Goal: Task Accomplishment & Management: Complete application form

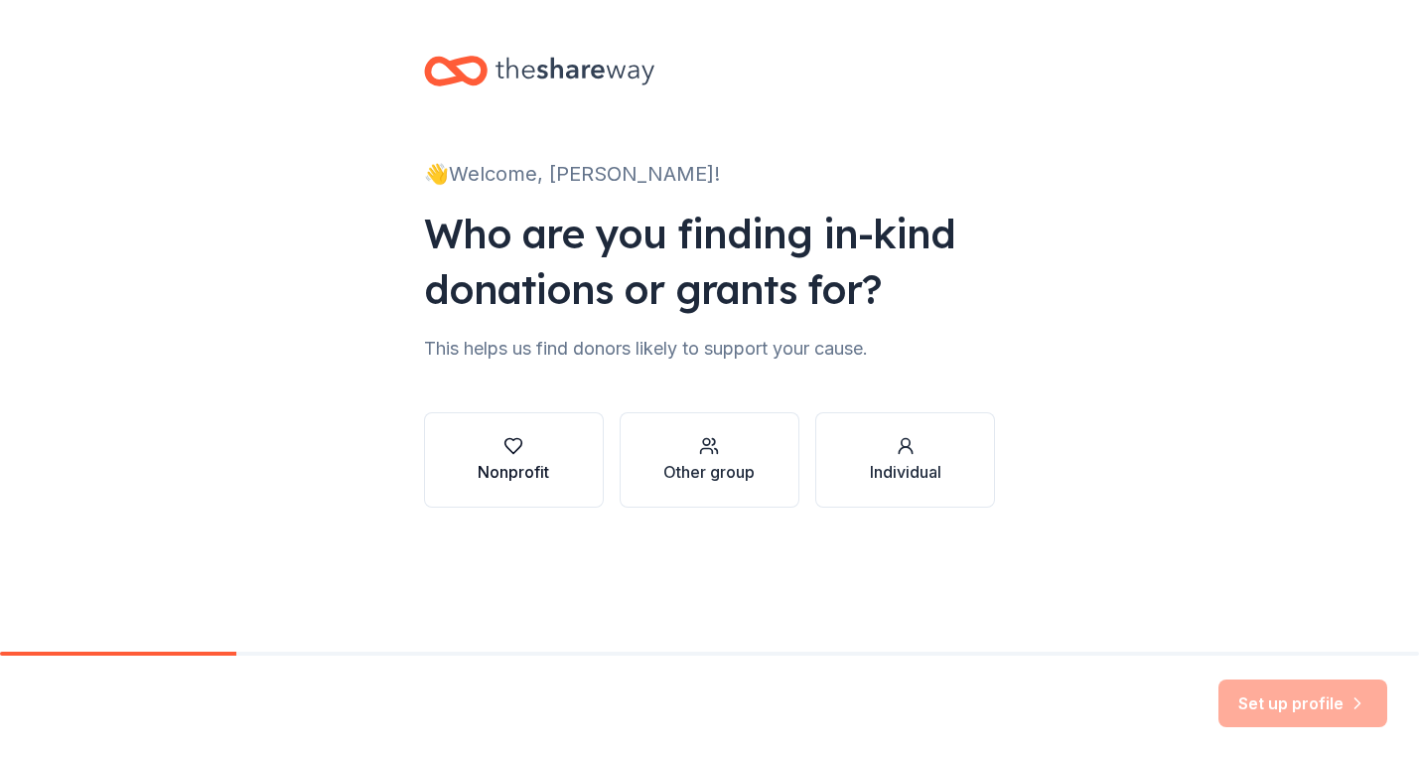
click at [541, 468] on div "Nonprofit" at bounding box center [513, 472] width 71 height 24
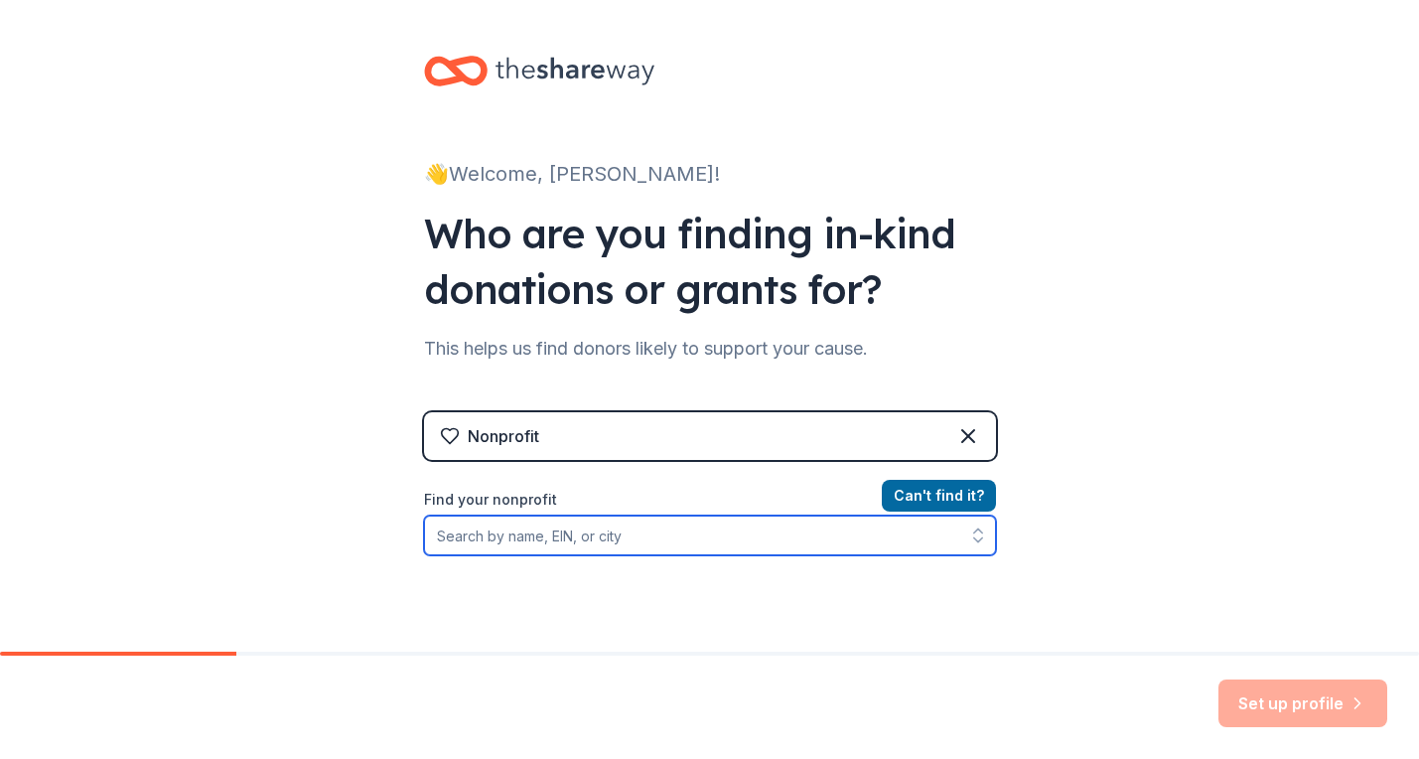
click at [705, 537] on input "Find your nonprofit" at bounding box center [710, 535] width 572 height 40
type input "[PERSON_NAME] High School Foundation"
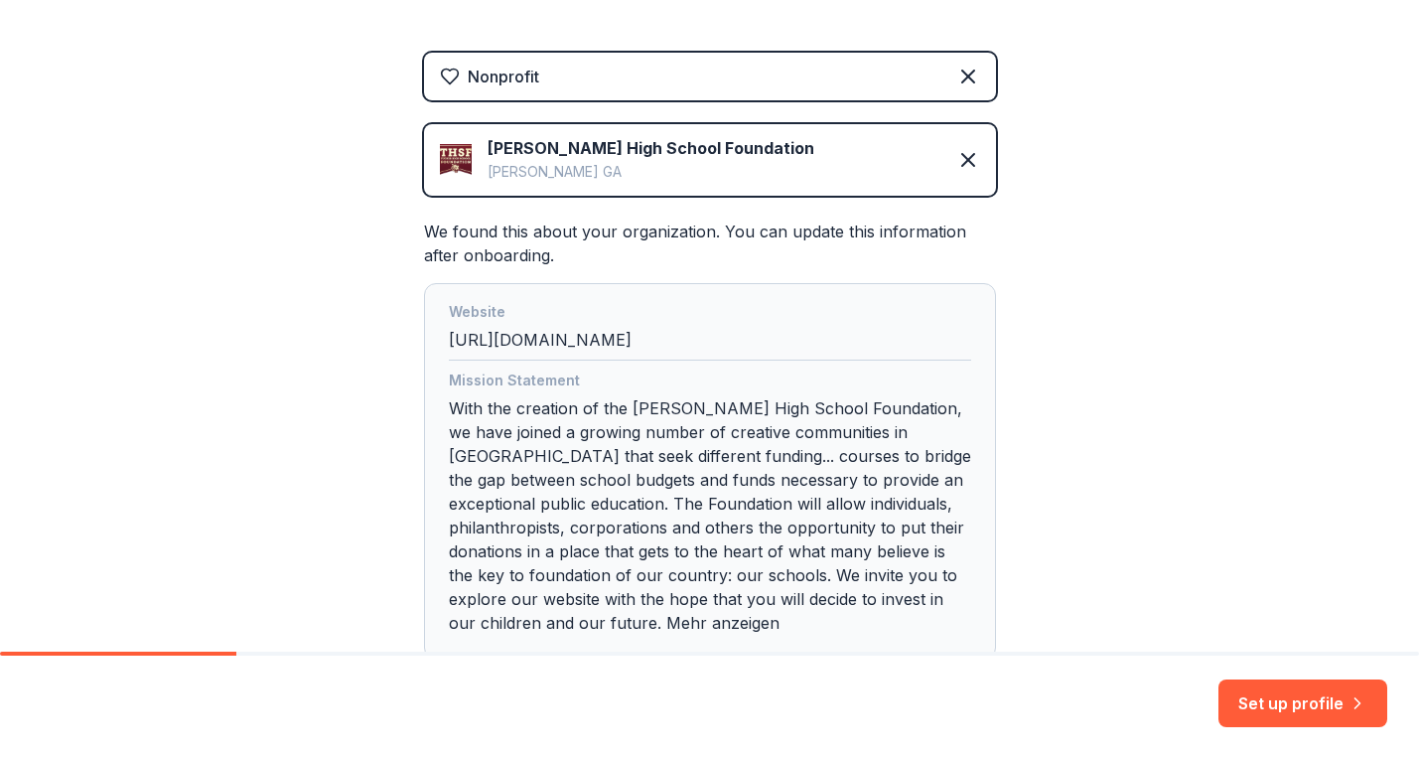
scroll to position [410, 0]
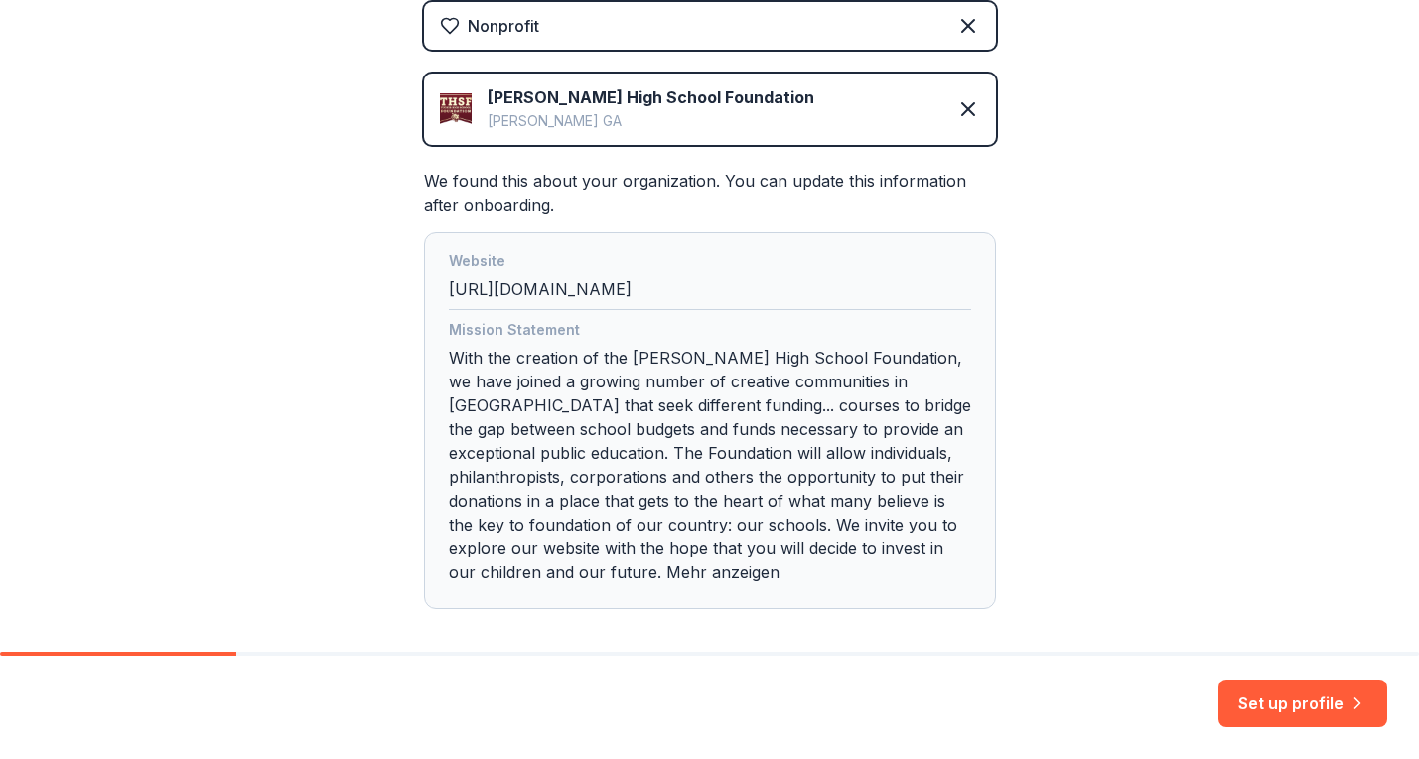
click at [792, 479] on div "Mission Statement With the creation of the [PERSON_NAME] High School Foundation…" at bounding box center [710, 455] width 522 height 274
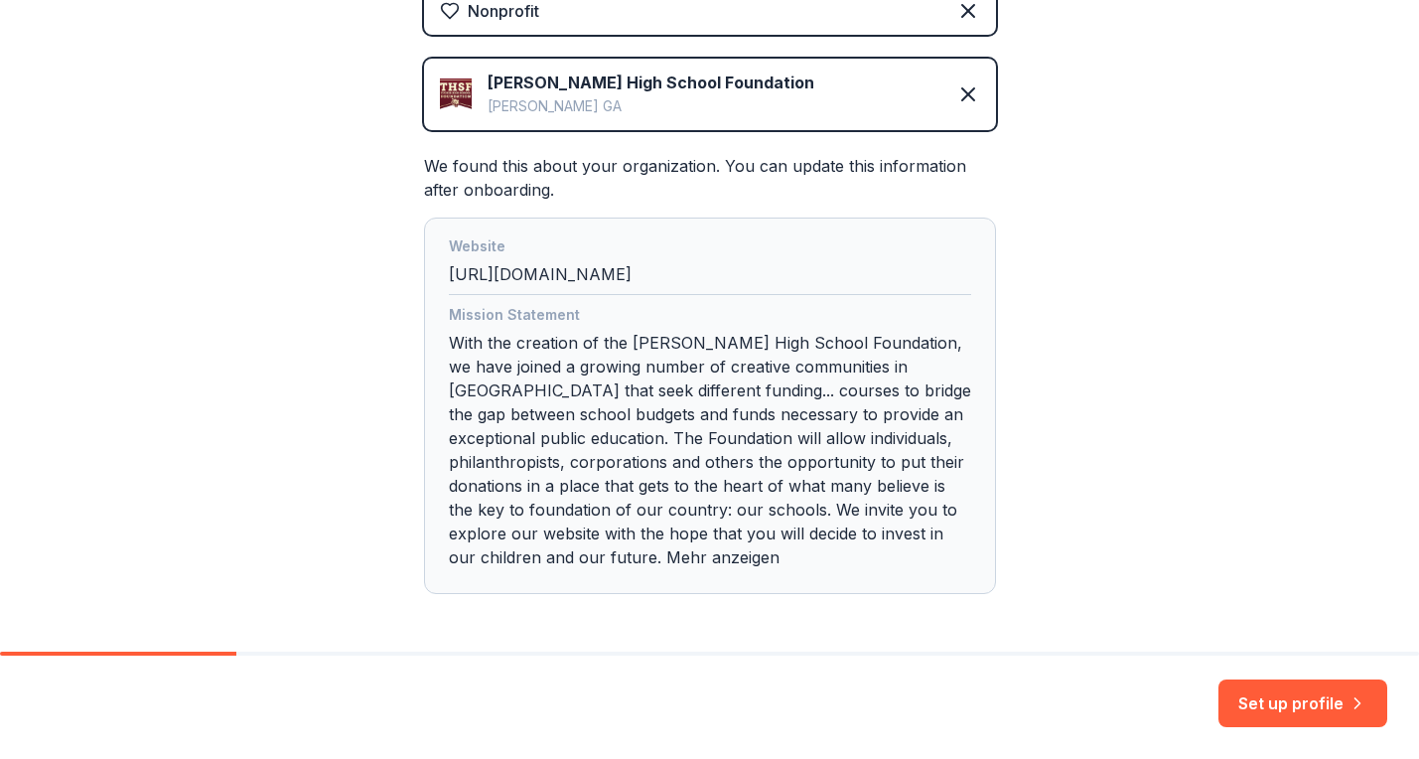
scroll to position [449, 0]
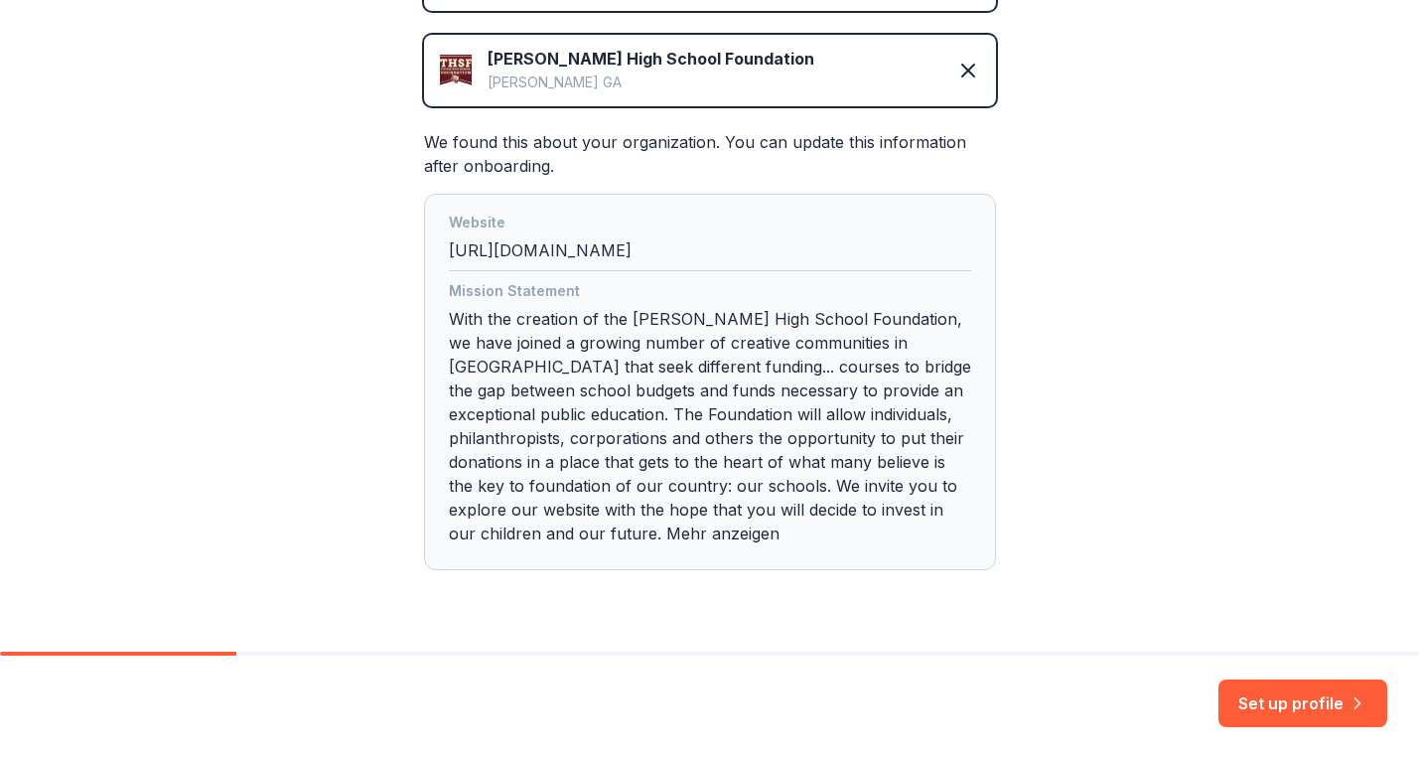
click at [673, 491] on div "Mission Statement With the creation of the [PERSON_NAME] High School Foundation…" at bounding box center [710, 416] width 522 height 274
click at [682, 485] on div "Mission Statement With the creation of the [PERSON_NAME] High School Foundation…" at bounding box center [710, 416] width 522 height 274
click at [813, 536] on div "Mission Statement With the creation of the [PERSON_NAME] High School Foundation…" at bounding box center [710, 416] width 522 height 274
drag, startPoint x: 743, startPoint y: 533, endPoint x: 560, endPoint y: 523, distance: 183.0
click at [560, 523] on div "Mission Statement With the creation of the [PERSON_NAME] High School Foundation…" at bounding box center [710, 416] width 522 height 274
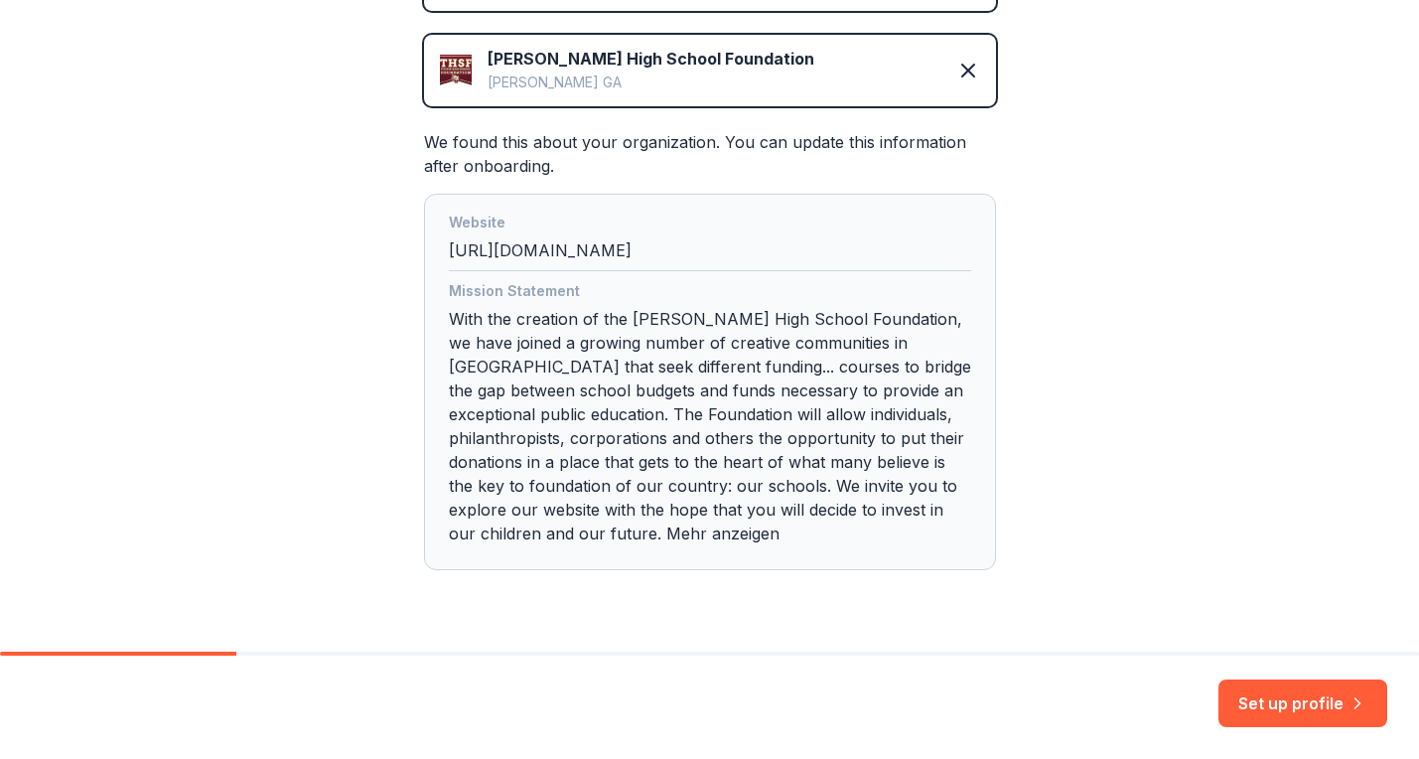
click at [896, 566] on div "Website [URL][DOMAIN_NAME] Mission Statement With the creation of the [PERSON_N…" at bounding box center [710, 382] width 572 height 376
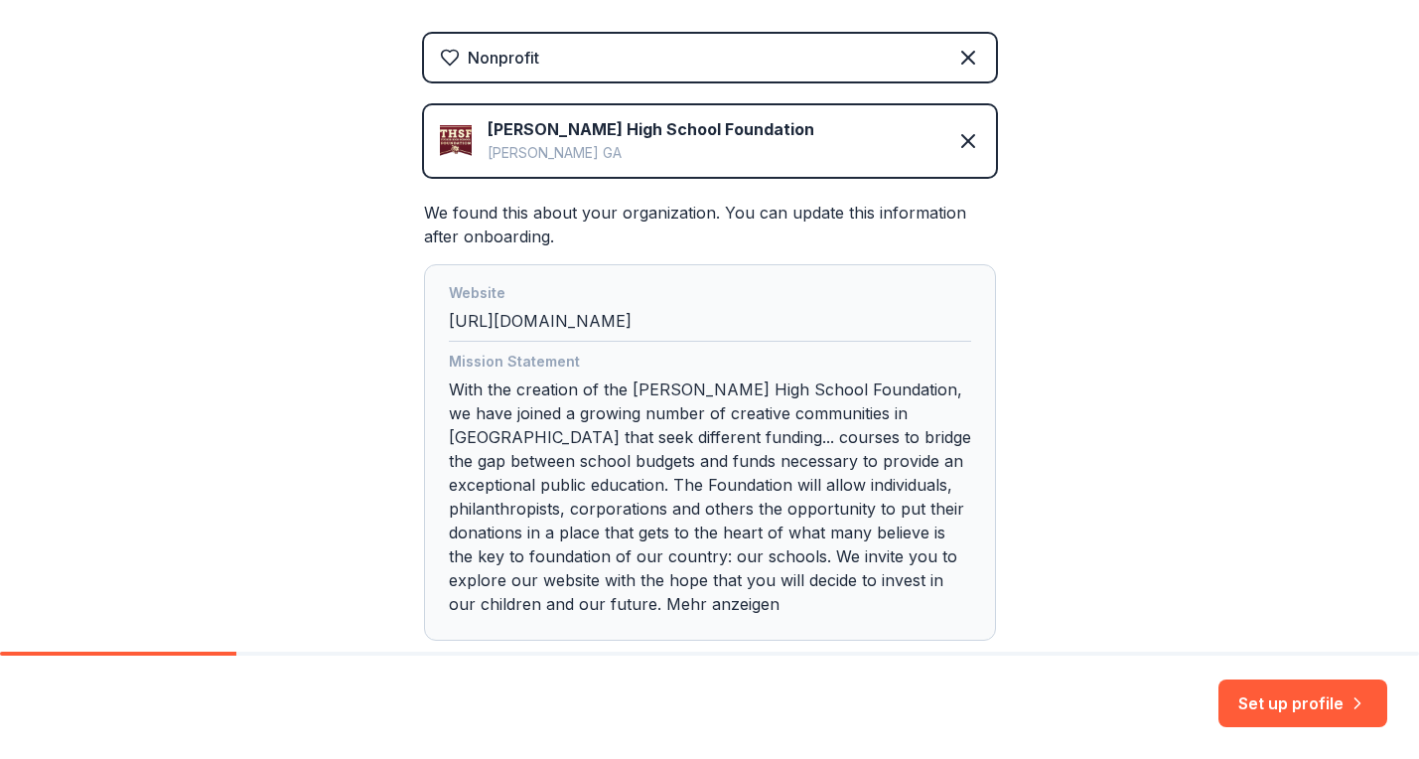
scroll to position [352, 0]
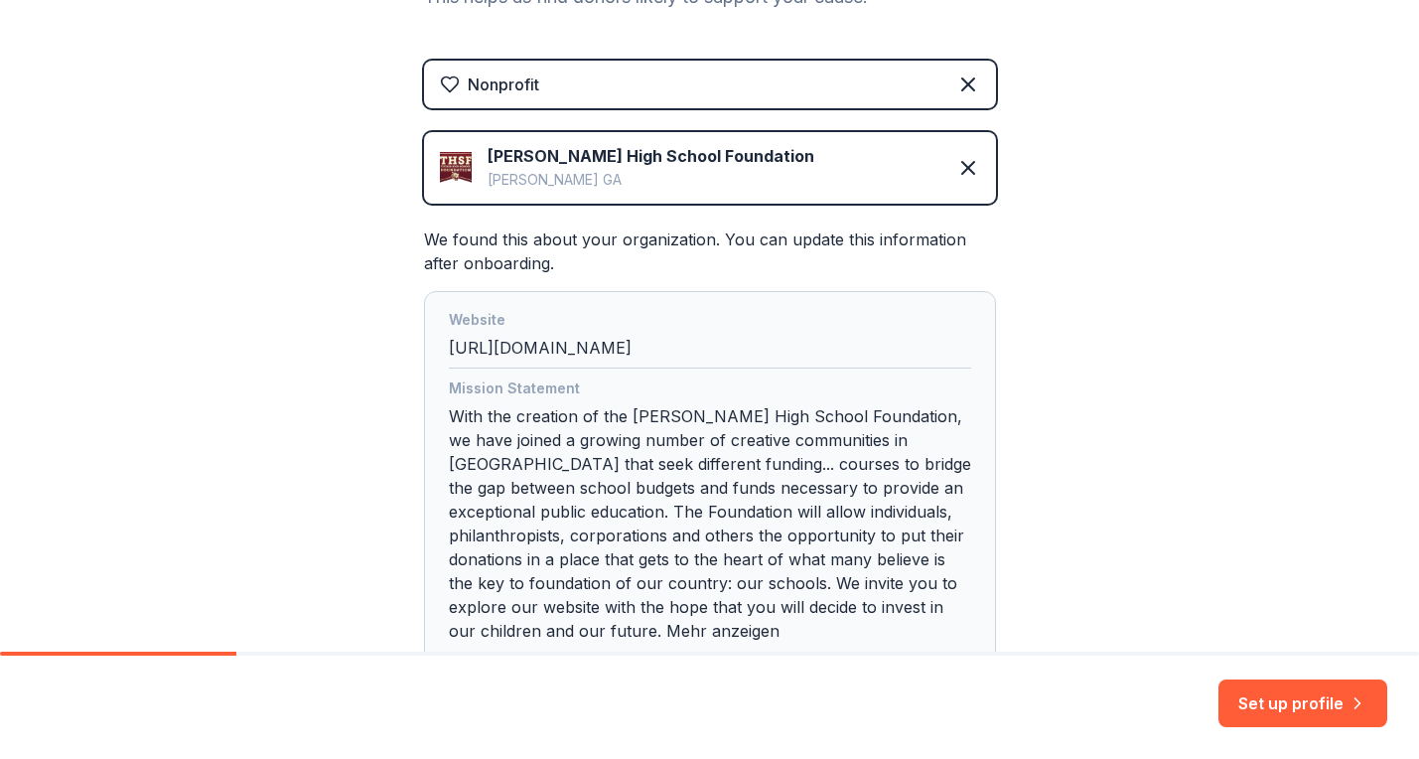
click at [1251, 449] on div "👋 Welcome, [PERSON_NAME]! Who are you finding in-kind donations or grants for? …" at bounding box center [709, 225] width 1419 height 1154
click at [1296, 717] on button "Set up profile" at bounding box center [1302, 703] width 169 height 48
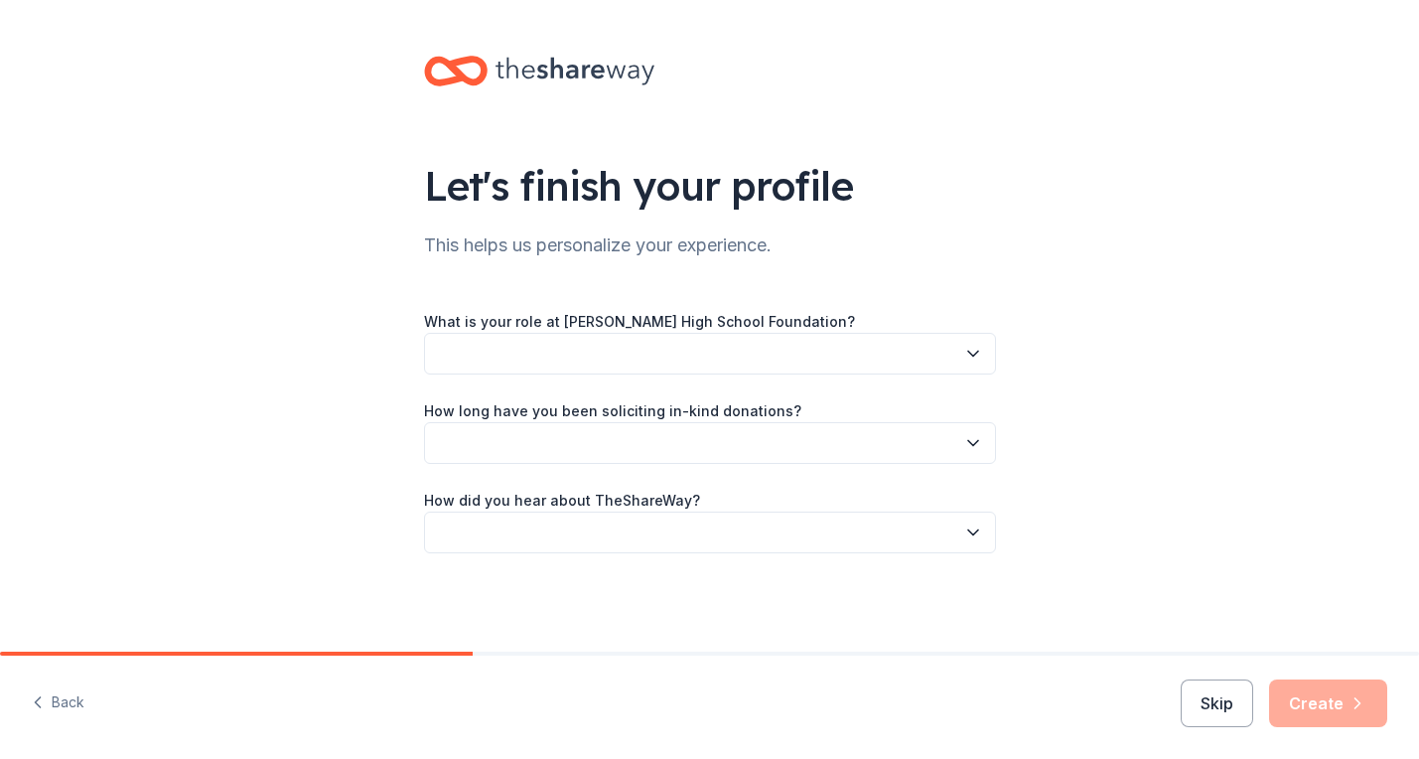
click at [767, 326] on label "What is your role at [PERSON_NAME] High School Foundation?" at bounding box center [639, 322] width 431 height 20
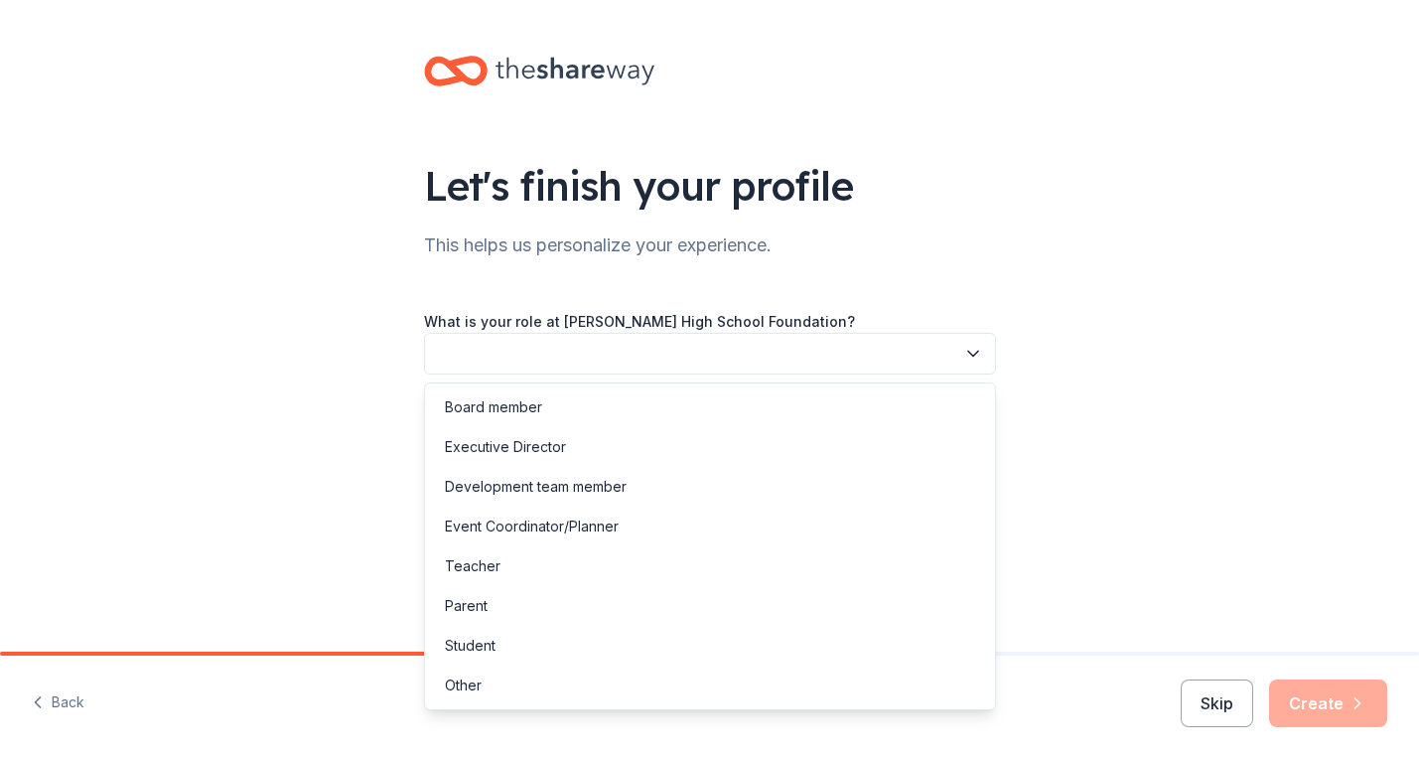
click at [978, 353] on icon "button" at bounding box center [973, 354] width 20 height 20
click at [518, 408] on div "Board member" at bounding box center [493, 407] width 97 height 24
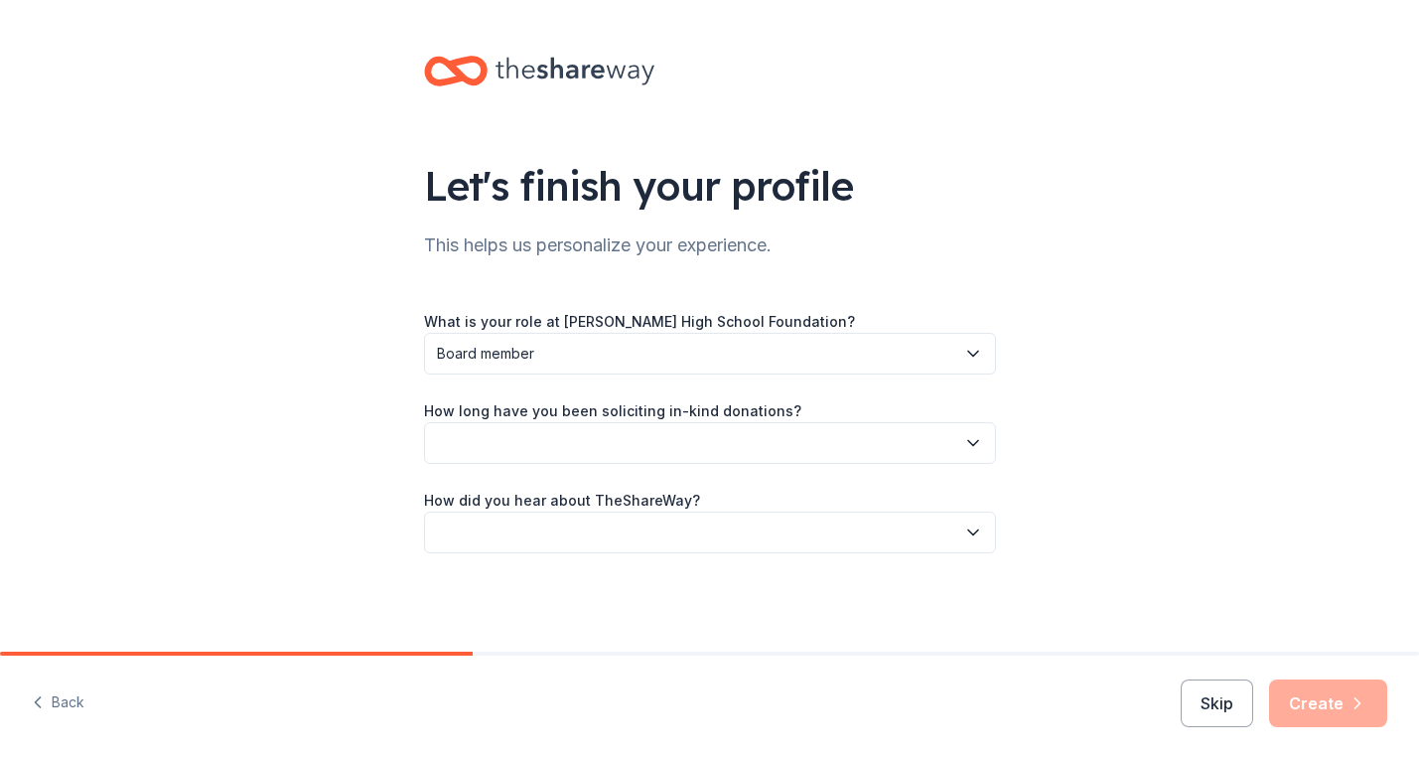
click at [836, 415] on div "How long have you been soliciting in-kind donations?" at bounding box center [710, 431] width 572 height 66
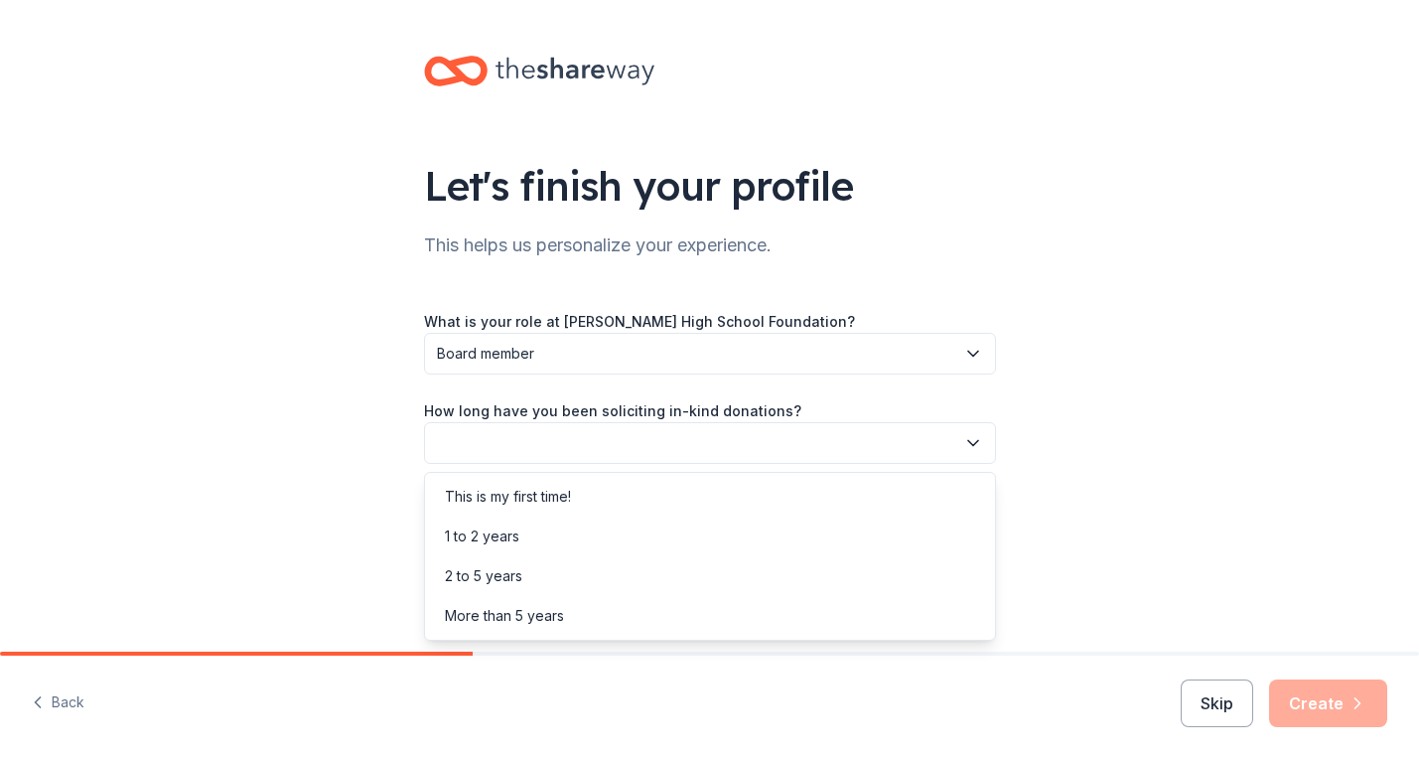
click at [975, 448] on icon "button" at bounding box center [973, 443] width 20 height 20
click at [540, 619] on div "More than 5 years" at bounding box center [504, 616] width 119 height 24
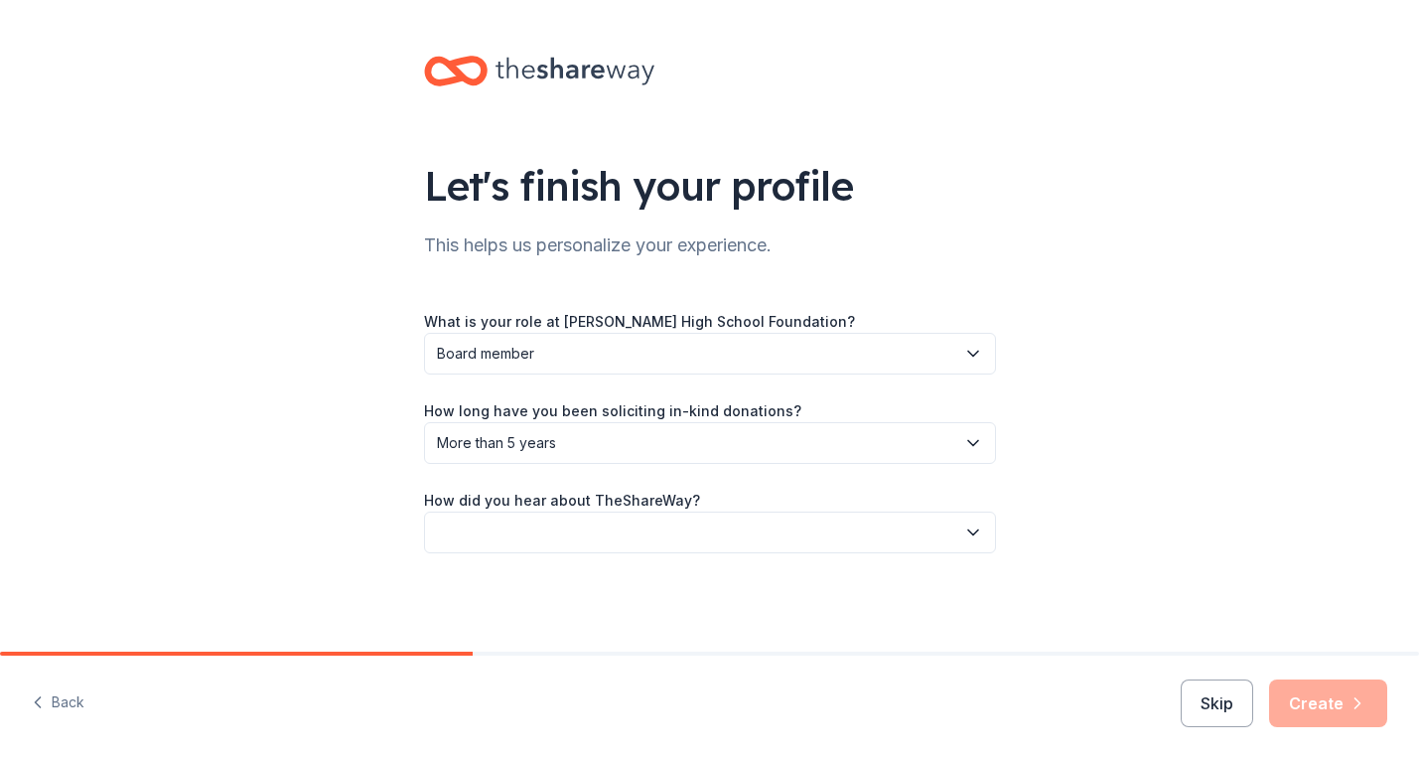
click at [980, 529] on icon "button" at bounding box center [973, 532] width 20 height 20
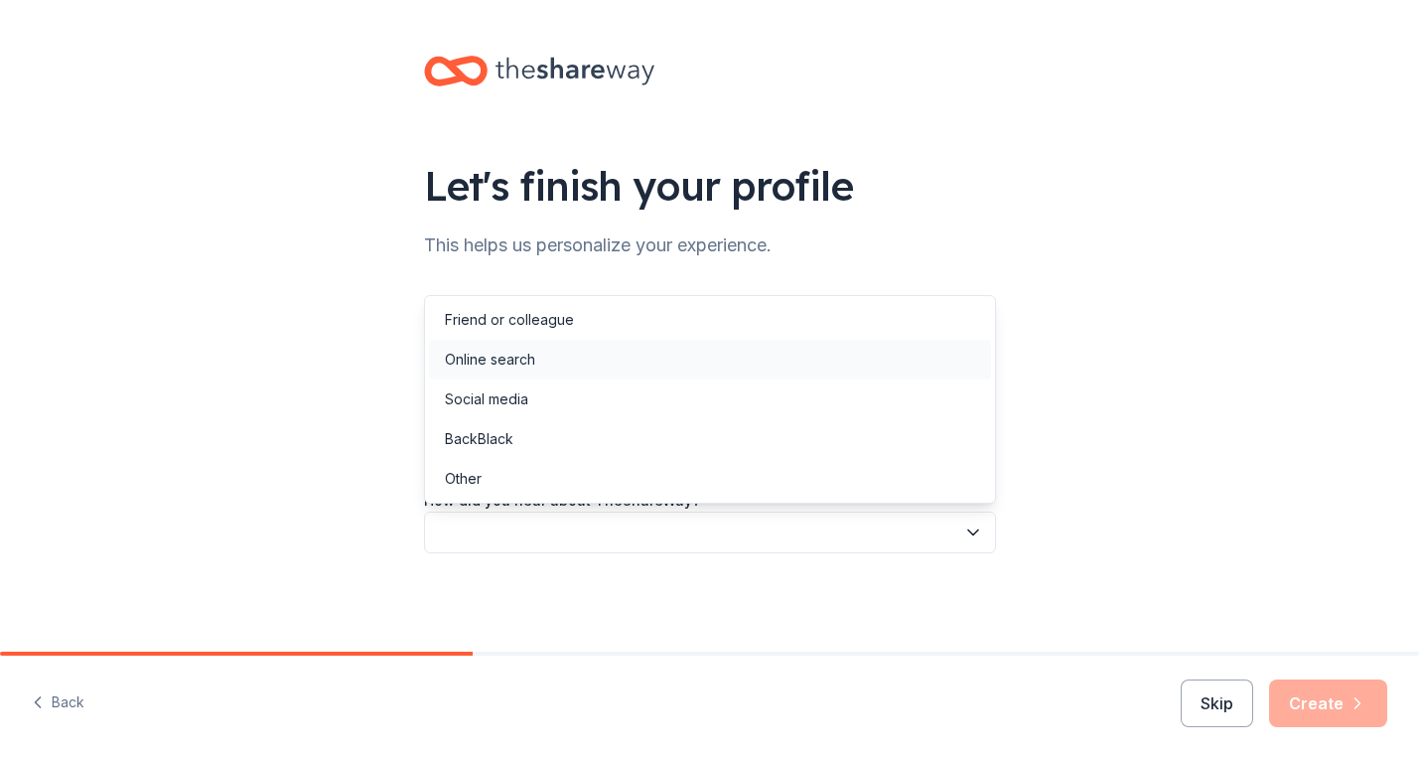
click at [505, 354] on div "Online search" at bounding box center [490, 360] width 90 height 24
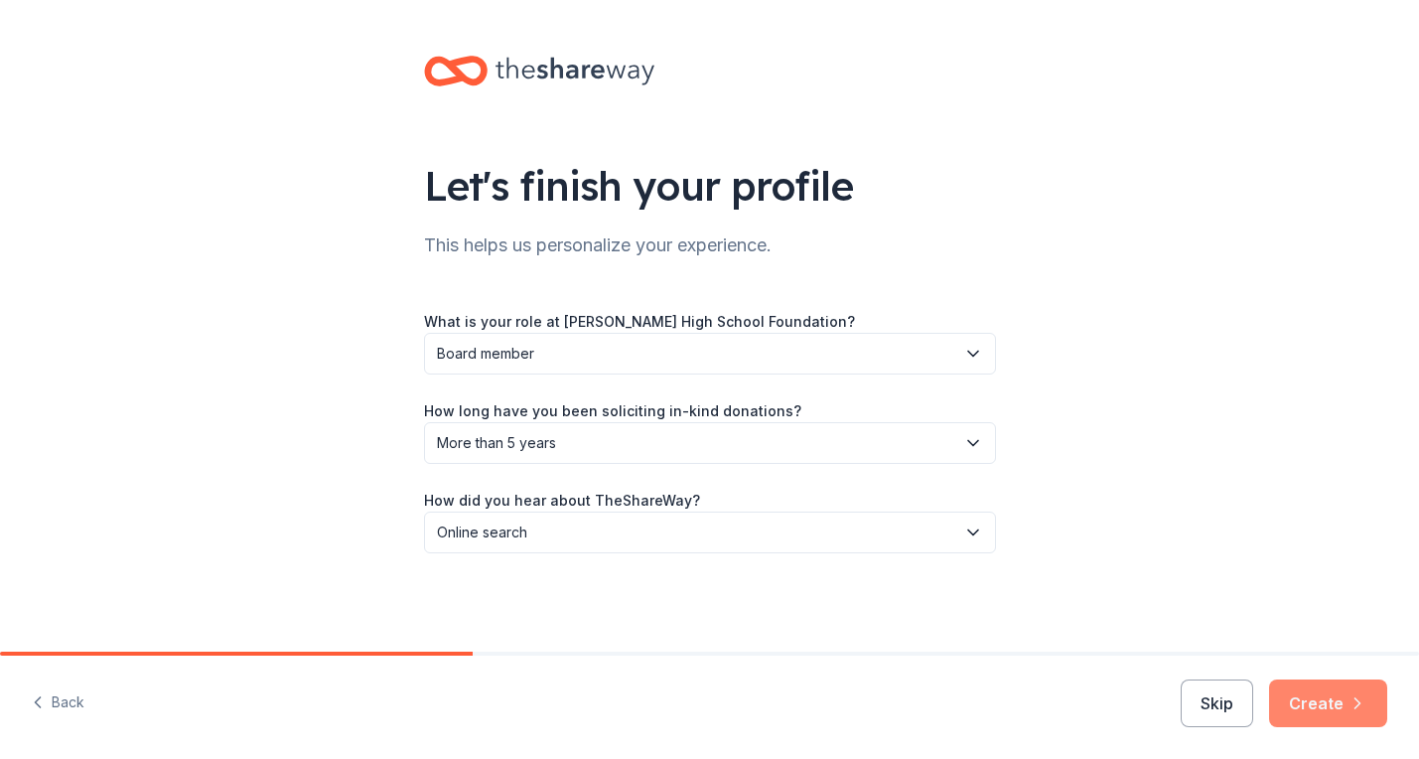
click at [1342, 710] on button "Create" at bounding box center [1328, 703] width 118 height 48
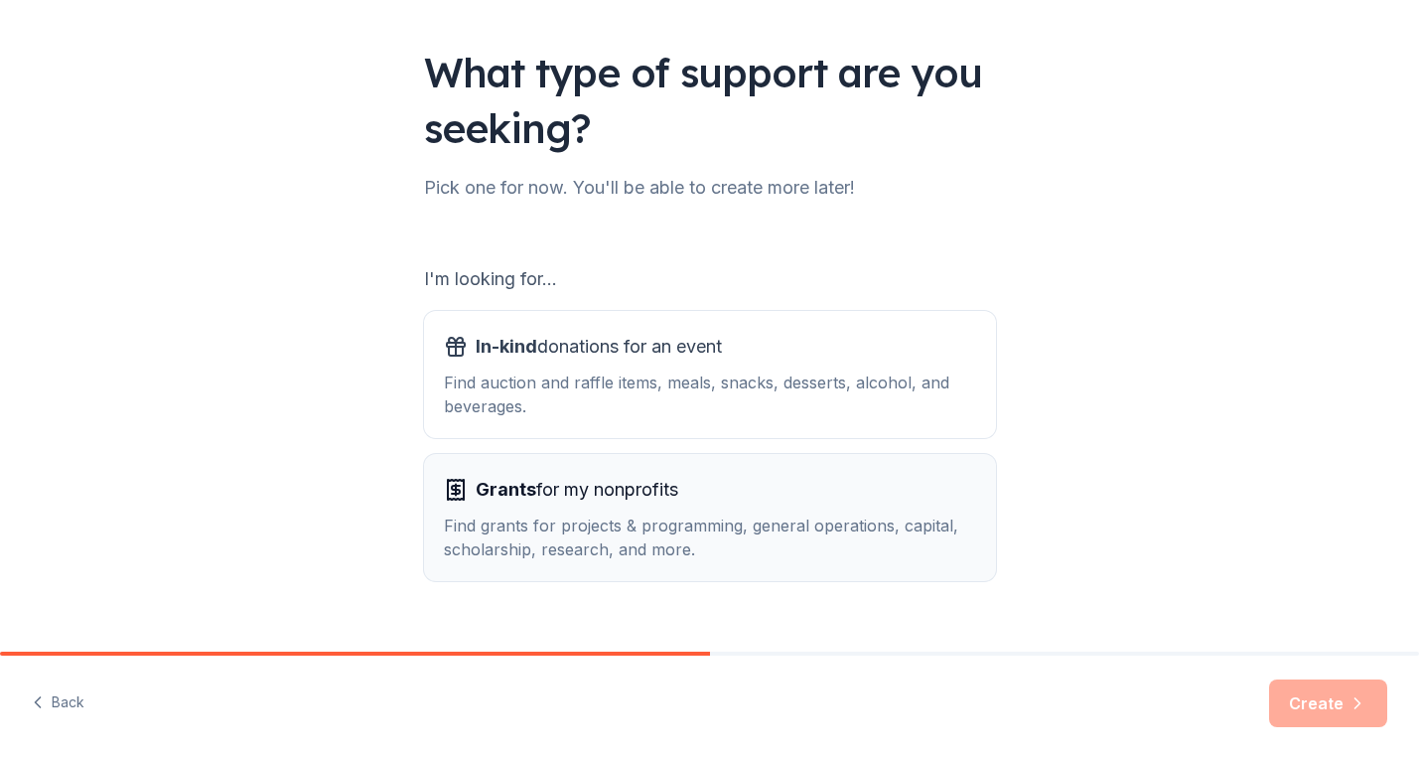
scroll to position [150, 0]
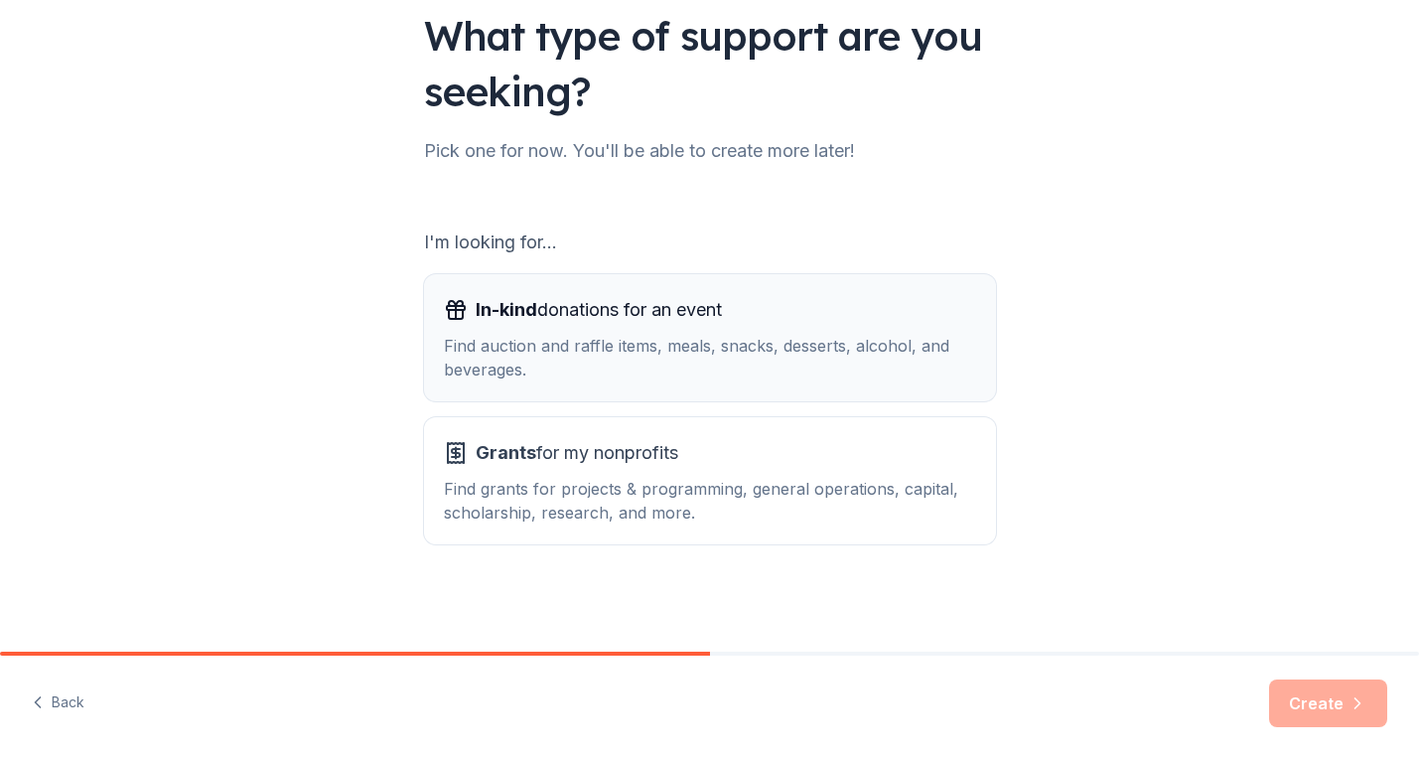
click at [758, 350] on div "Find auction and raffle items, meals, snacks, desserts, alcohol, and beverages." at bounding box center [710, 358] width 532 height 48
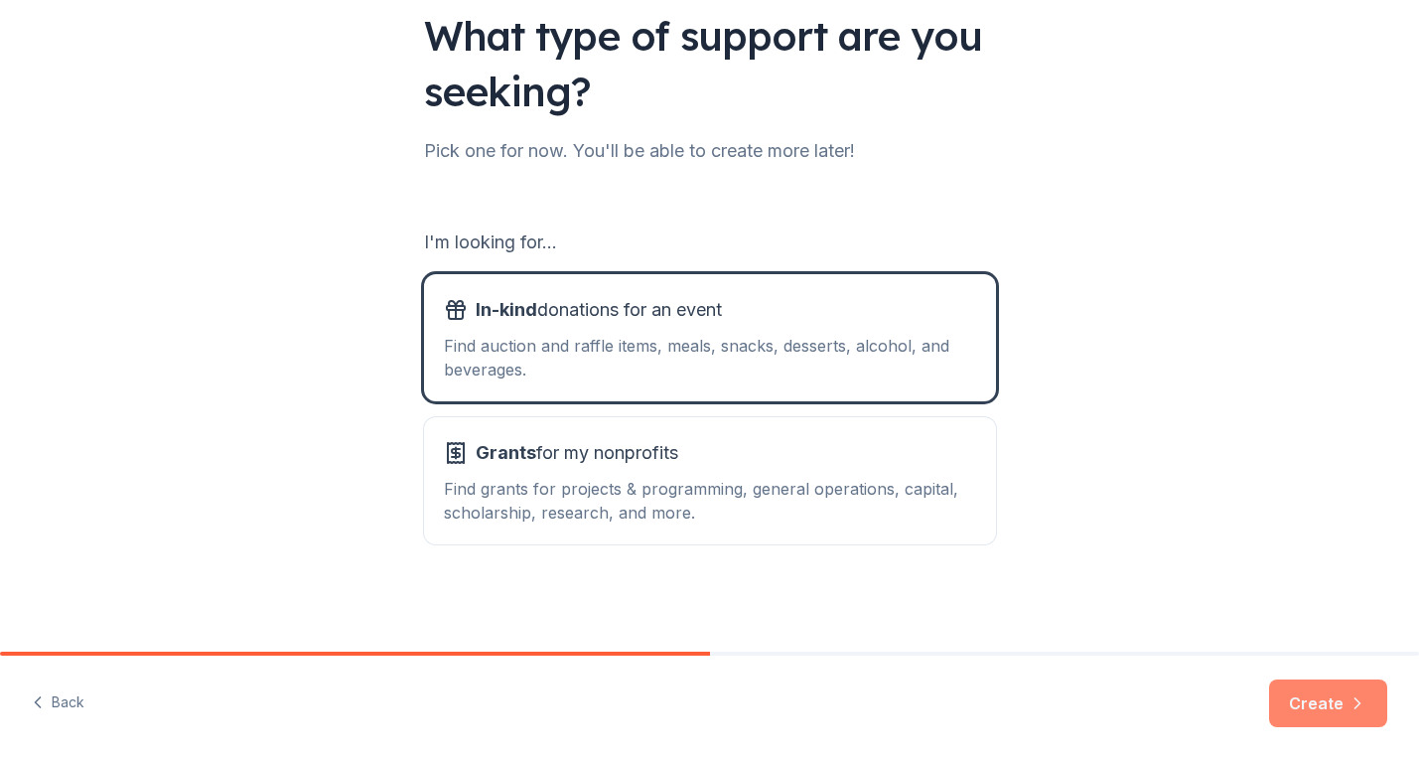
click at [1304, 714] on button "Create" at bounding box center [1328, 703] width 118 height 48
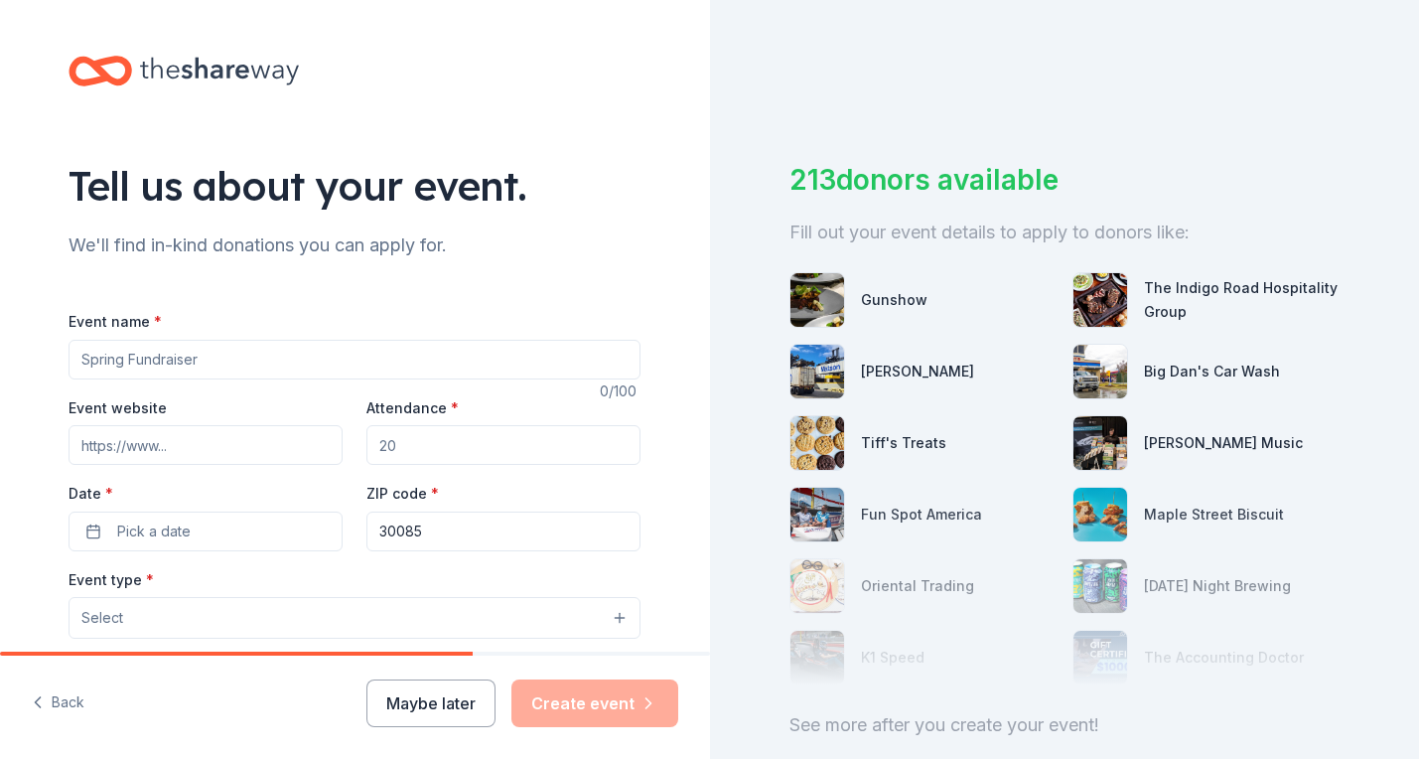
click at [177, 353] on input "Event name *" at bounding box center [355, 360] width 572 height 40
type input "[PERSON_NAME] High School Fall Festival"
click at [98, 453] on input "Event website" at bounding box center [206, 445] width 274 height 40
type input "[DOMAIN_NAME]"
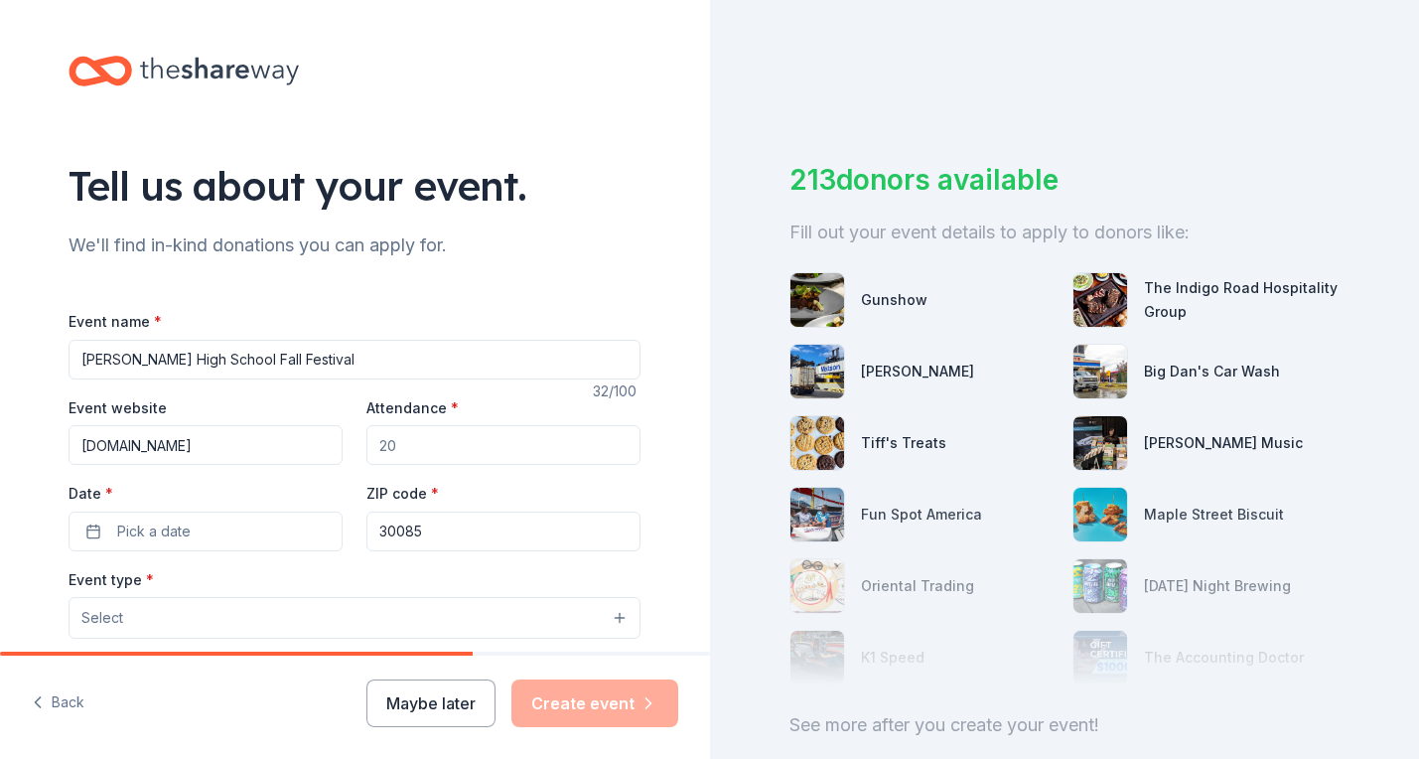
click at [400, 438] on input "Attendance *" at bounding box center [503, 445] width 274 height 40
type input "300"
click at [236, 518] on button "Pick a date" at bounding box center [206, 531] width 274 height 40
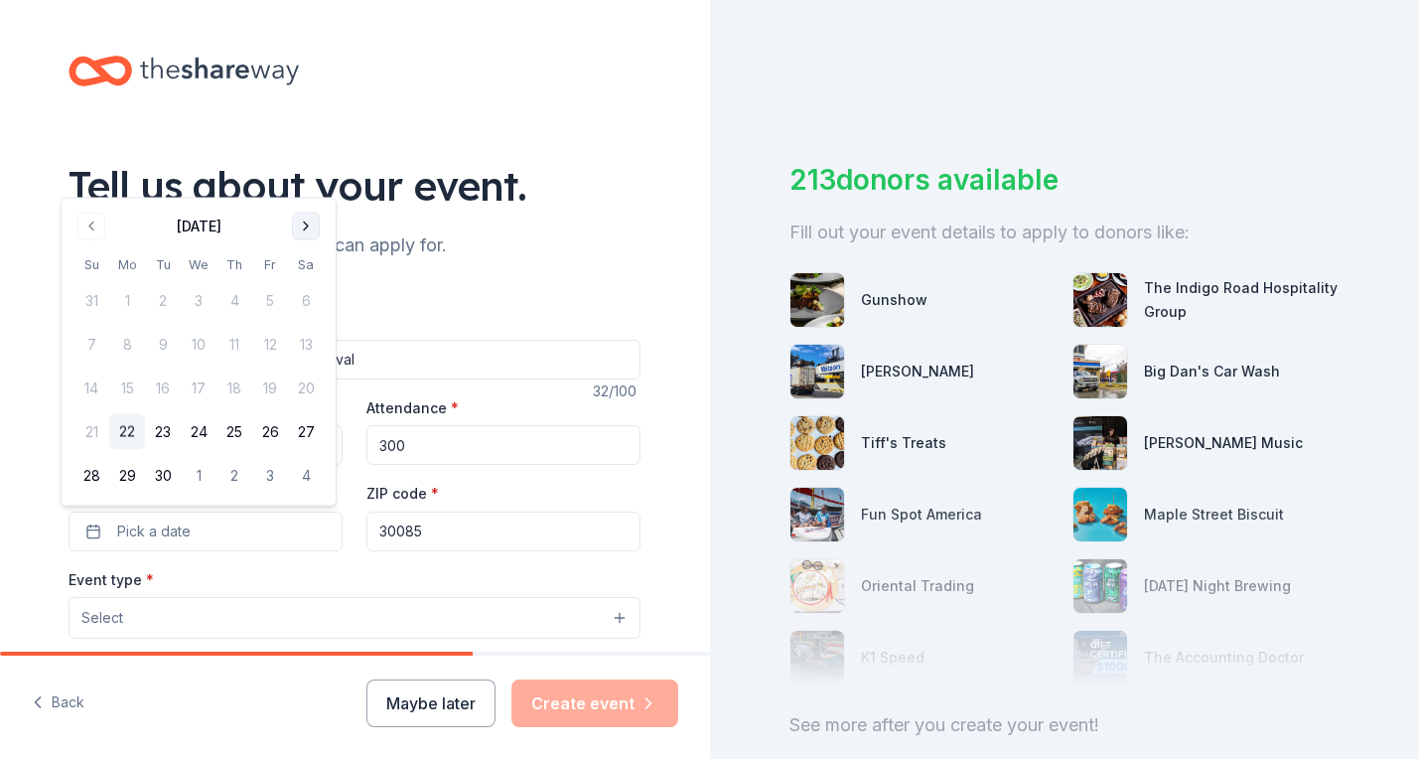
click at [304, 222] on button "Go to next month" at bounding box center [306, 226] width 28 height 28
click at [308, 299] on button "4" at bounding box center [306, 301] width 36 height 36
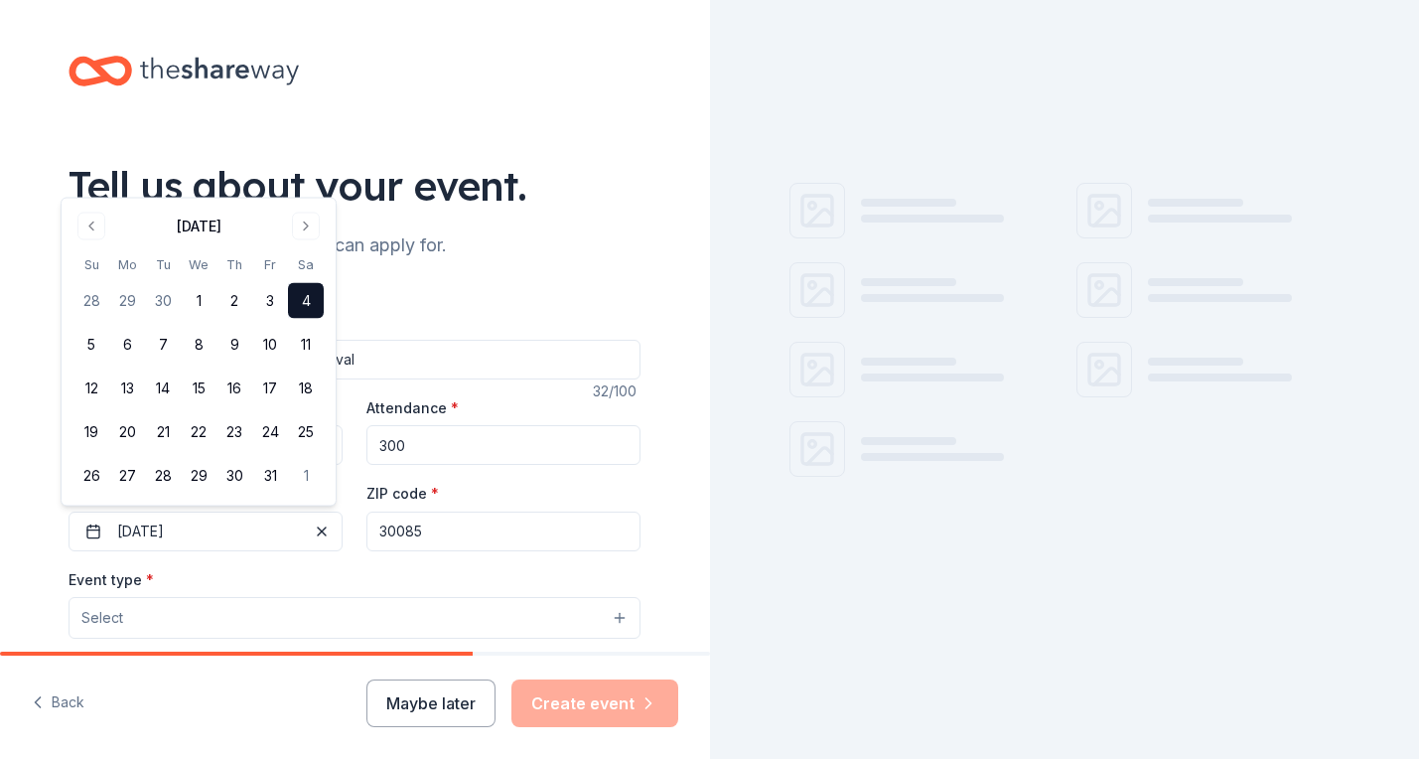
click at [443, 531] on input "30085" at bounding box center [503, 531] width 274 height 40
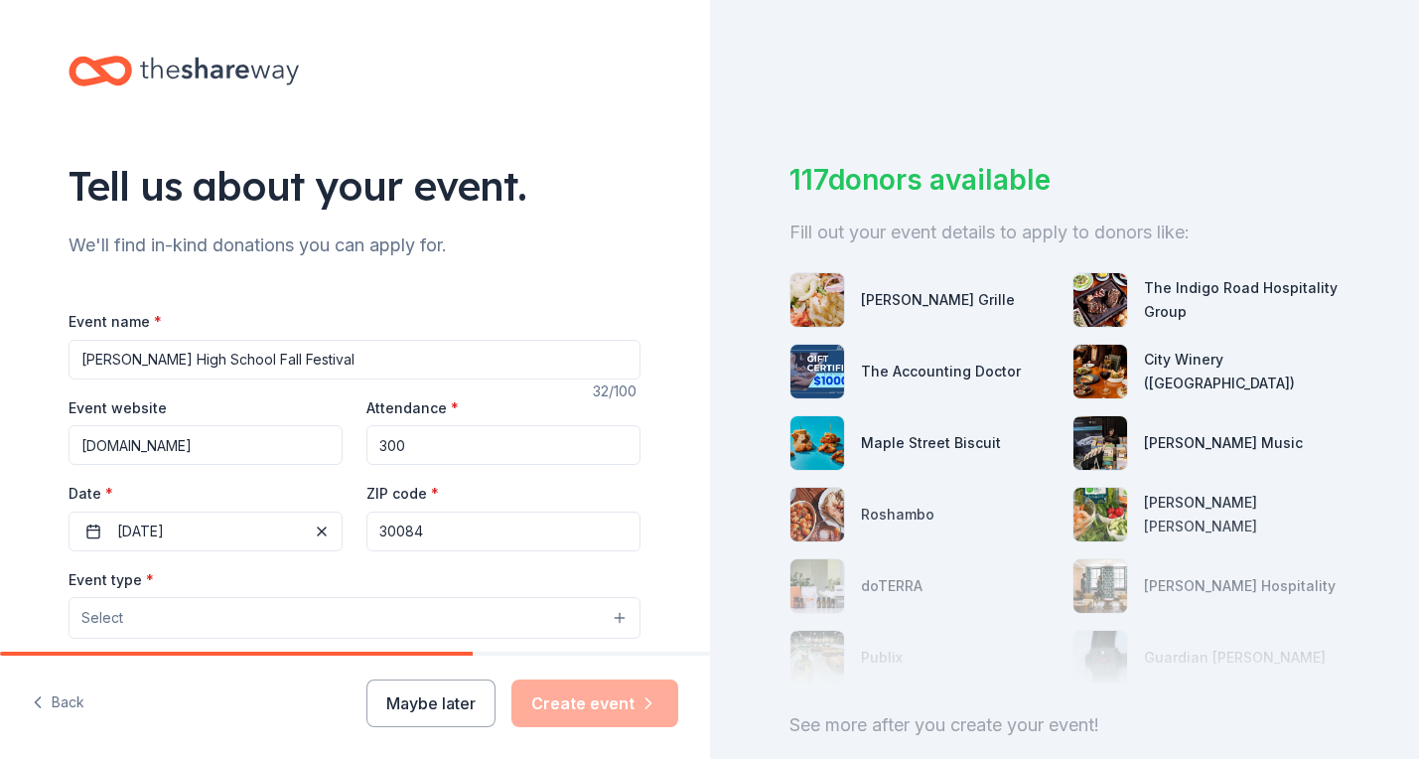
type input "30084"
click at [719, 485] on div "117 donors available Fill out your event details to apply to donors like: [PERS…" at bounding box center [1065, 379] width 710 height 759
click at [122, 620] on button "Select" at bounding box center [355, 618] width 572 height 42
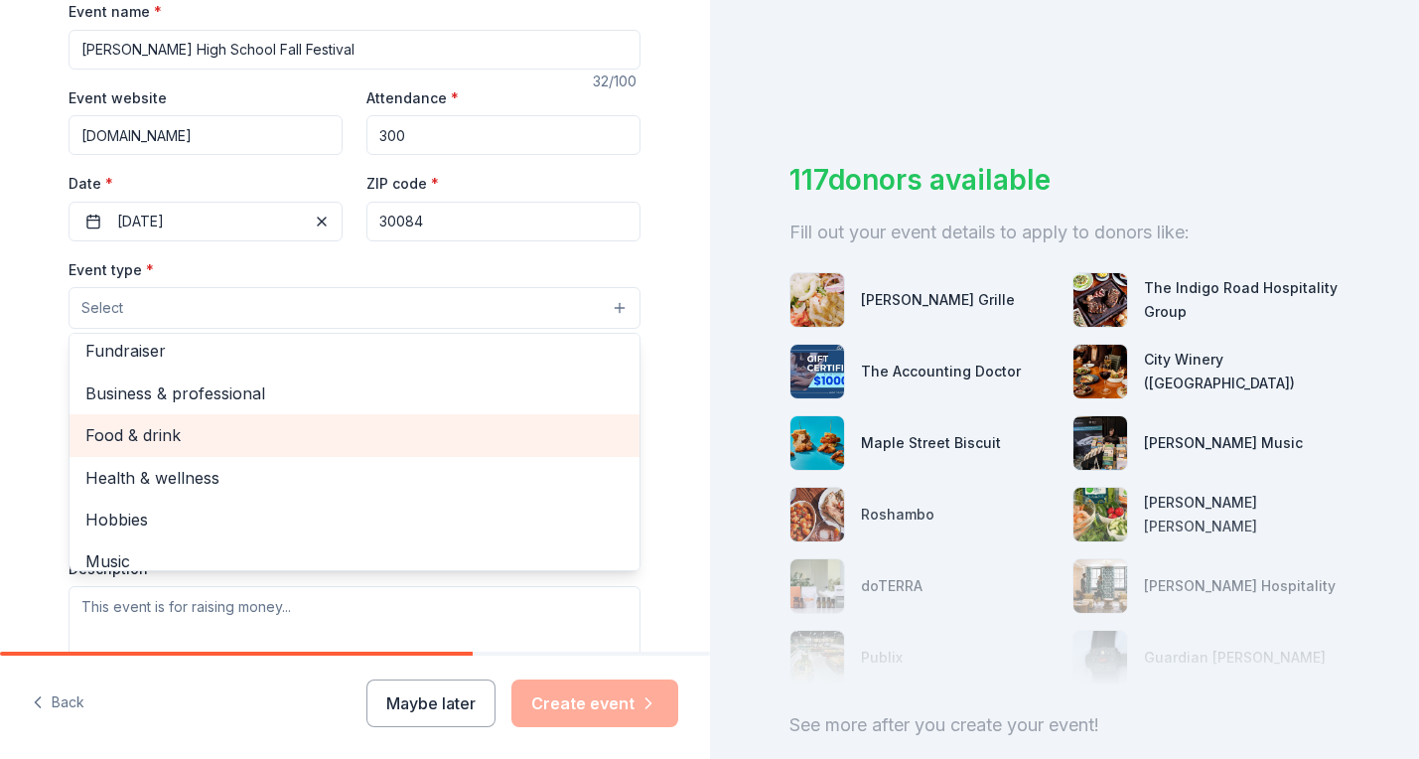
scroll to position [0, 0]
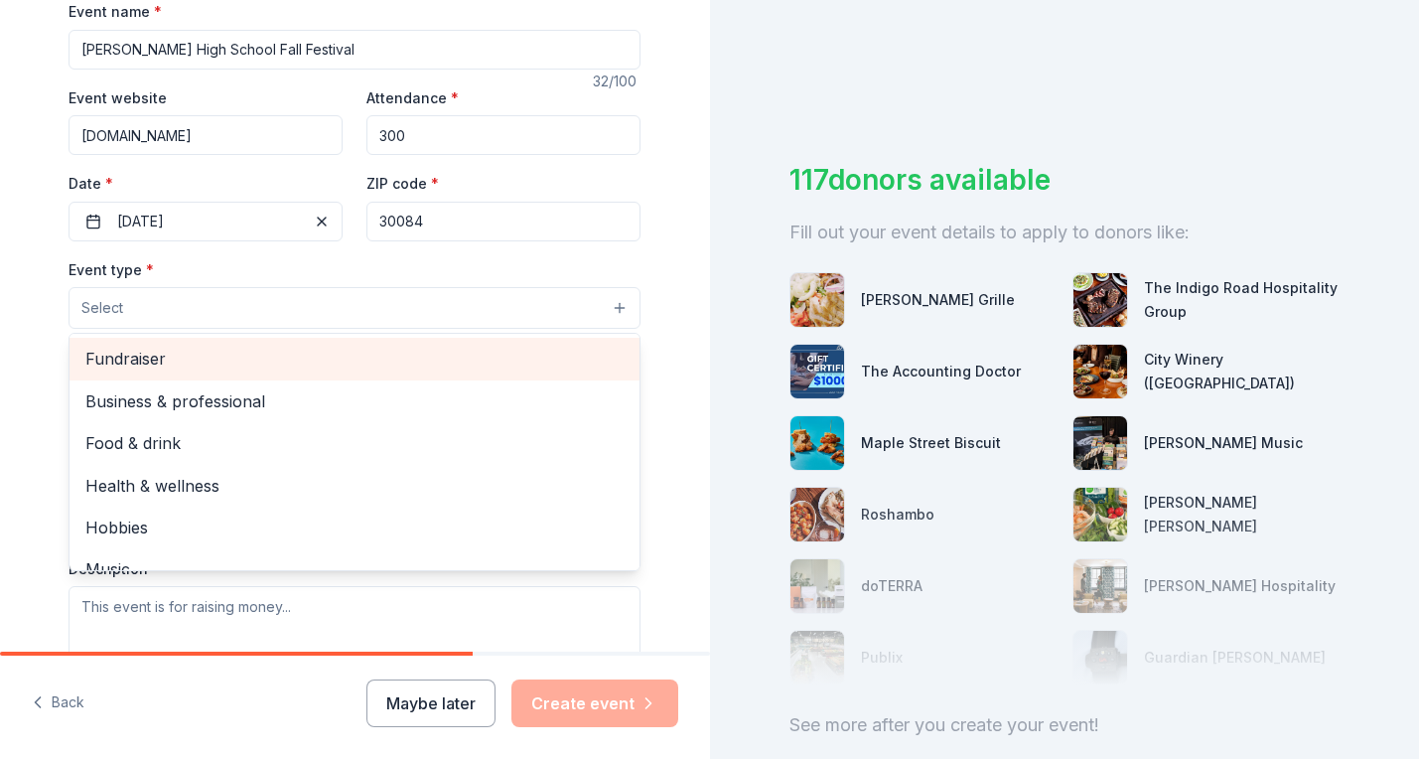
click at [218, 357] on span "Fundraiser" at bounding box center [354, 359] width 538 height 26
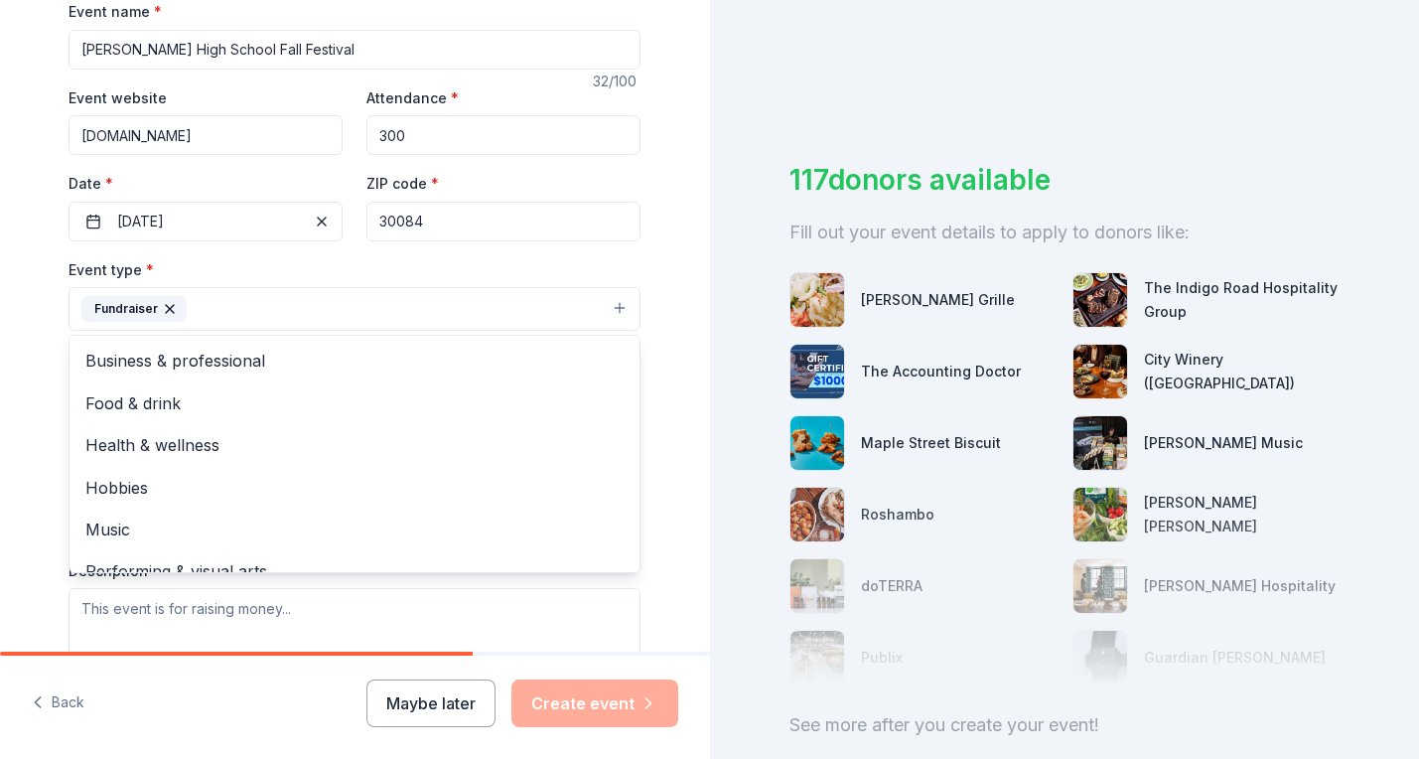
click at [654, 442] on div "Tell us about your event. We'll find in-kind donations you can apply for. Event…" at bounding box center [355, 352] width 636 height 1324
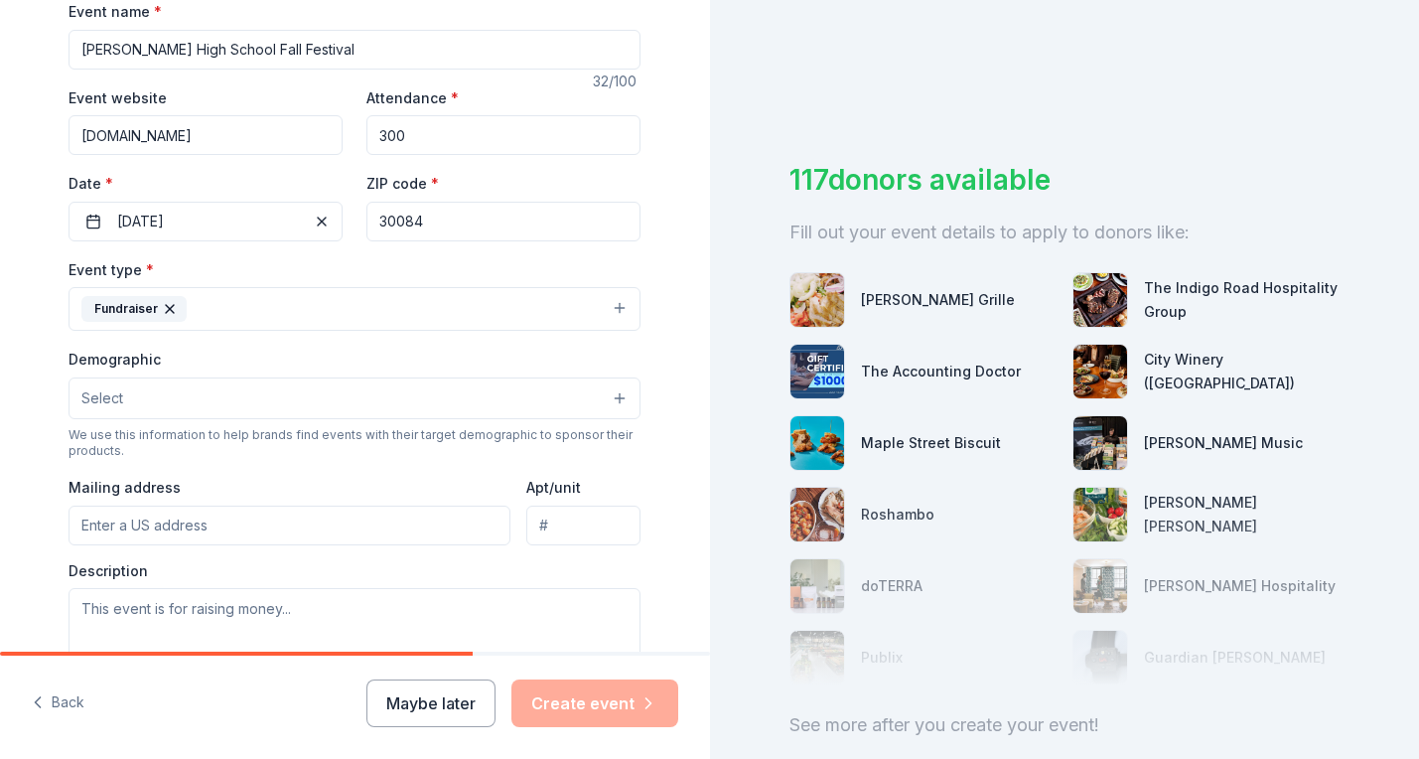
click at [194, 404] on button "Select" at bounding box center [355, 398] width 572 height 42
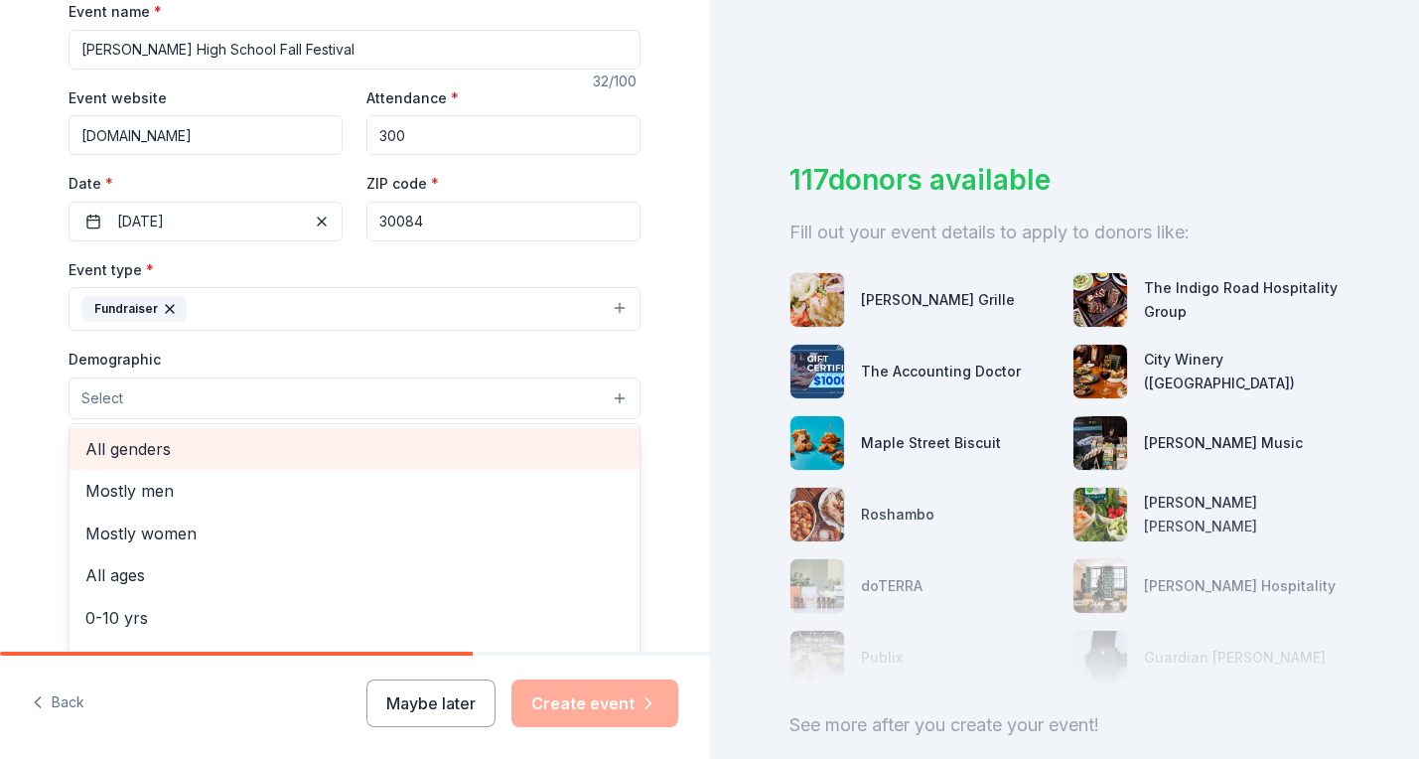
click at [186, 452] on span "All genders" at bounding box center [354, 449] width 538 height 26
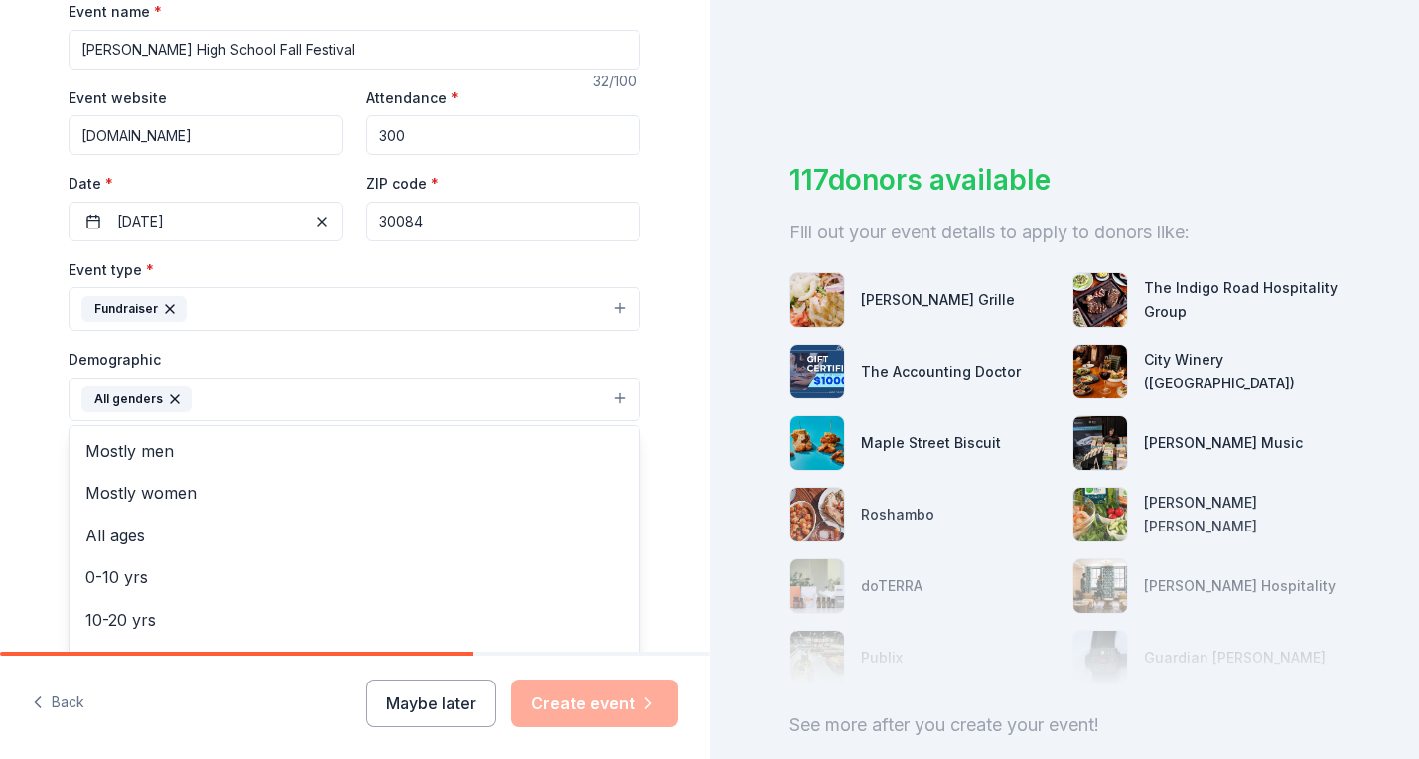
click at [606, 394] on button "All genders" at bounding box center [355, 399] width 572 height 44
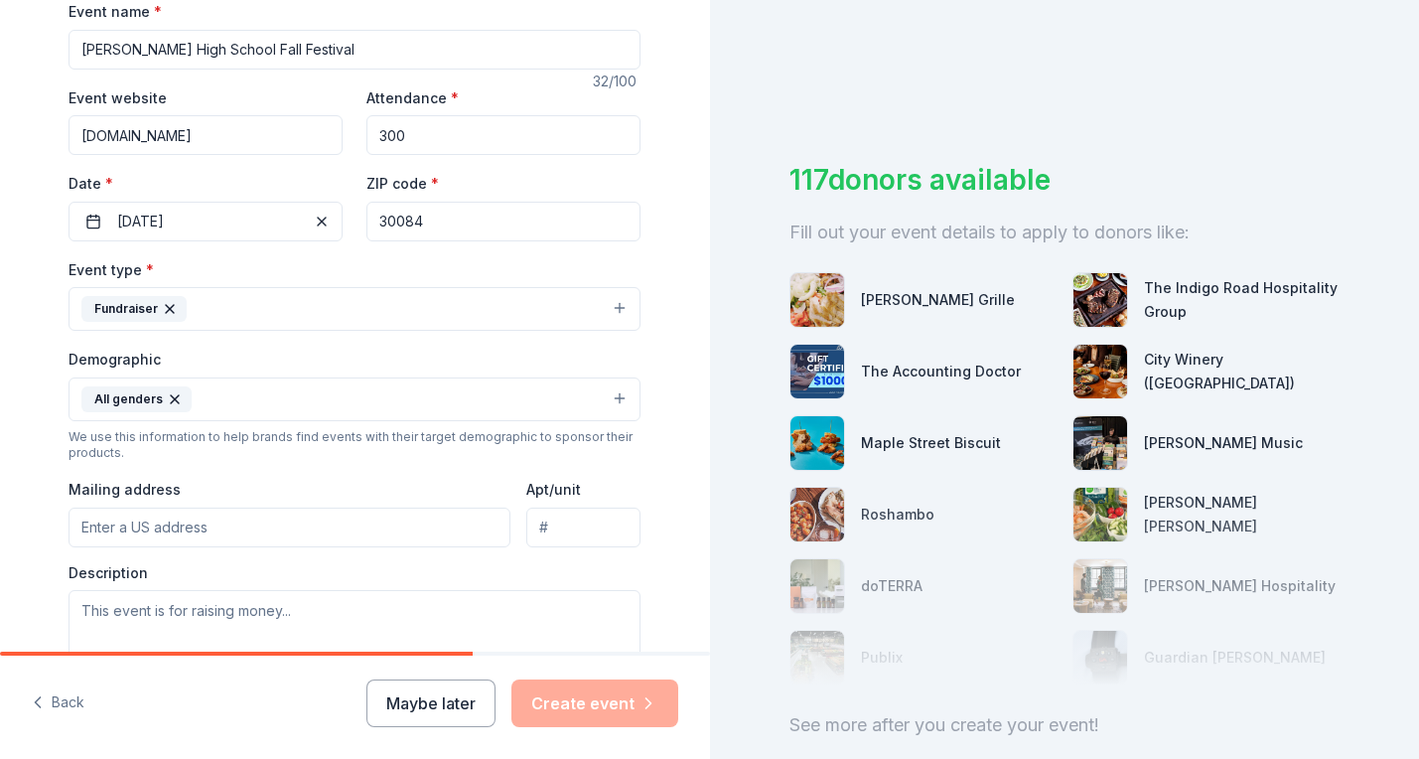
click at [622, 400] on button "All genders" at bounding box center [355, 399] width 572 height 44
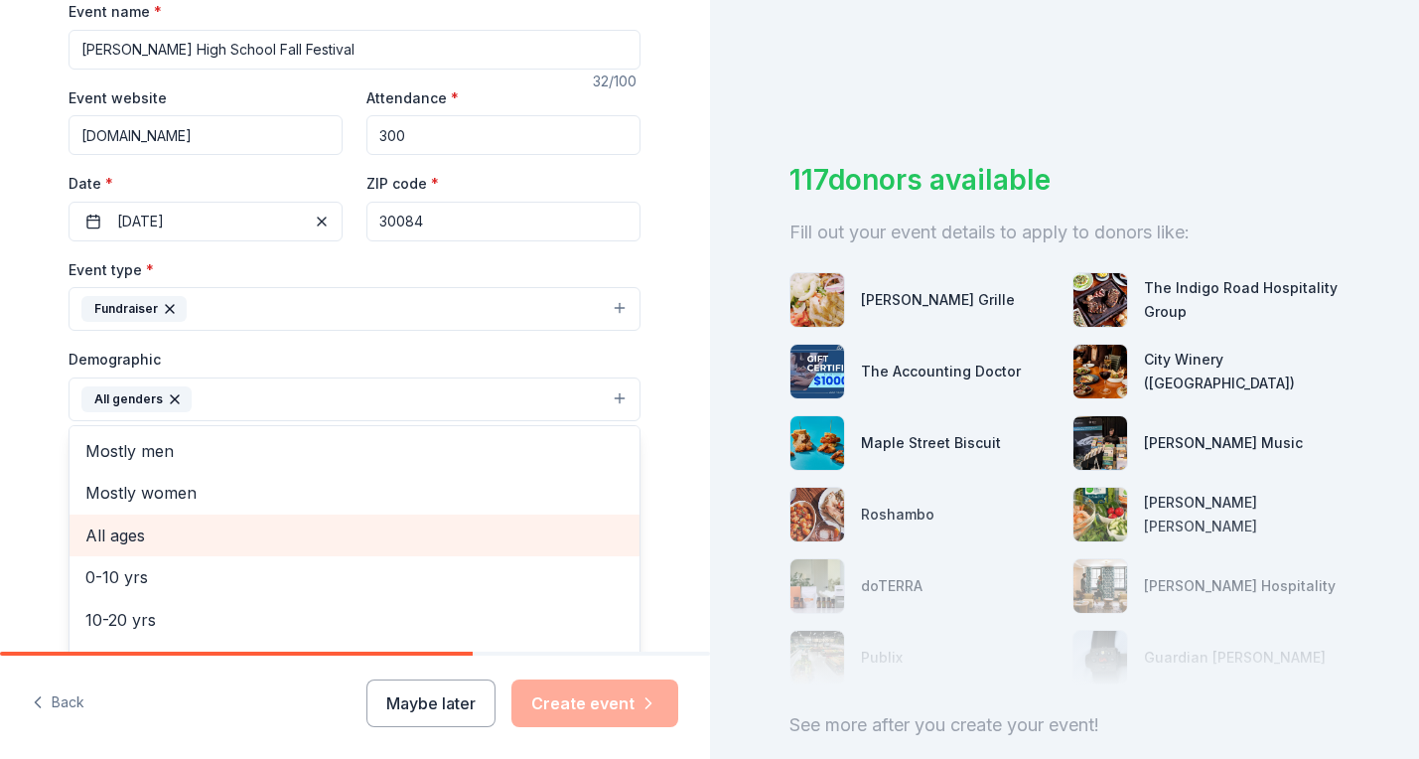
click at [144, 542] on span "All ages" at bounding box center [354, 535] width 538 height 26
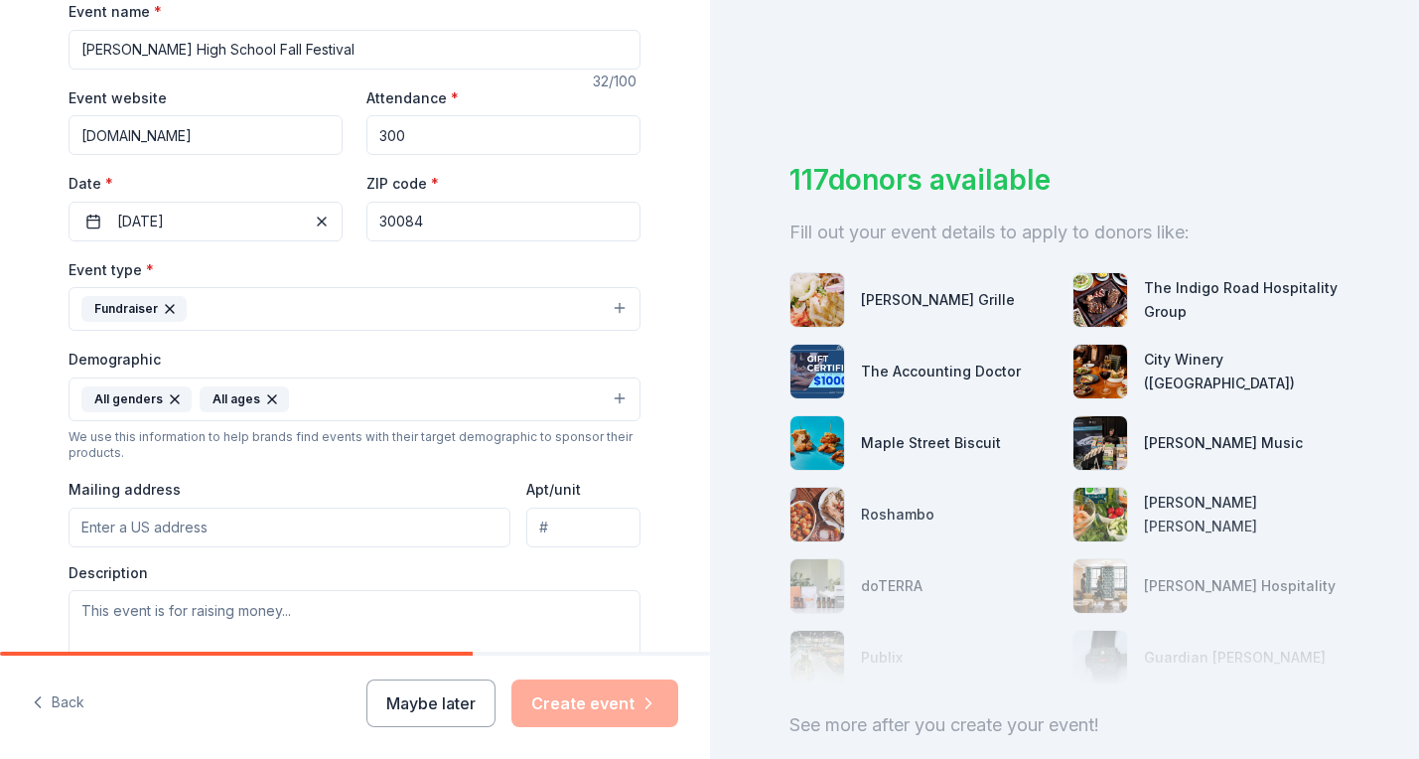
click at [616, 399] on button "All genders All ages" at bounding box center [355, 399] width 572 height 44
click at [610, 393] on button "All genders All ages" at bounding box center [355, 399] width 572 height 44
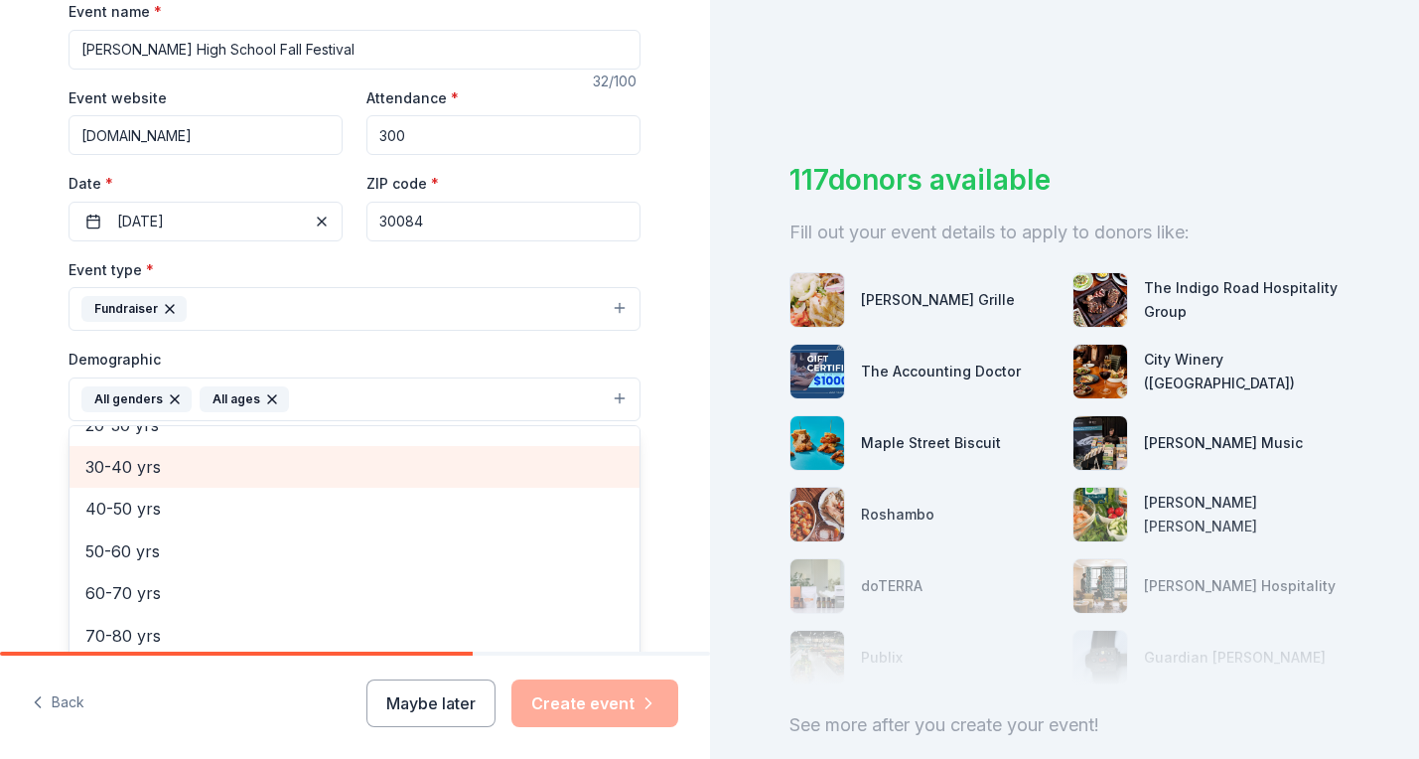
scroll to position [234, 0]
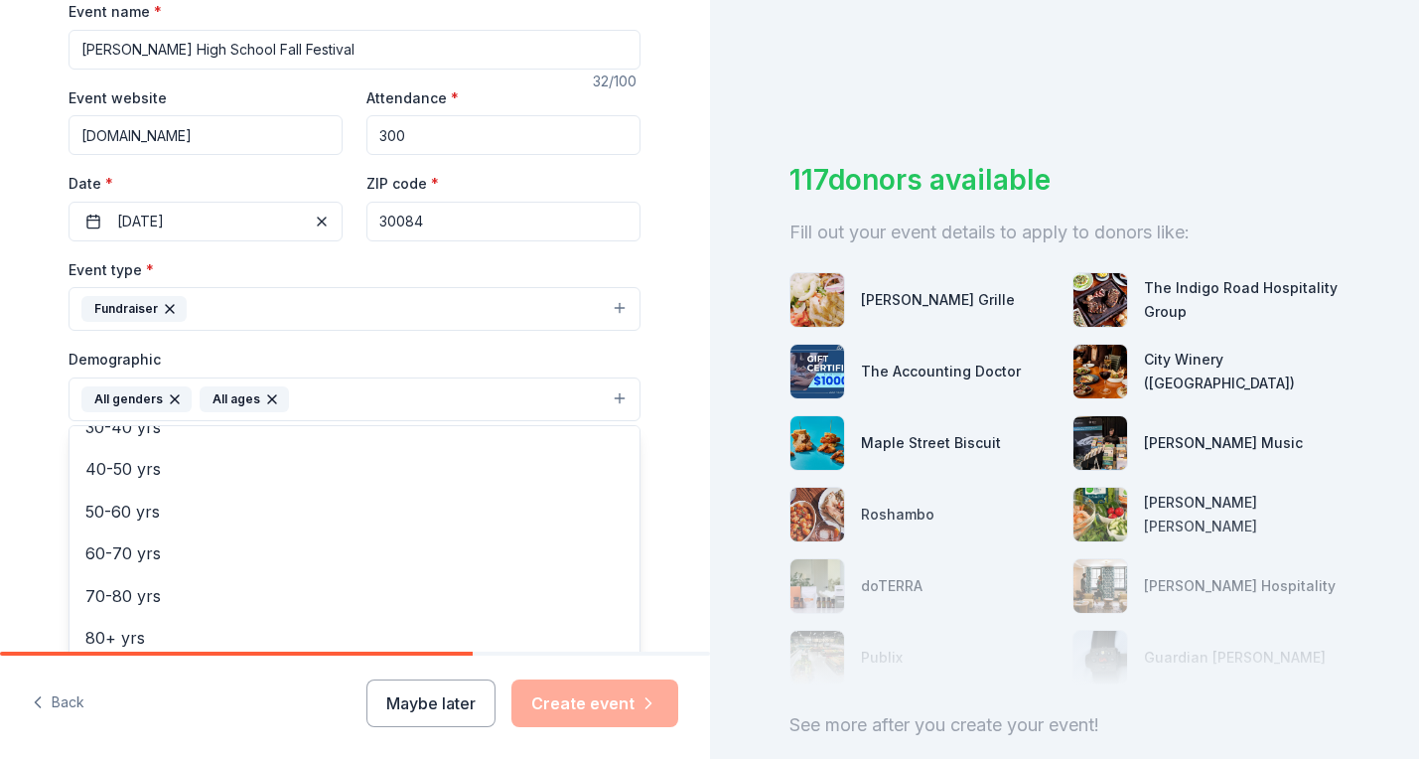
click at [678, 464] on div "Tell us about your event. We'll find in-kind donations you can apply for. Event…" at bounding box center [355, 353] width 710 height 1326
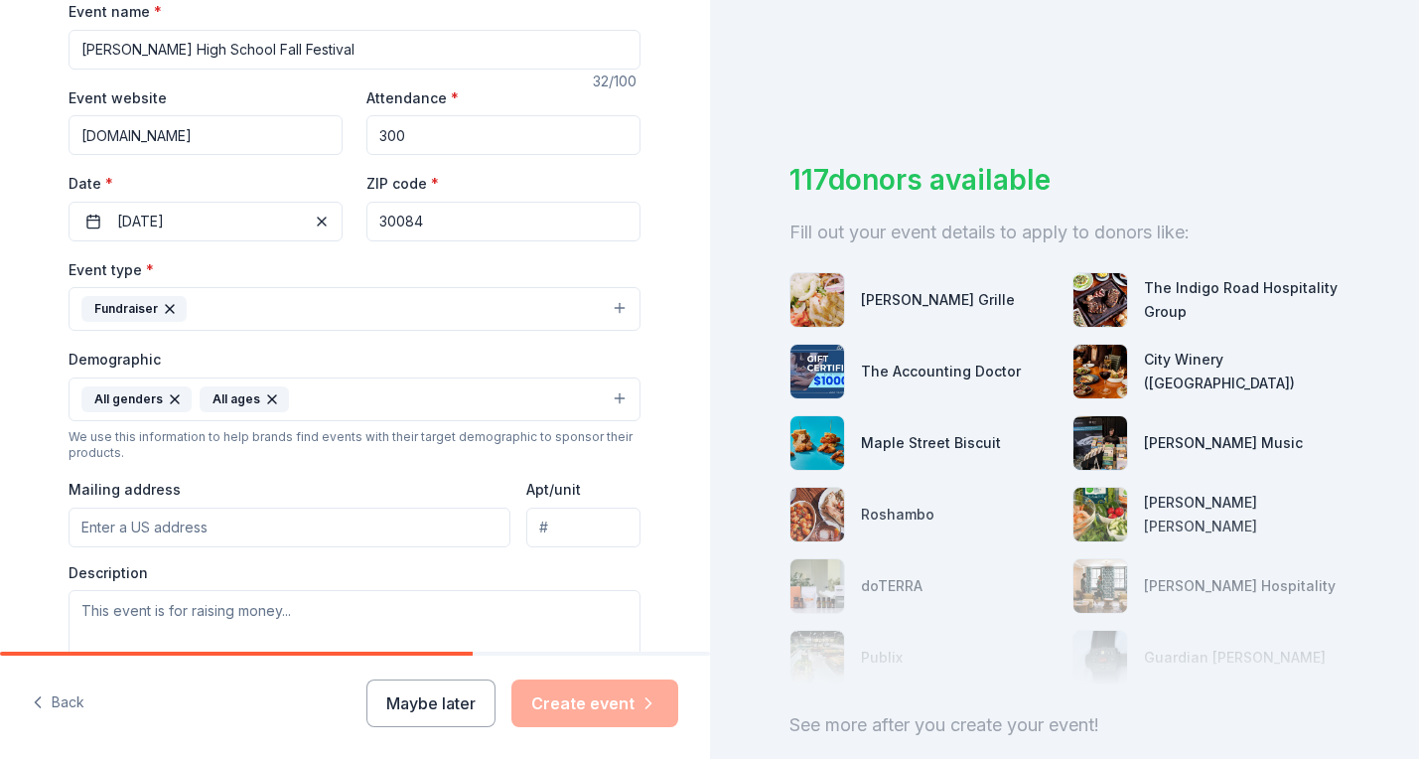
click at [608, 302] on button "Fundraiser" at bounding box center [355, 309] width 572 height 44
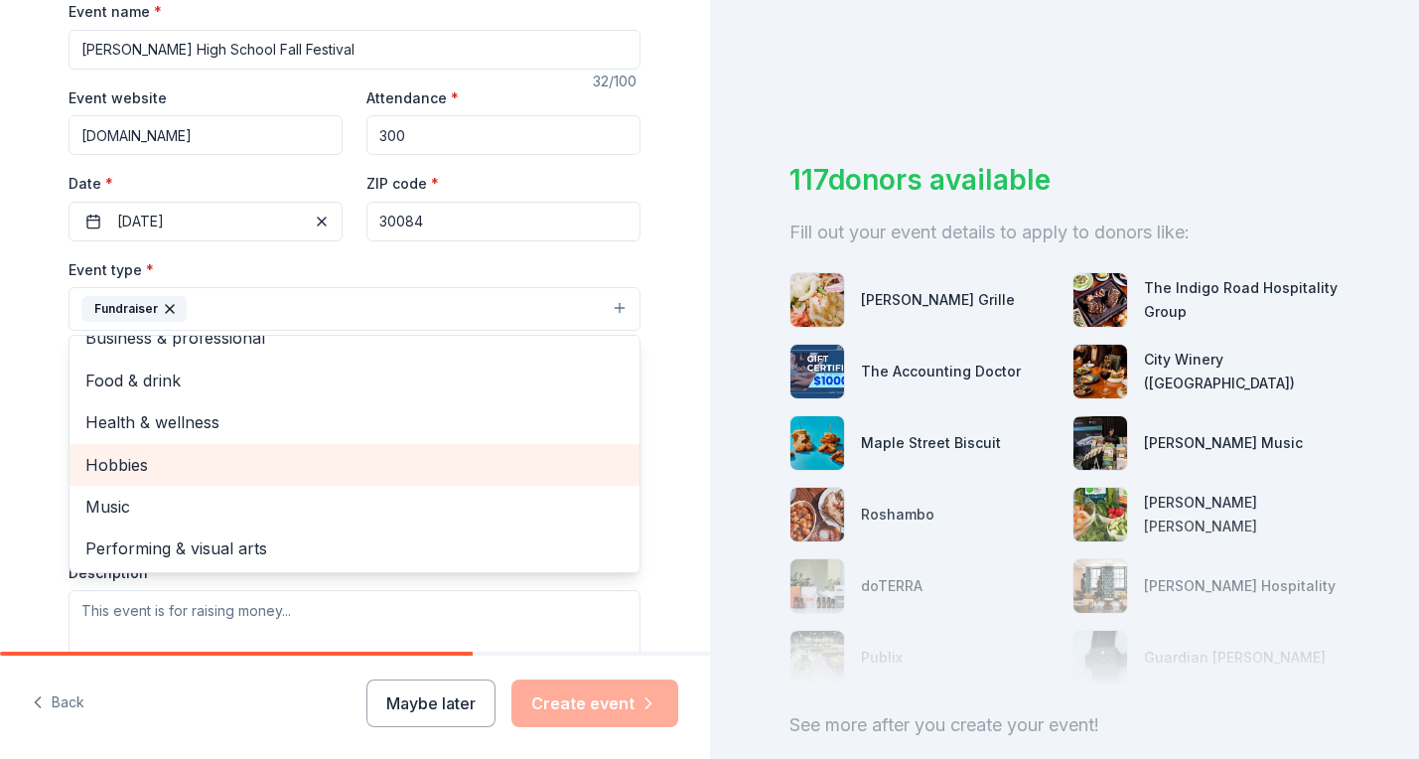
scroll to position [24, 0]
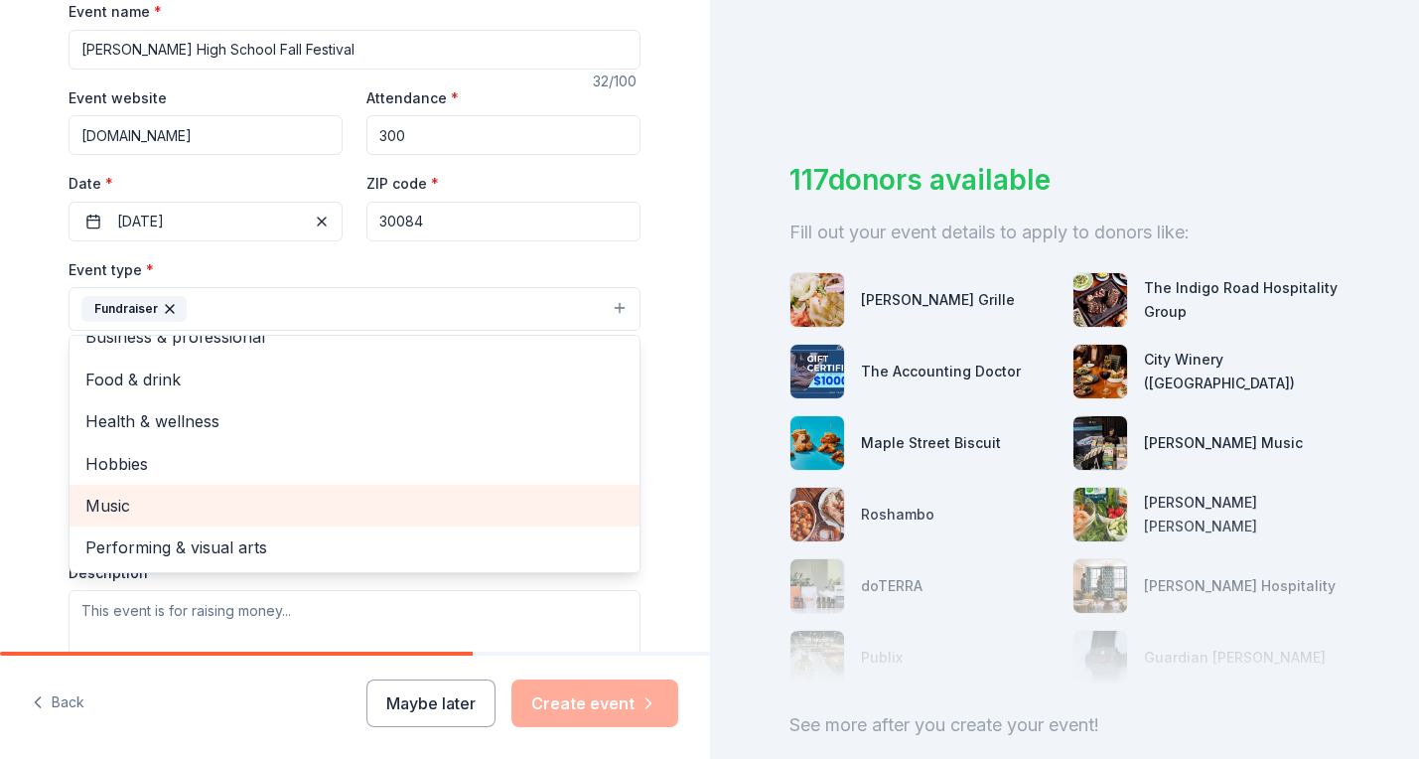
click at [179, 509] on span "Music" at bounding box center [354, 506] width 538 height 26
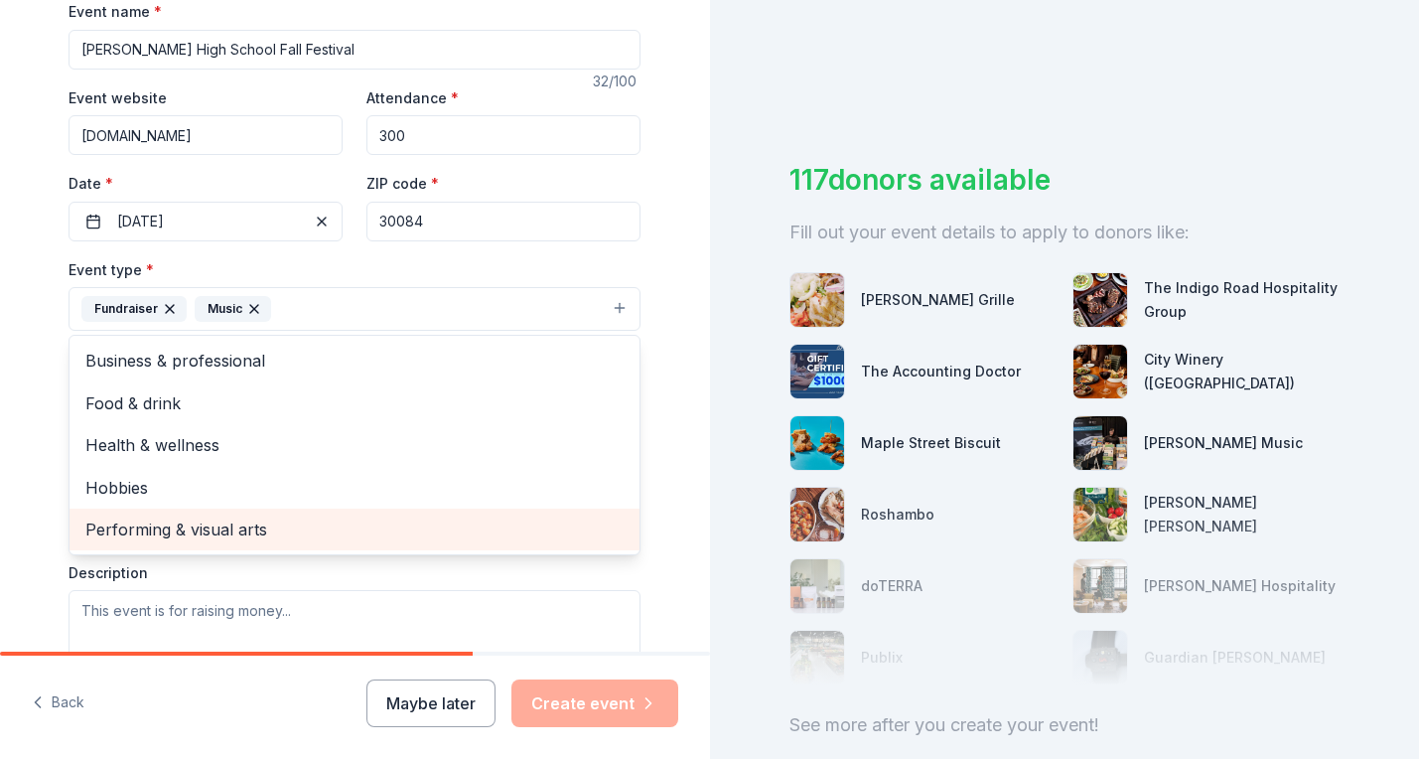
click at [288, 522] on span "Performing & visual arts" at bounding box center [354, 529] width 538 height 26
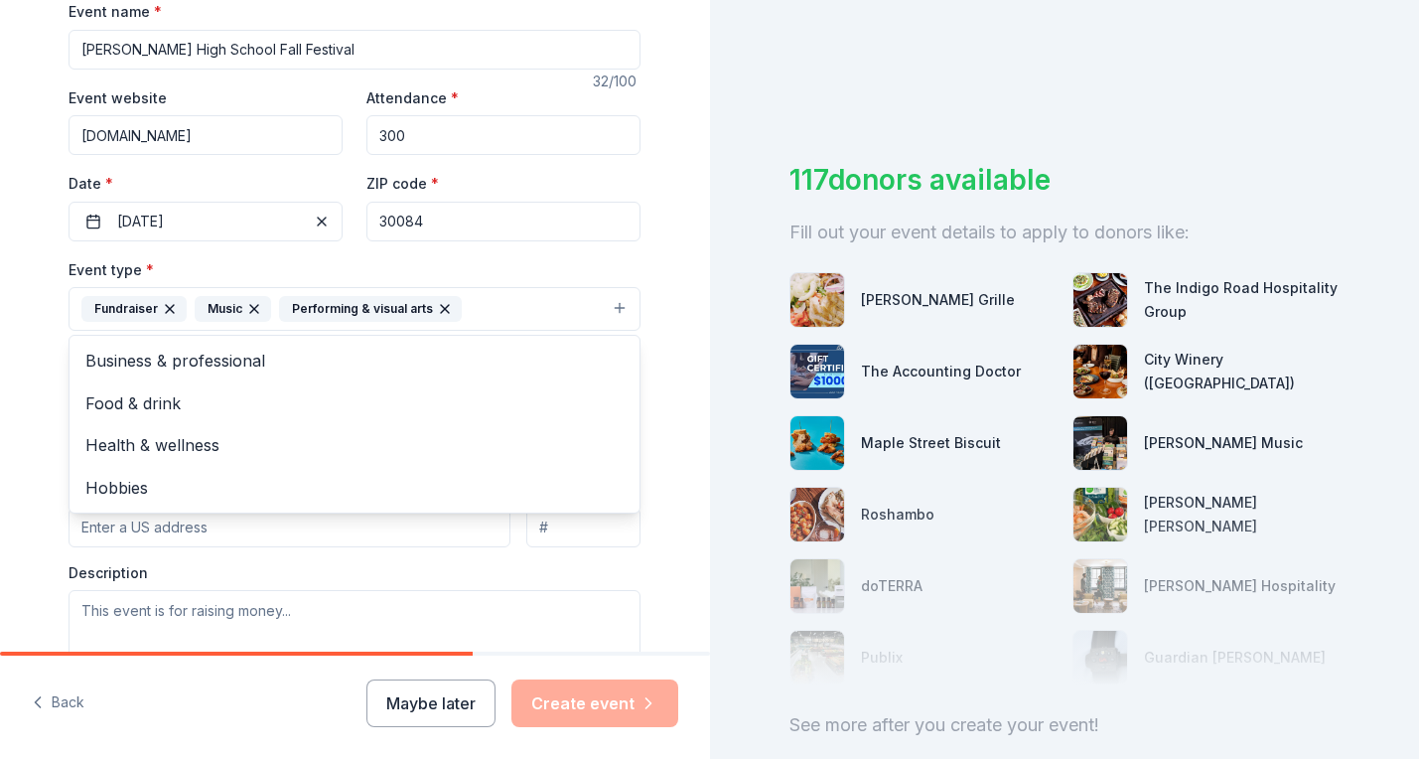
click at [648, 565] on div "Tell us about your event. We'll find in-kind donations you can apply for. Event…" at bounding box center [355, 353] width 636 height 1326
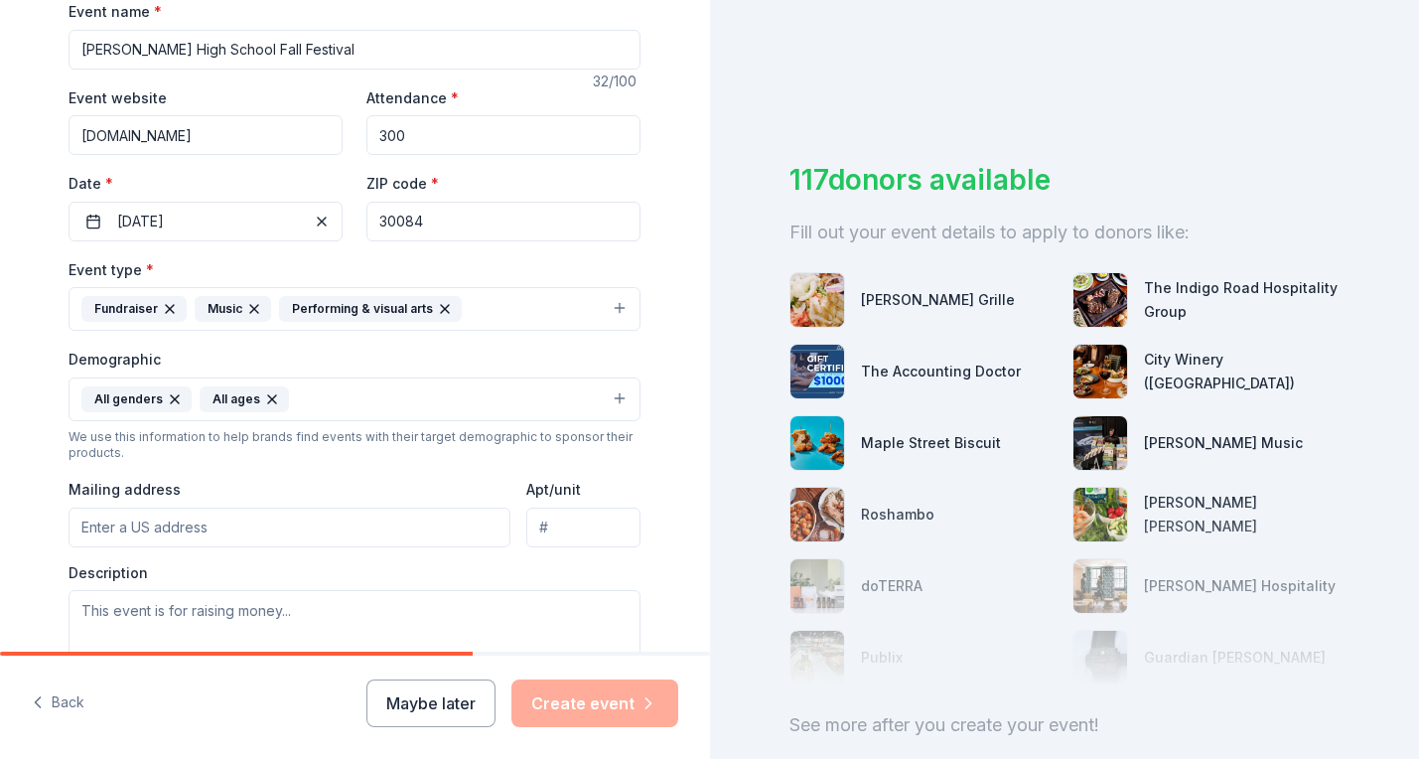
click at [616, 305] on button "Fundraiser Music Performing & visual arts" at bounding box center [355, 309] width 572 height 44
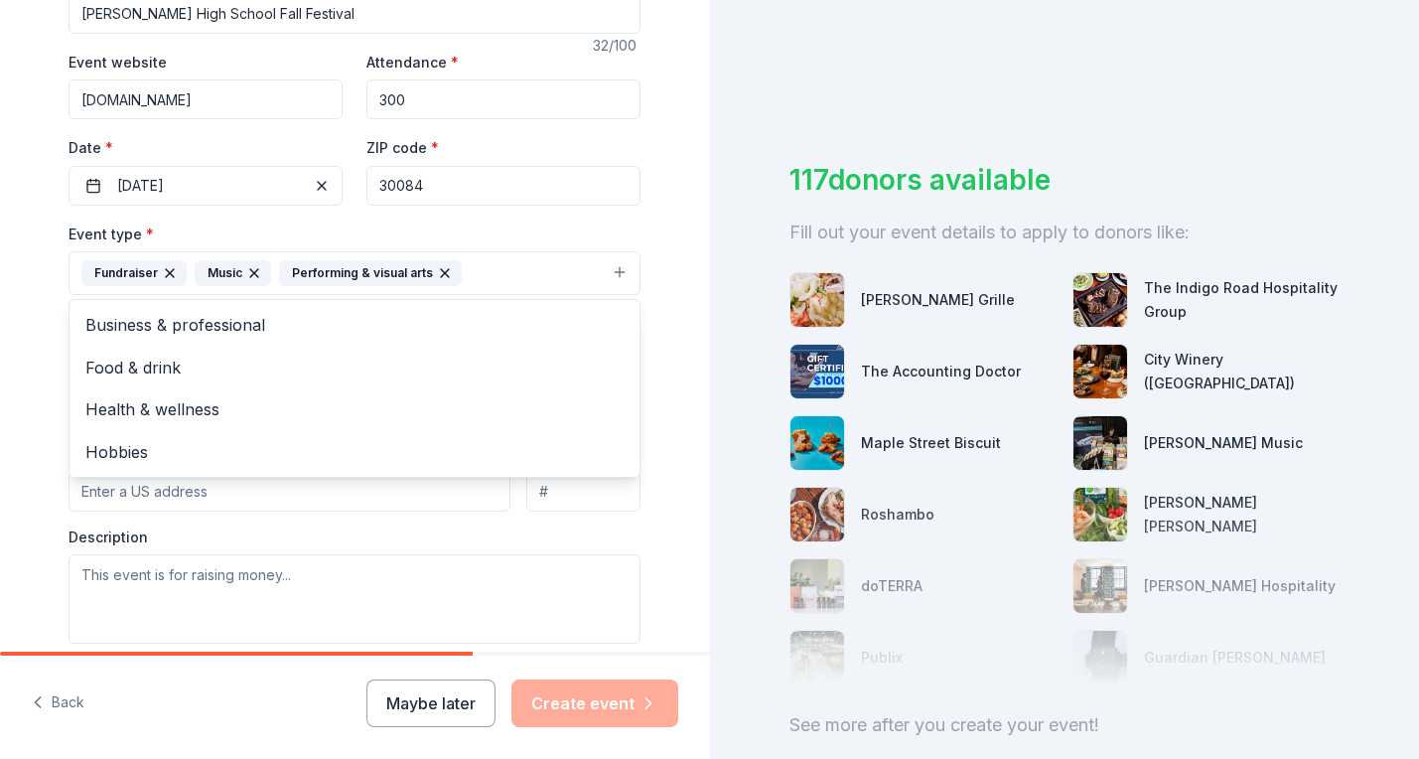
scroll to position [304, 0]
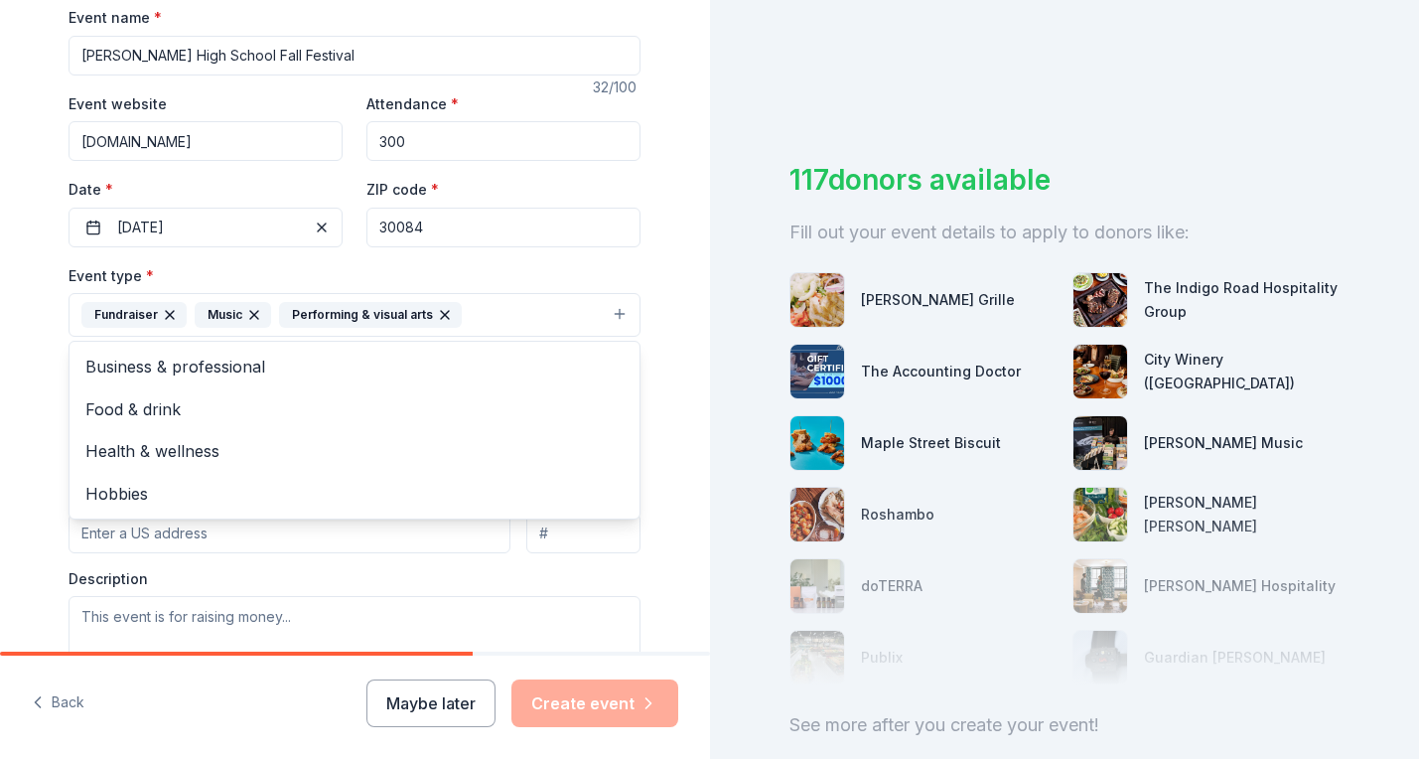
click at [660, 503] on div "Tell us about your event. We'll find in-kind donations you can apply for. Event…" at bounding box center [355, 359] width 636 height 1326
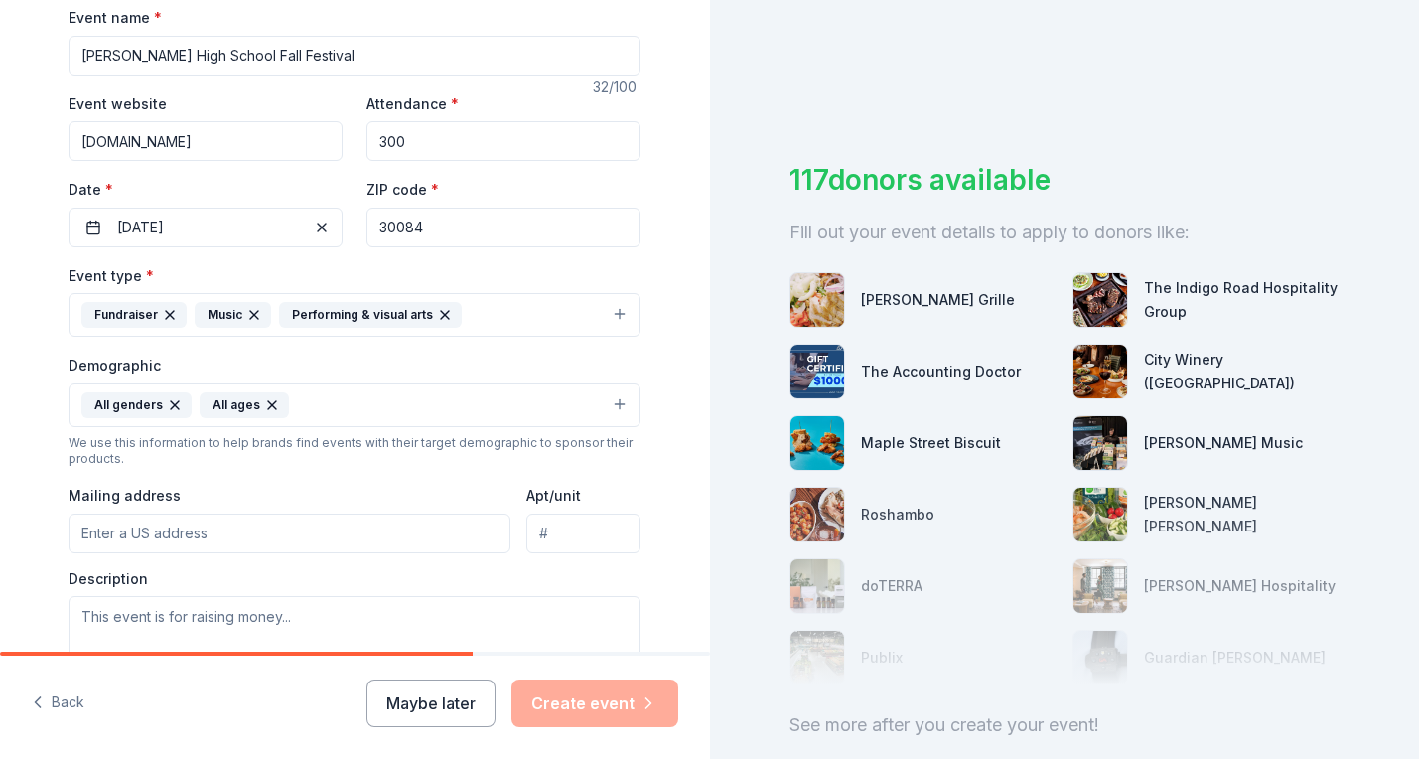
click at [306, 526] on input "Mailing address" at bounding box center [290, 533] width 442 height 40
type input "[STREET_ADDRESS]"
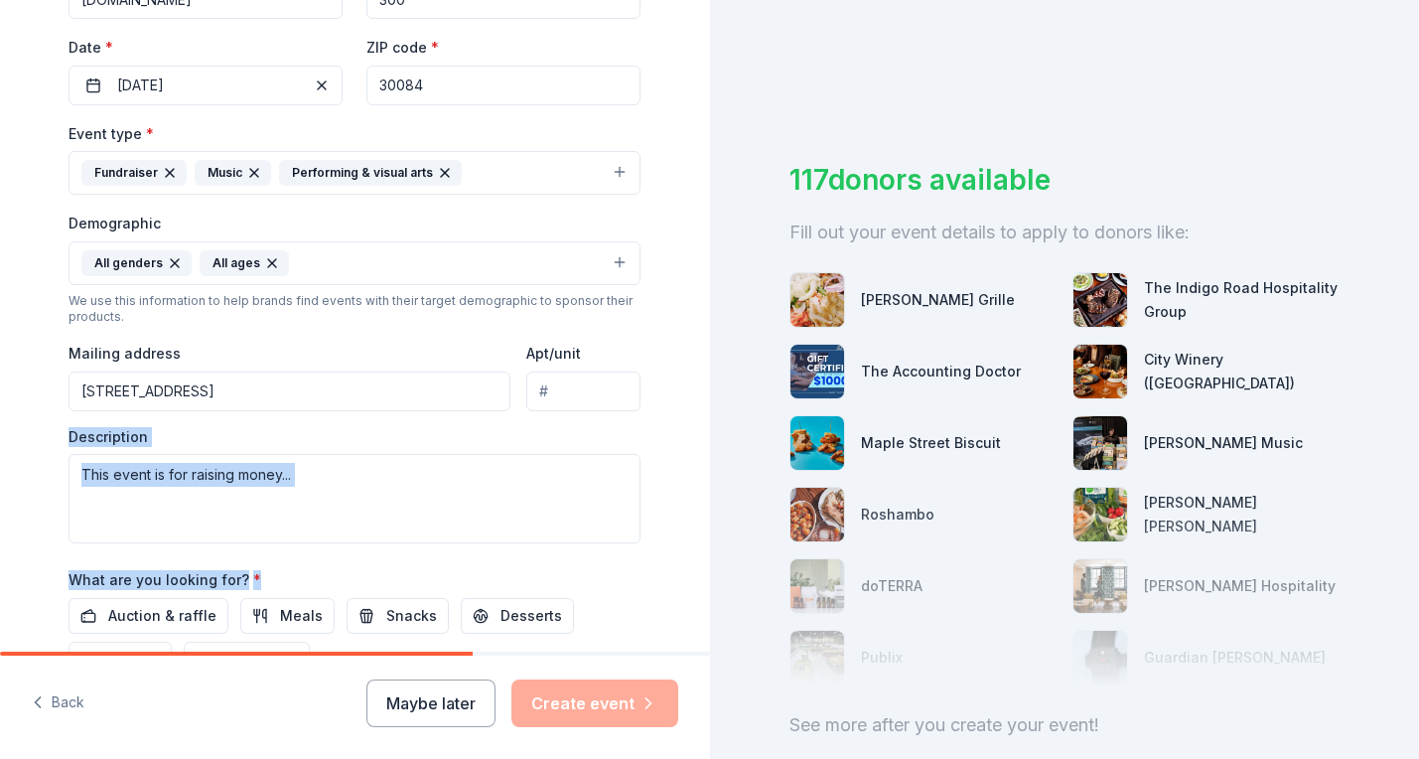
scroll to position [452, 0]
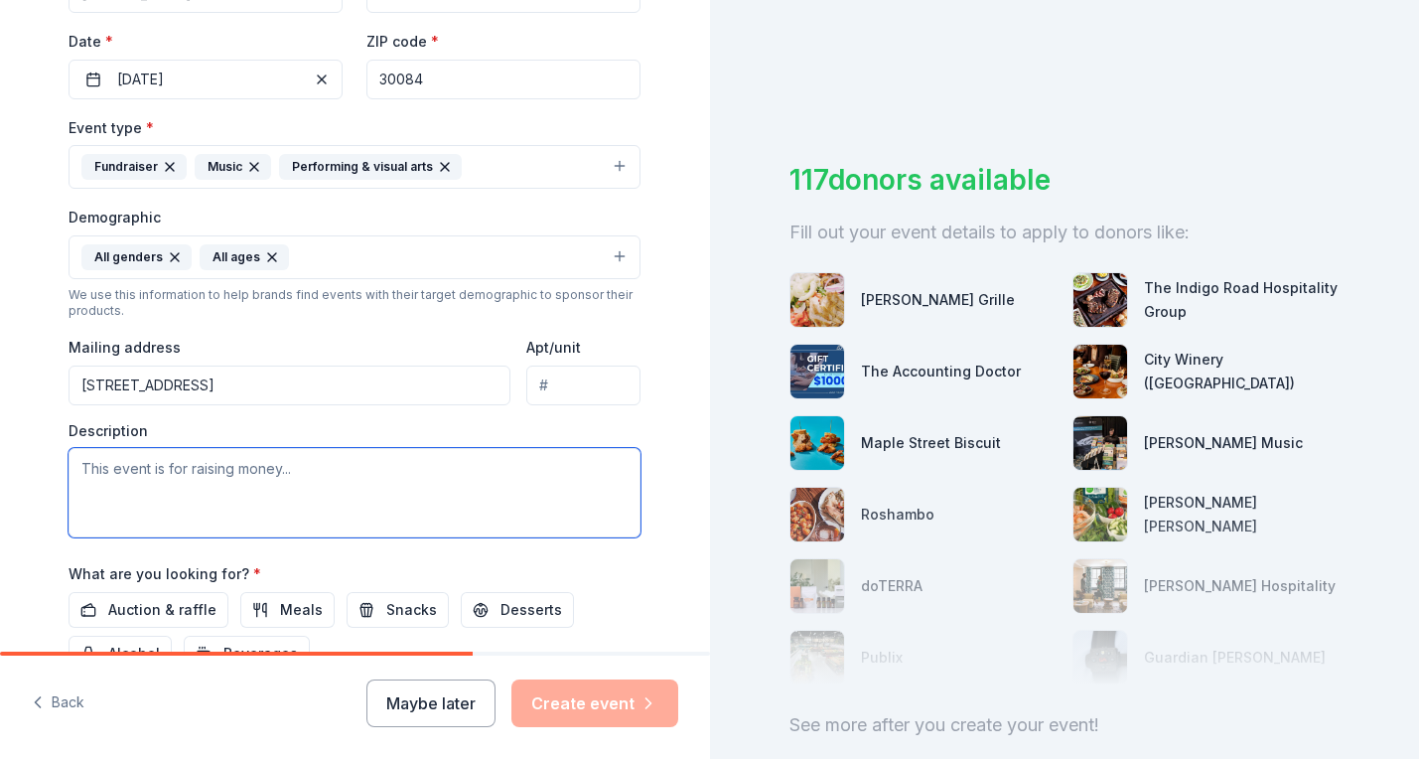
click at [336, 470] on textarea at bounding box center [355, 492] width 572 height 89
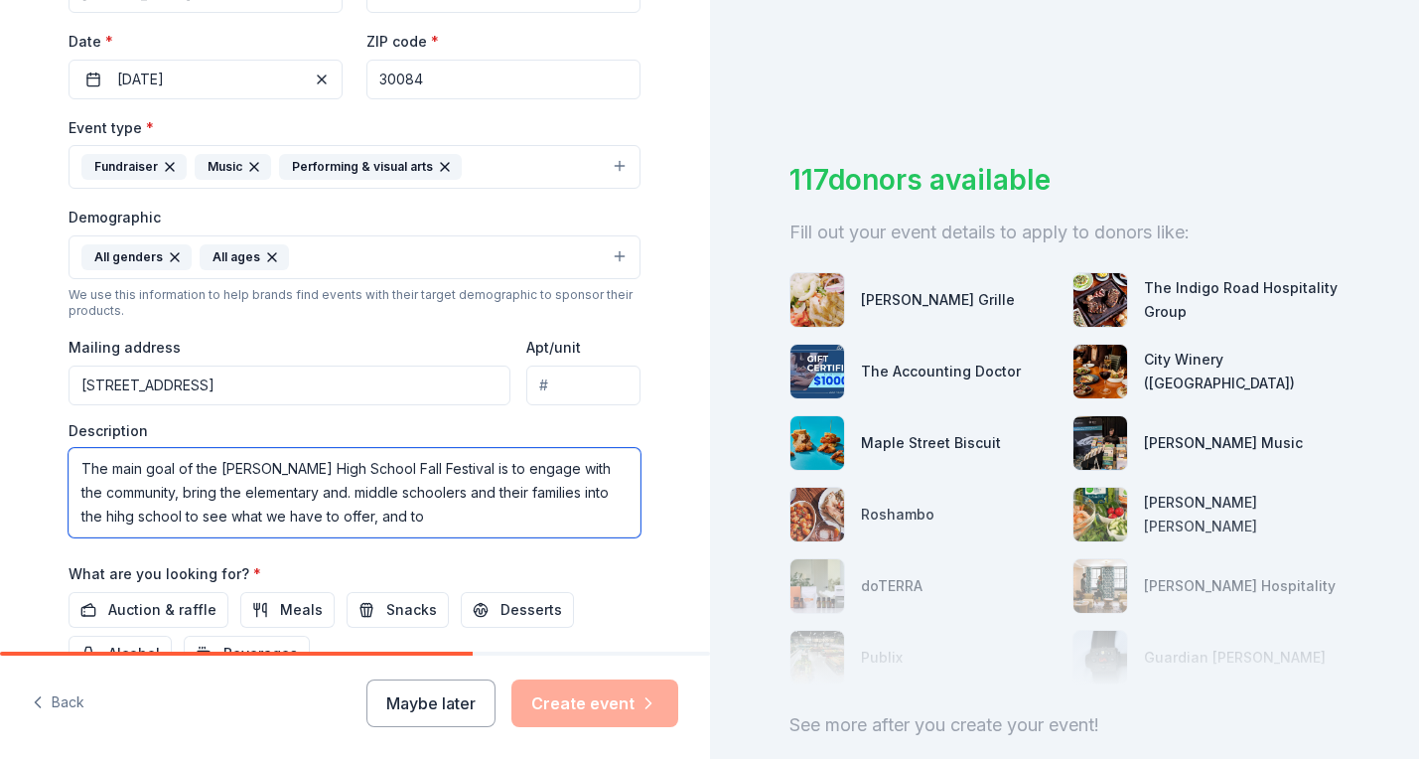
click at [331, 494] on textarea "The main goal of the [PERSON_NAME] High School Fall Festival is to engage with …" at bounding box center [355, 492] width 572 height 89
click at [451, 521] on textarea "The main goal of the [PERSON_NAME] High School Fall Festival is to engage with …" at bounding box center [355, 492] width 572 height 89
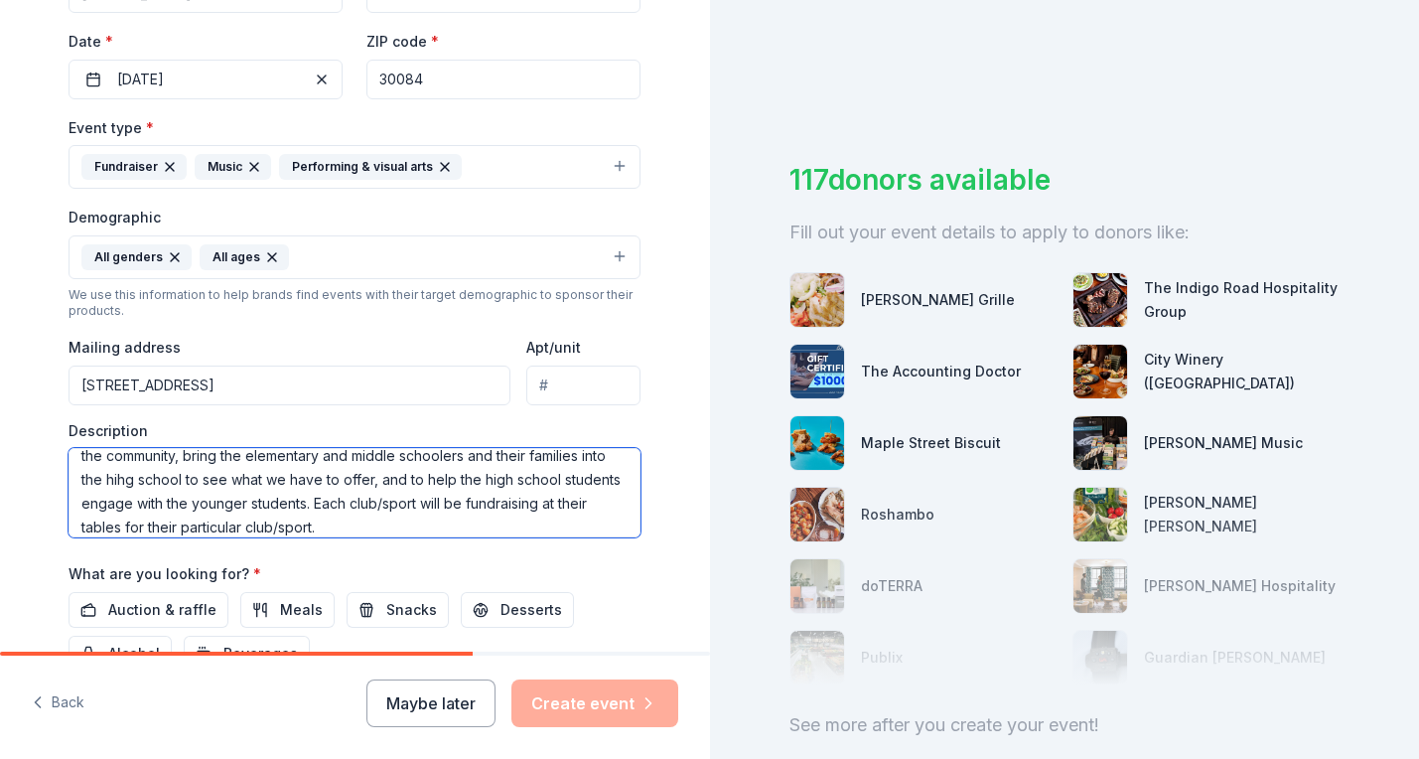
scroll to position [48, 0]
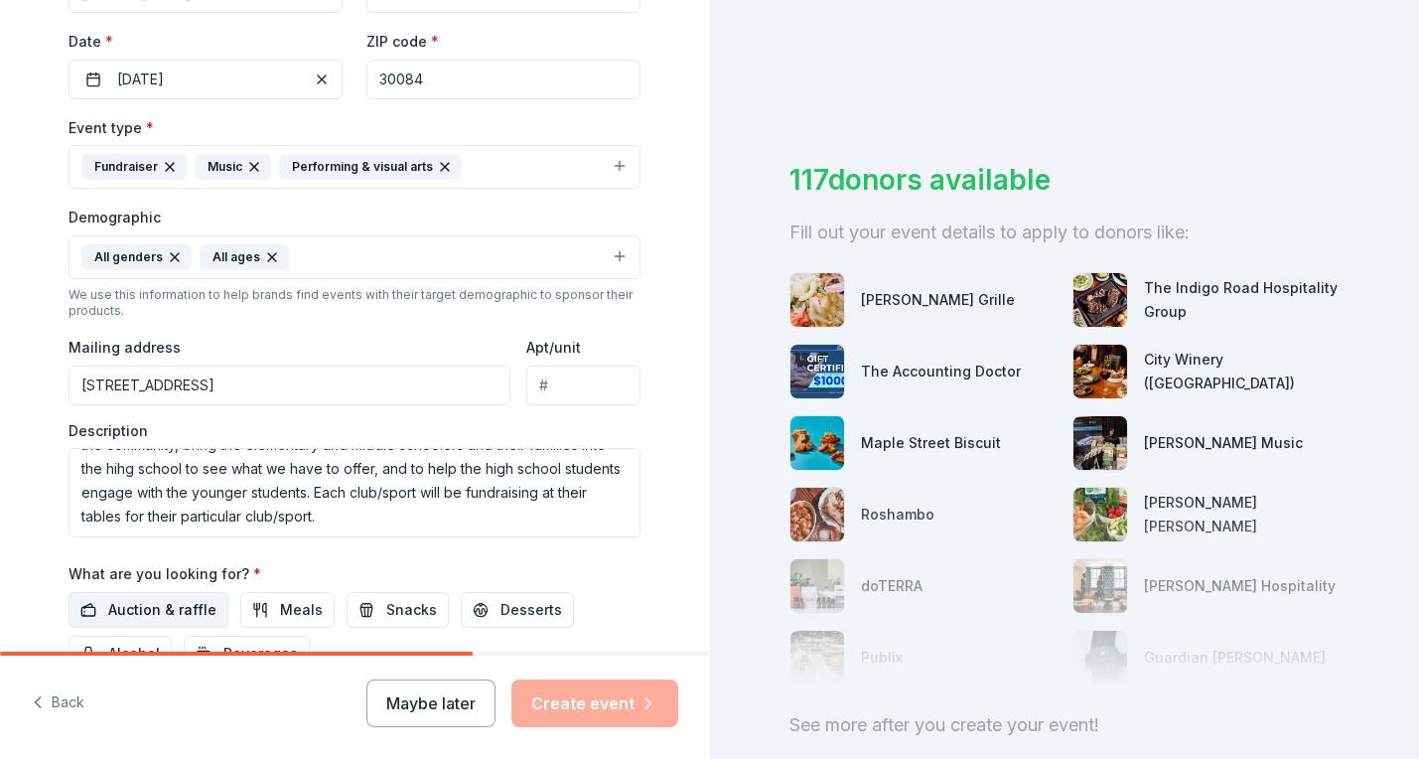
click at [180, 617] on span "Auction & raffle" at bounding box center [162, 610] width 108 height 24
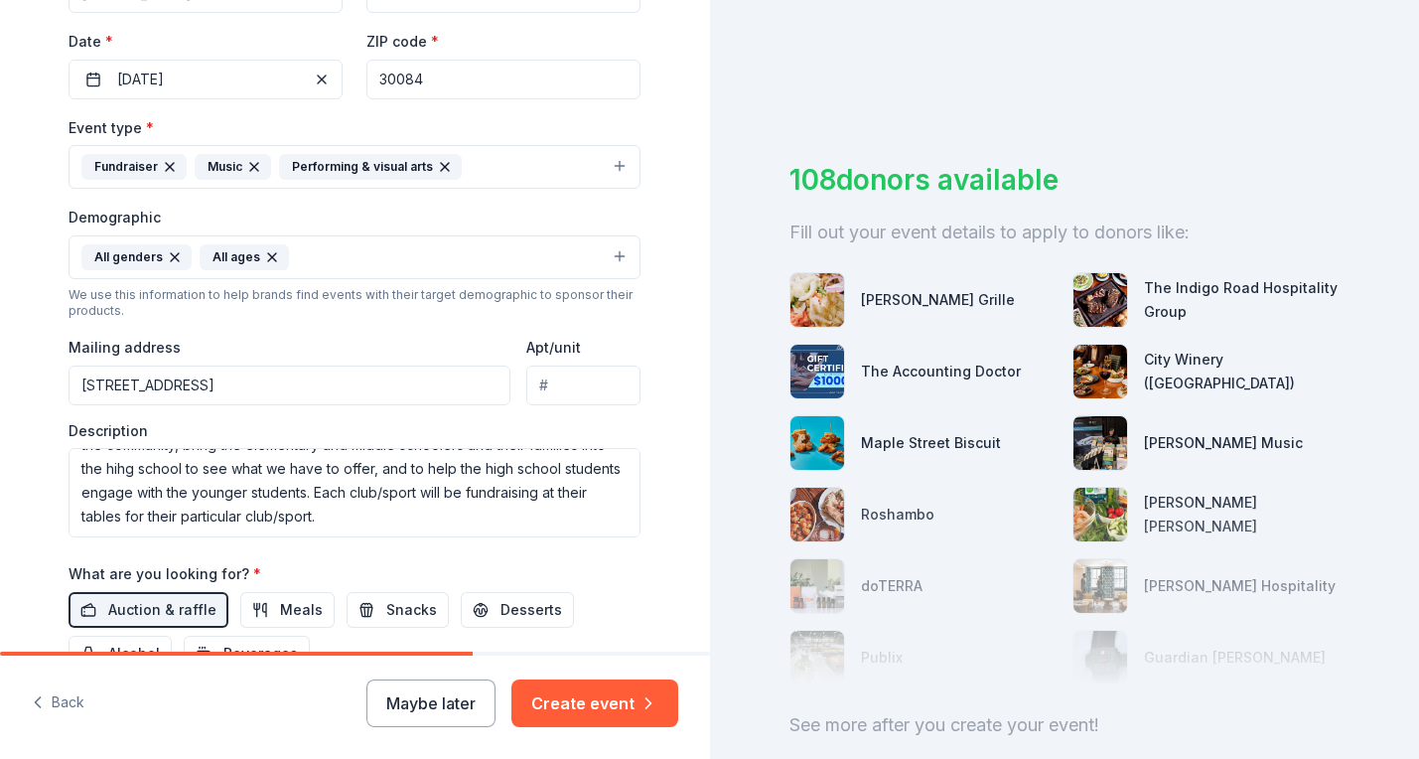
scroll to position [568, 0]
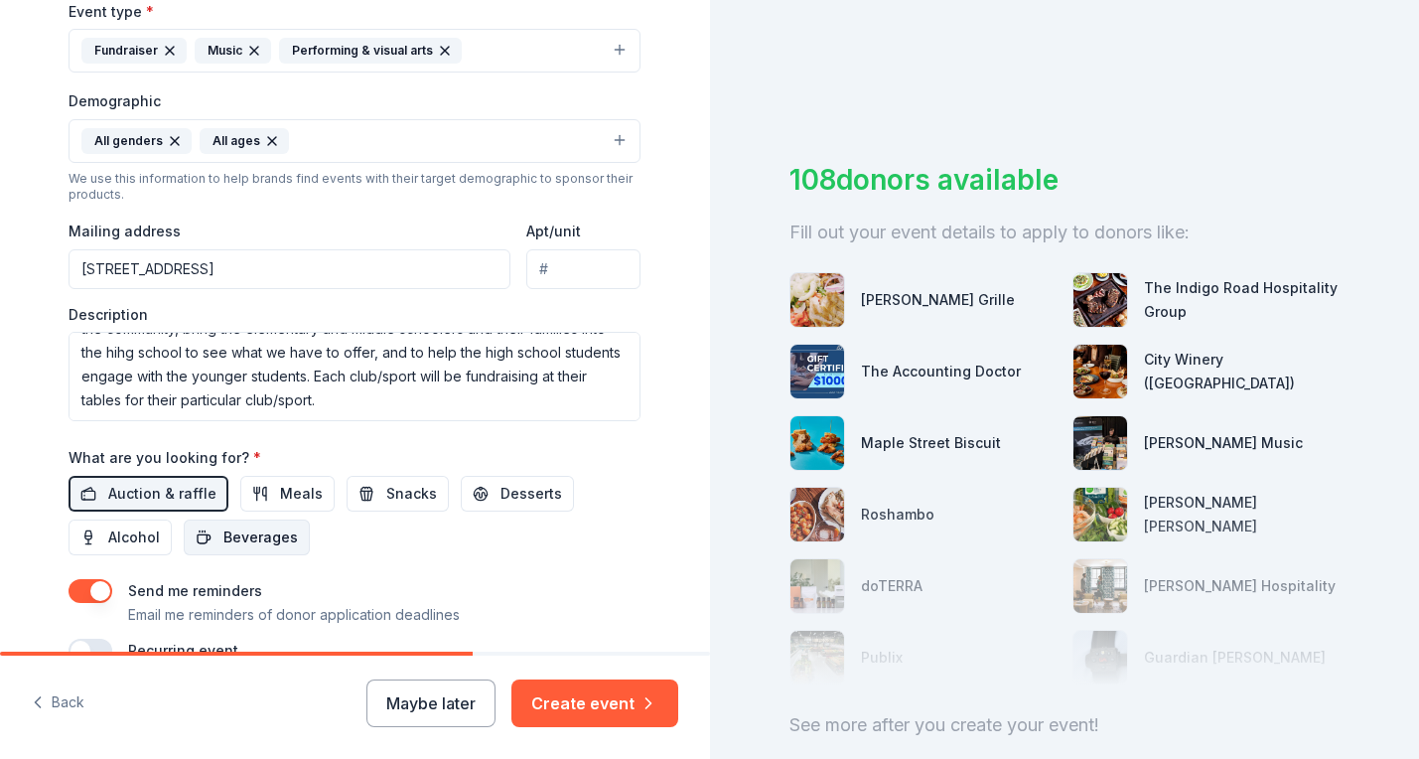
click at [247, 541] on span "Beverages" at bounding box center [260, 537] width 74 height 24
click at [404, 502] on span "Snacks" at bounding box center [411, 494] width 51 height 24
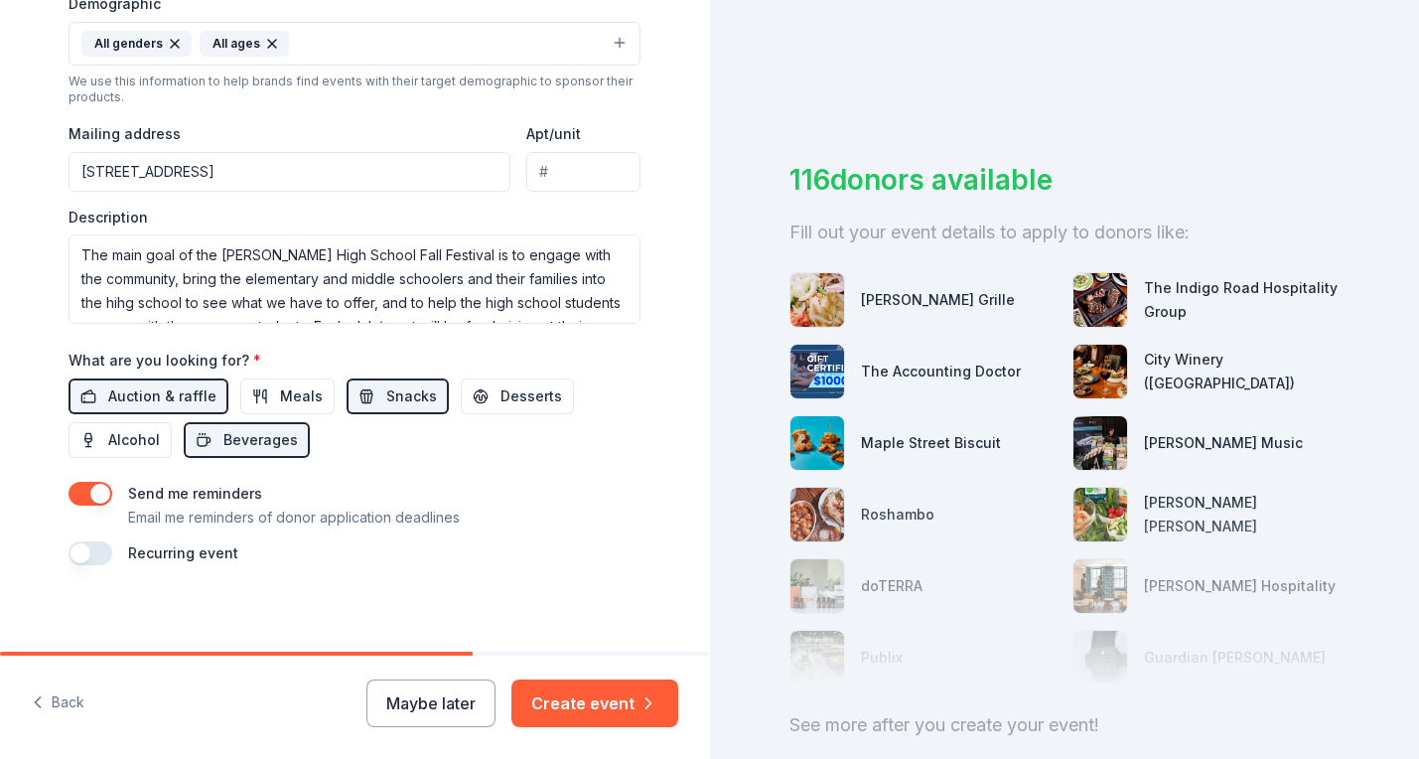
scroll to position [645, 0]
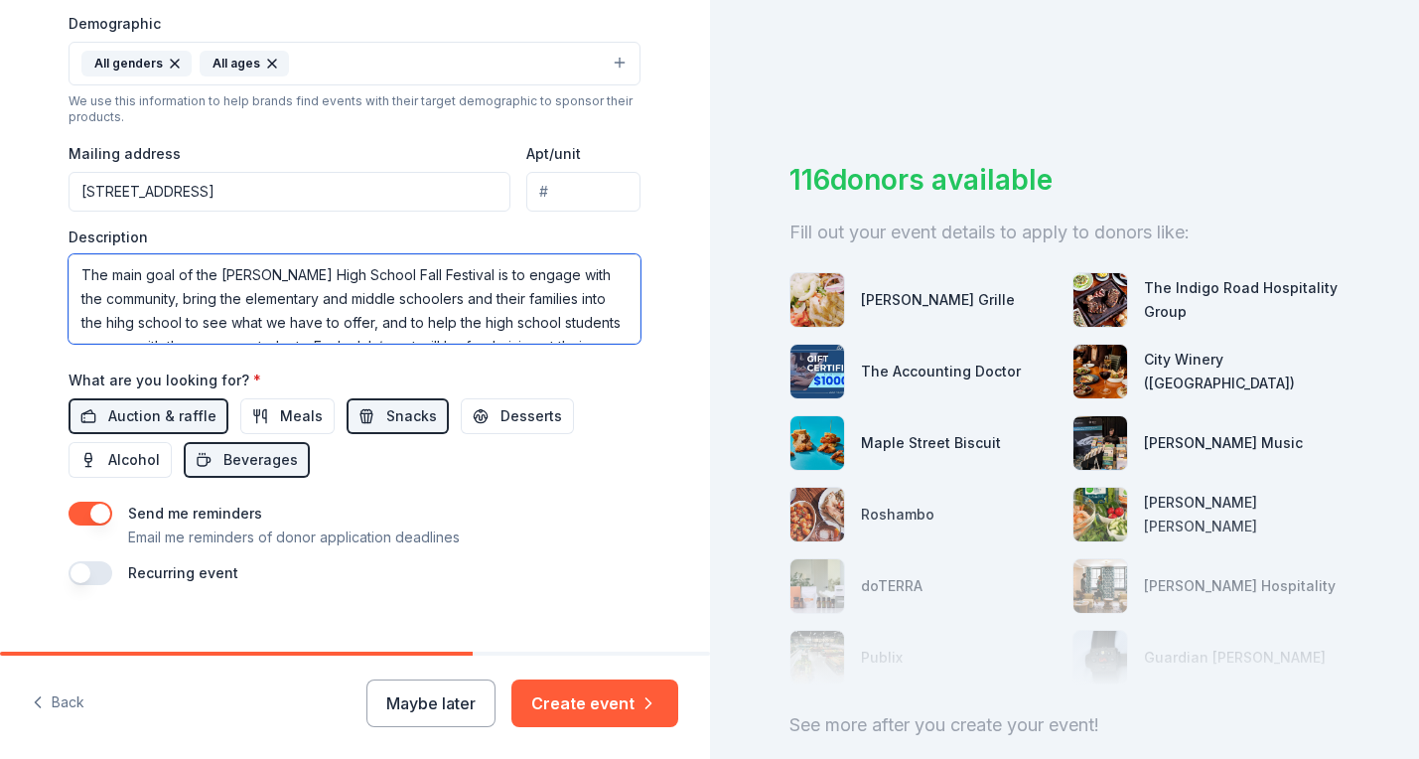
click at [97, 320] on textarea "The main goal of the [PERSON_NAME] High School Fall Festival is to engage with …" at bounding box center [355, 298] width 572 height 89
click at [431, 316] on textarea "The main goal of the [PERSON_NAME] High School Fall Festival is to engage with …" at bounding box center [355, 298] width 572 height 89
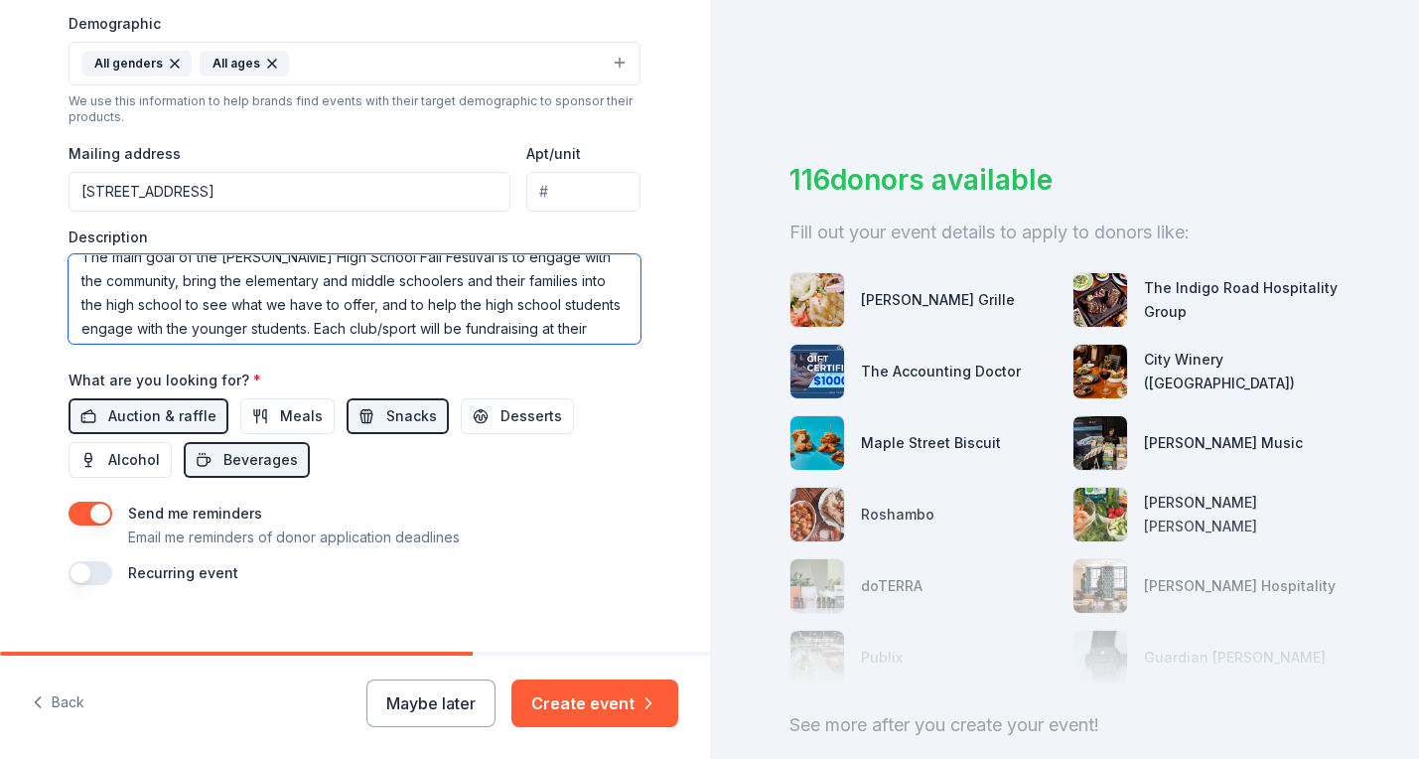
scroll to position [35, 0]
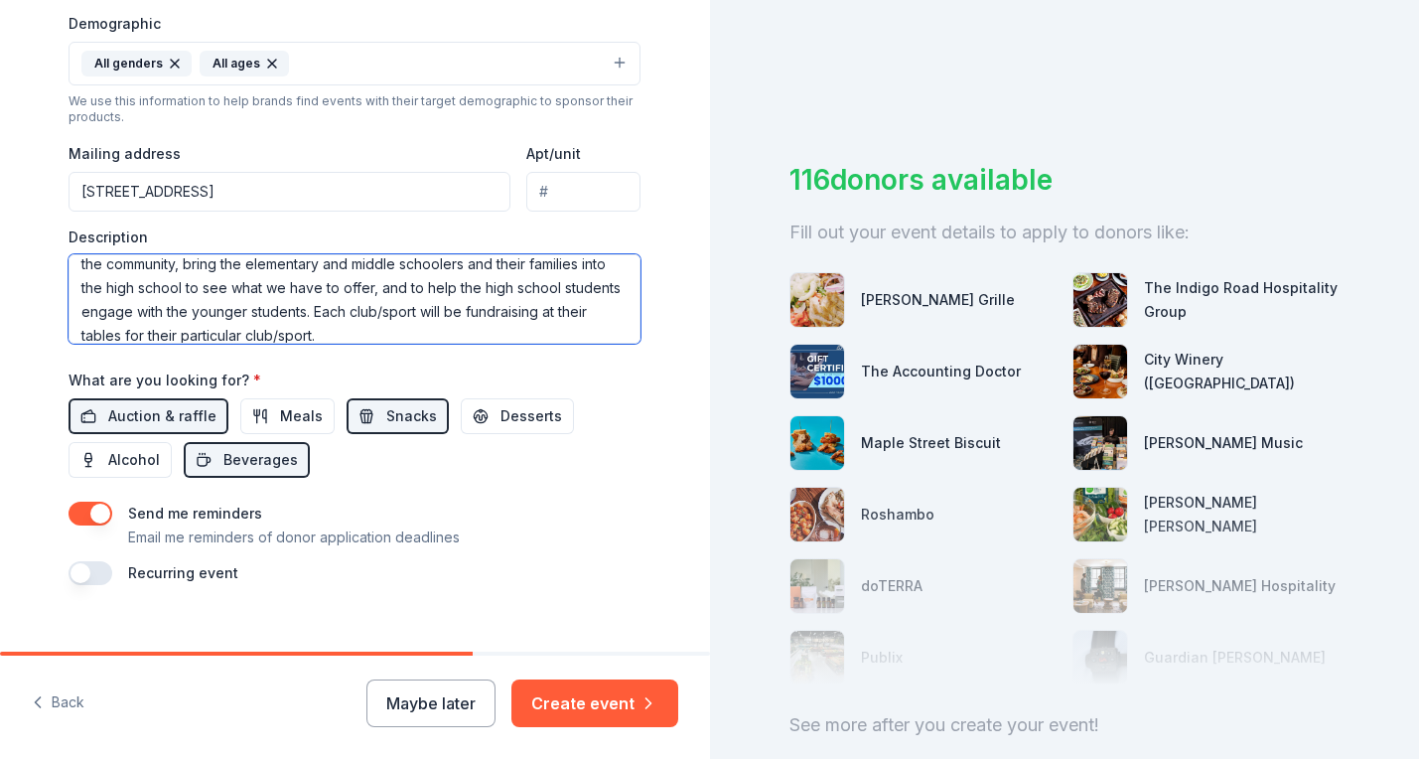
click at [299, 314] on textarea "The main goal of the [PERSON_NAME] High School Fall Festival is to engage with …" at bounding box center [355, 298] width 572 height 89
click at [456, 315] on textarea "The main goal of the [PERSON_NAME] High School Fall Festival is to engage with …" at bounding box center [355, 298] width 572 height 89
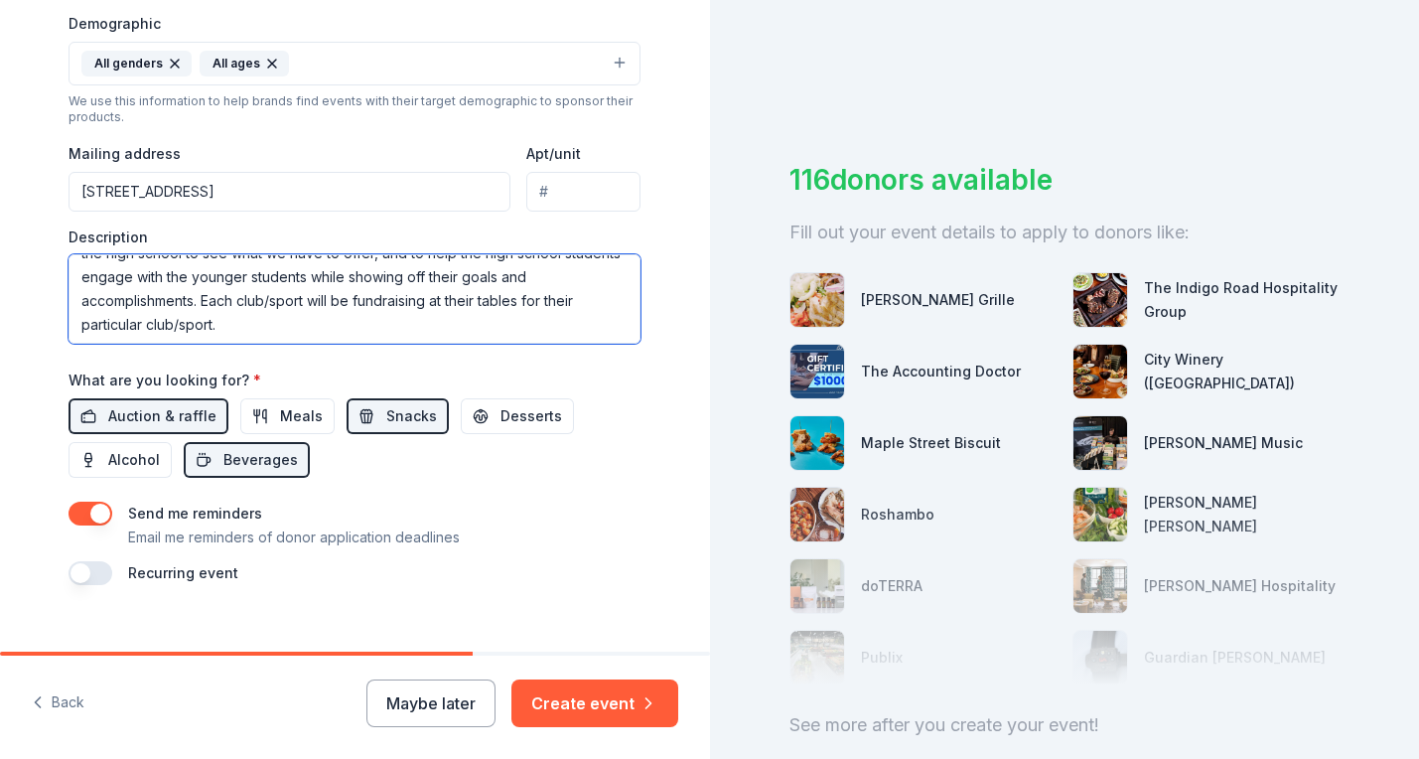
click at [268, 330] on textarea "The main goal of the [PERSON_NAME] High School Fall Festival is to engage with …" at bounding box center [355, 298] width 572 height 89
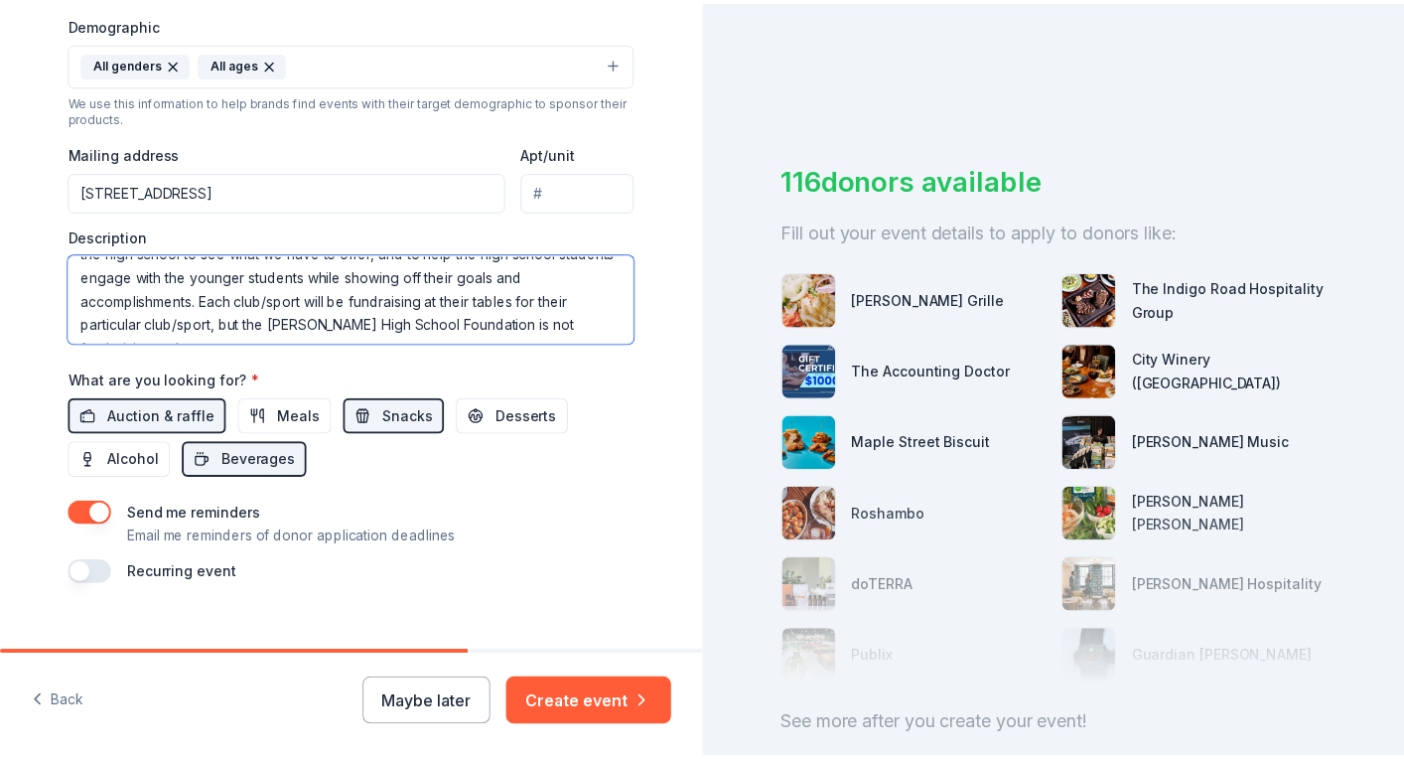
scroll to position [84, 0]
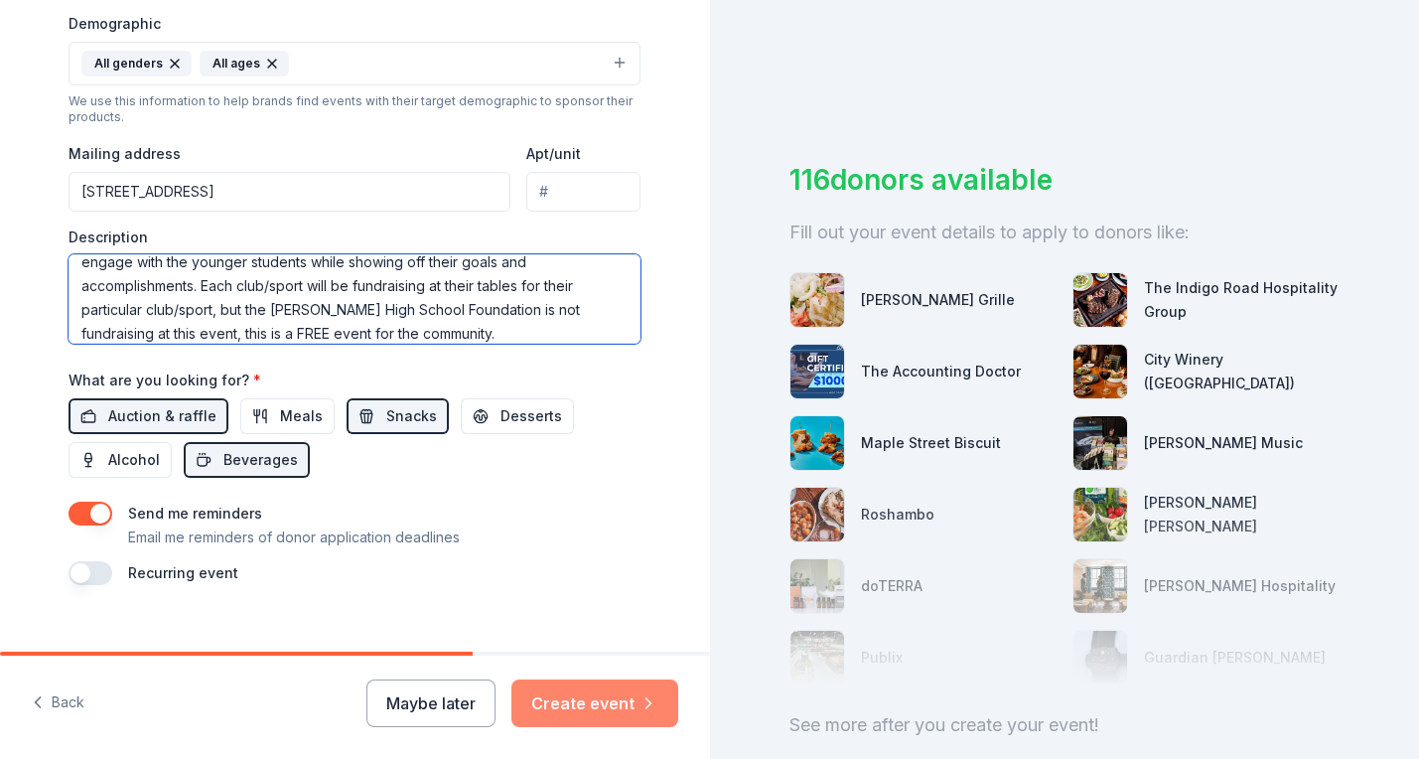
type textarea "The main goal of the [PERSON_NAME] High School Fall Festival is to engage with …"
click at [593, 721] on button "Create event" at bounding box center [594, 703] width 167 height 48
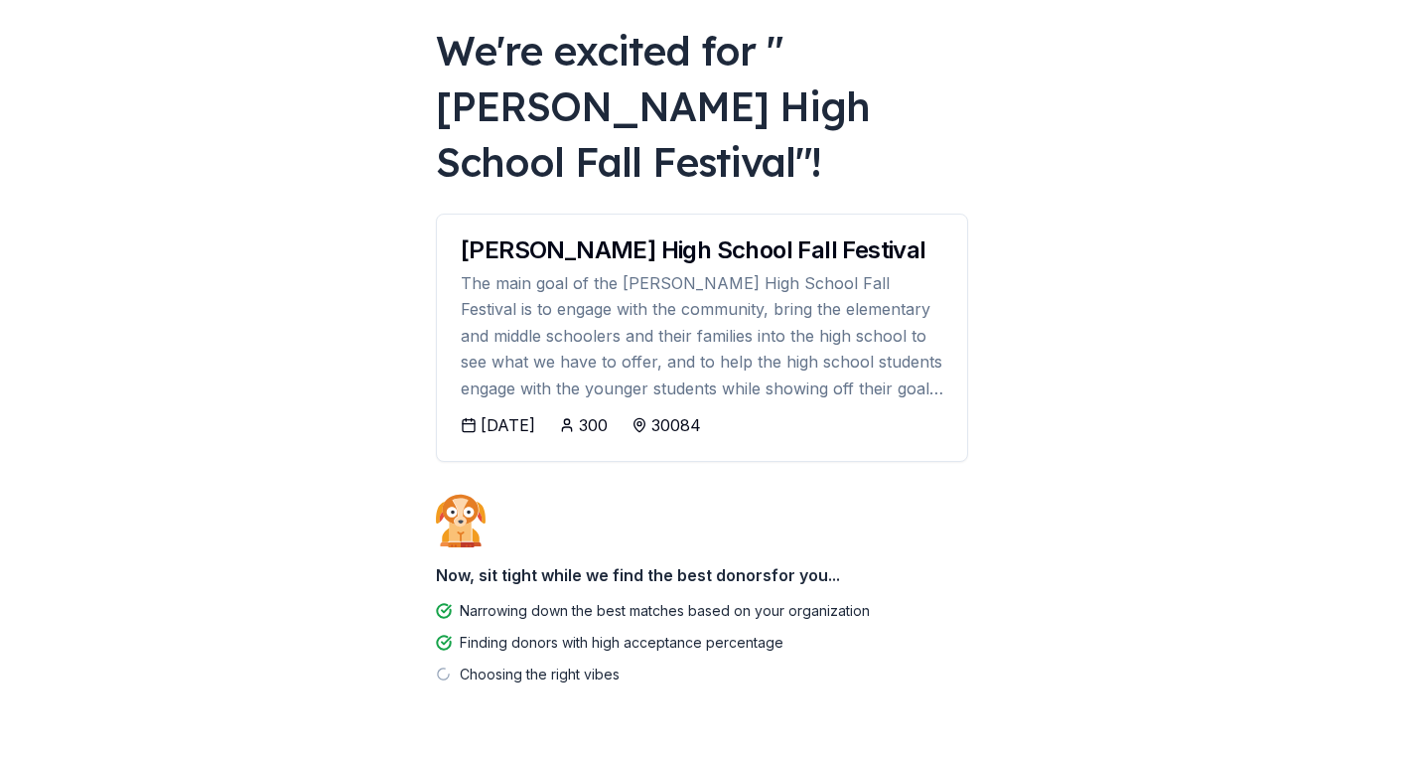
scroll to position [107, 0]
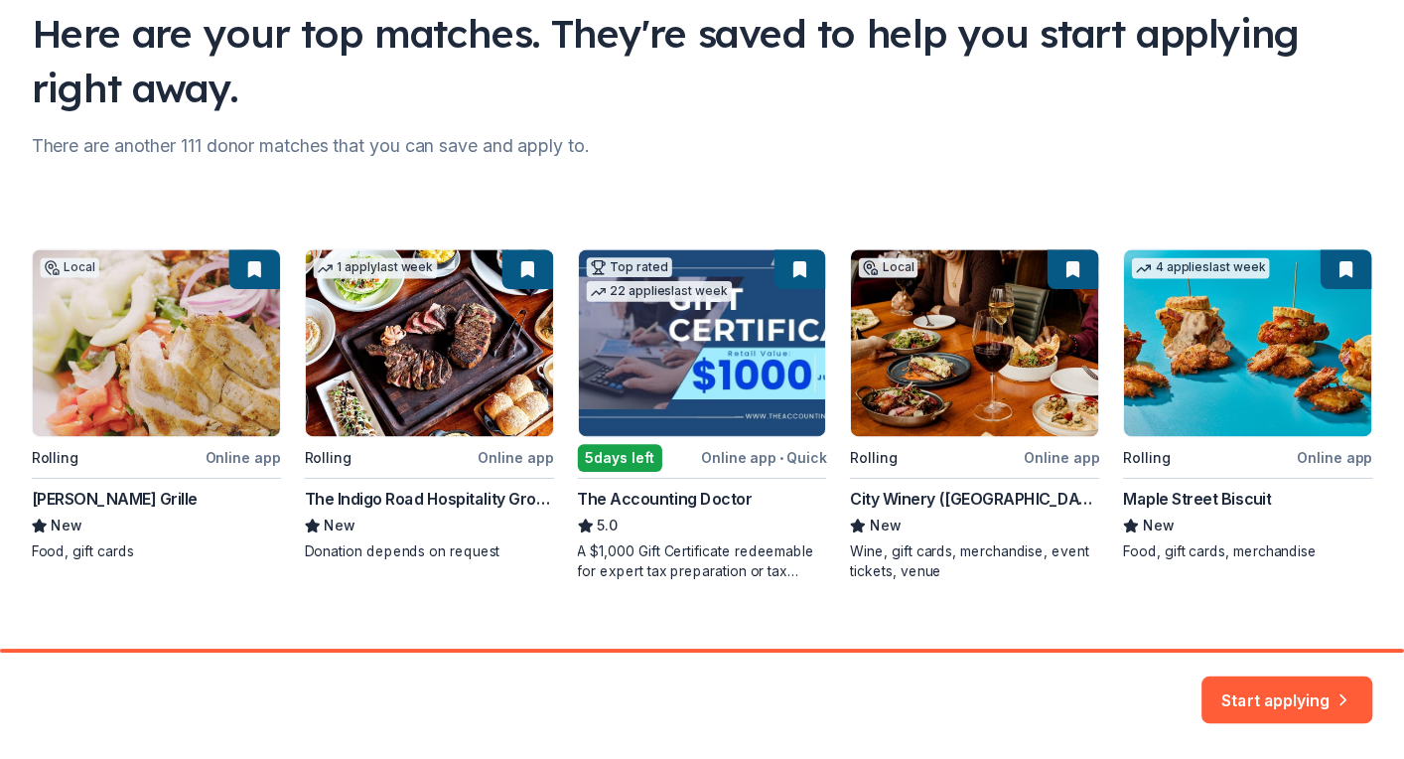
scroll to position [184, 0]
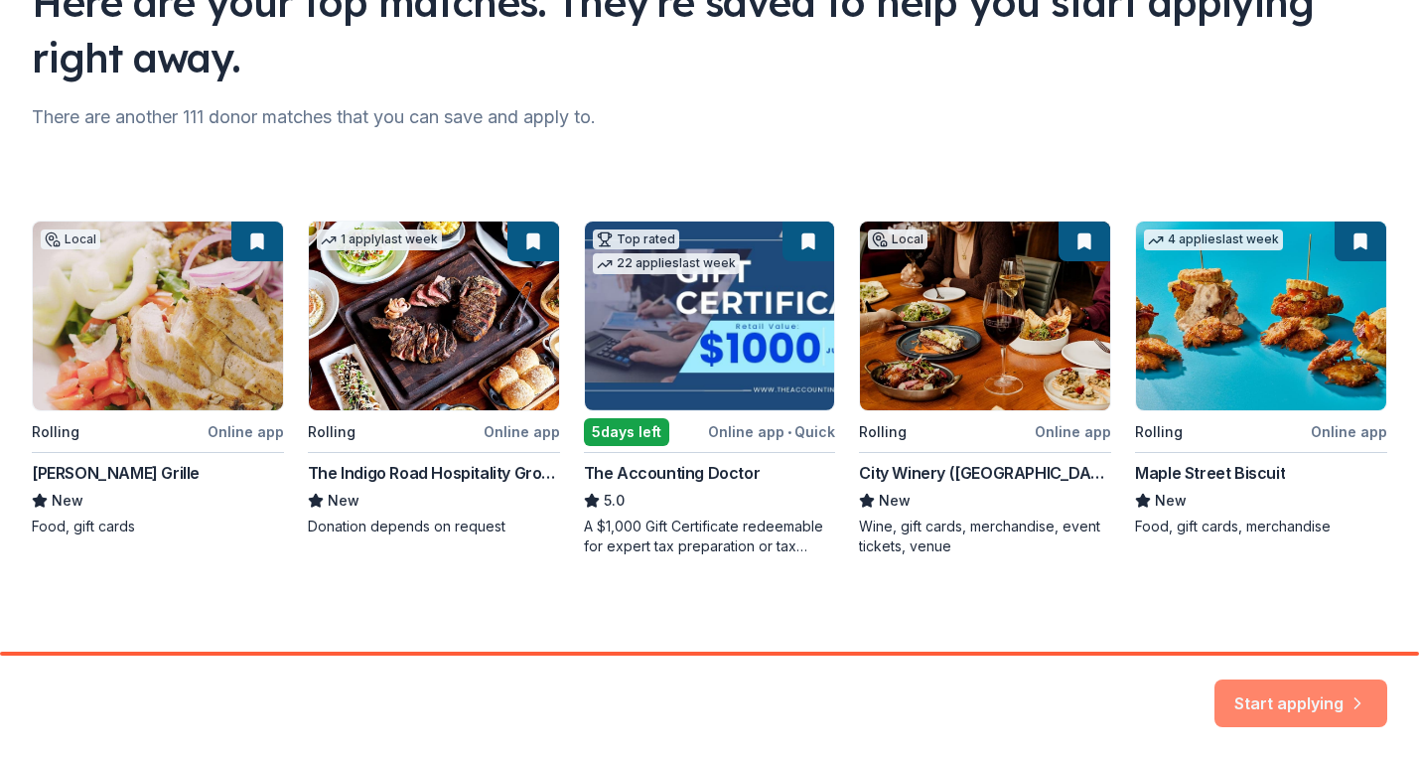
click at [1320, 699] on button "Start applying" at bounding box center [1300, 694] width 173 height 48
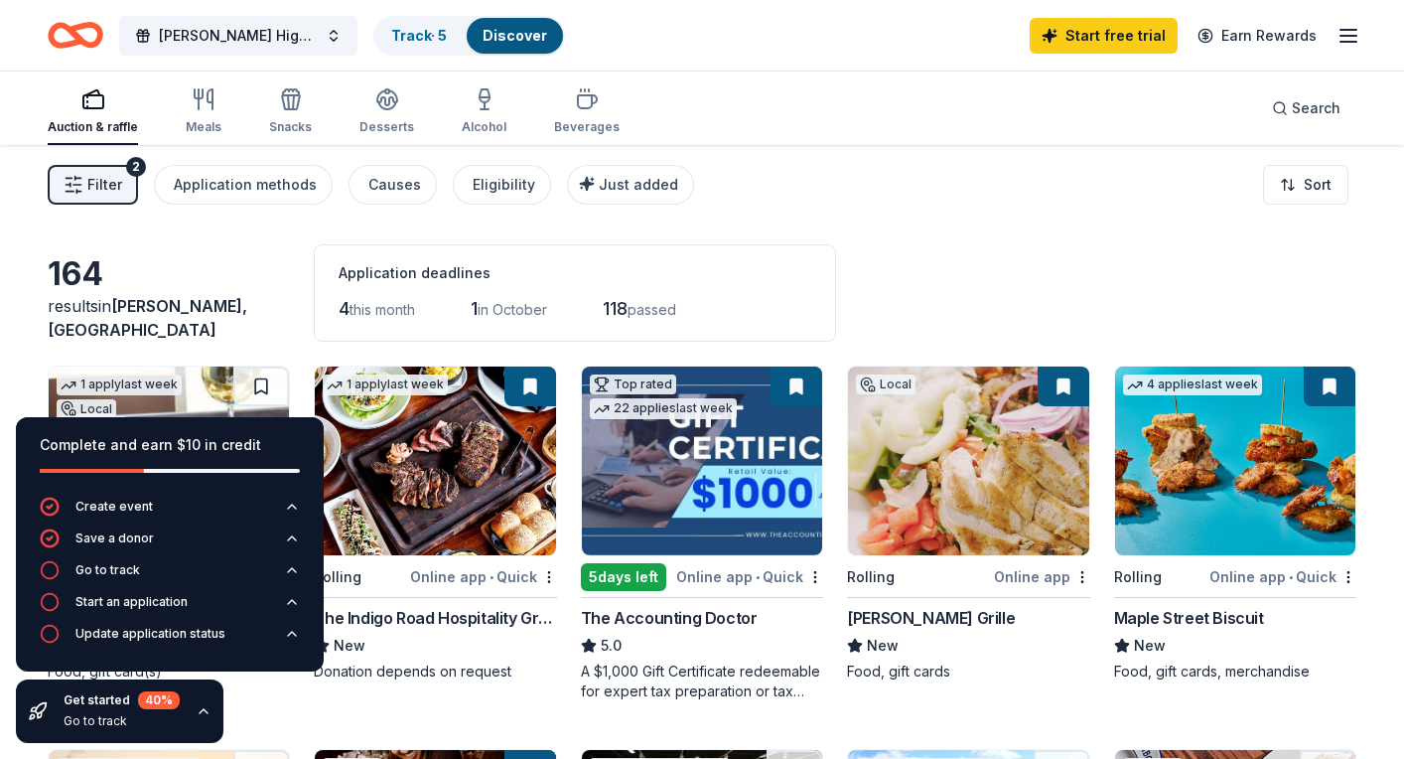
click at [877, 196] on div "Filter 2 Application methods Causes Eligibility Just added Sort" at bounding box center [702, 184] width 1404 height 79
click at [154, 565] on button "Go to track" at bounding box center [170, 576] width 260 height 32
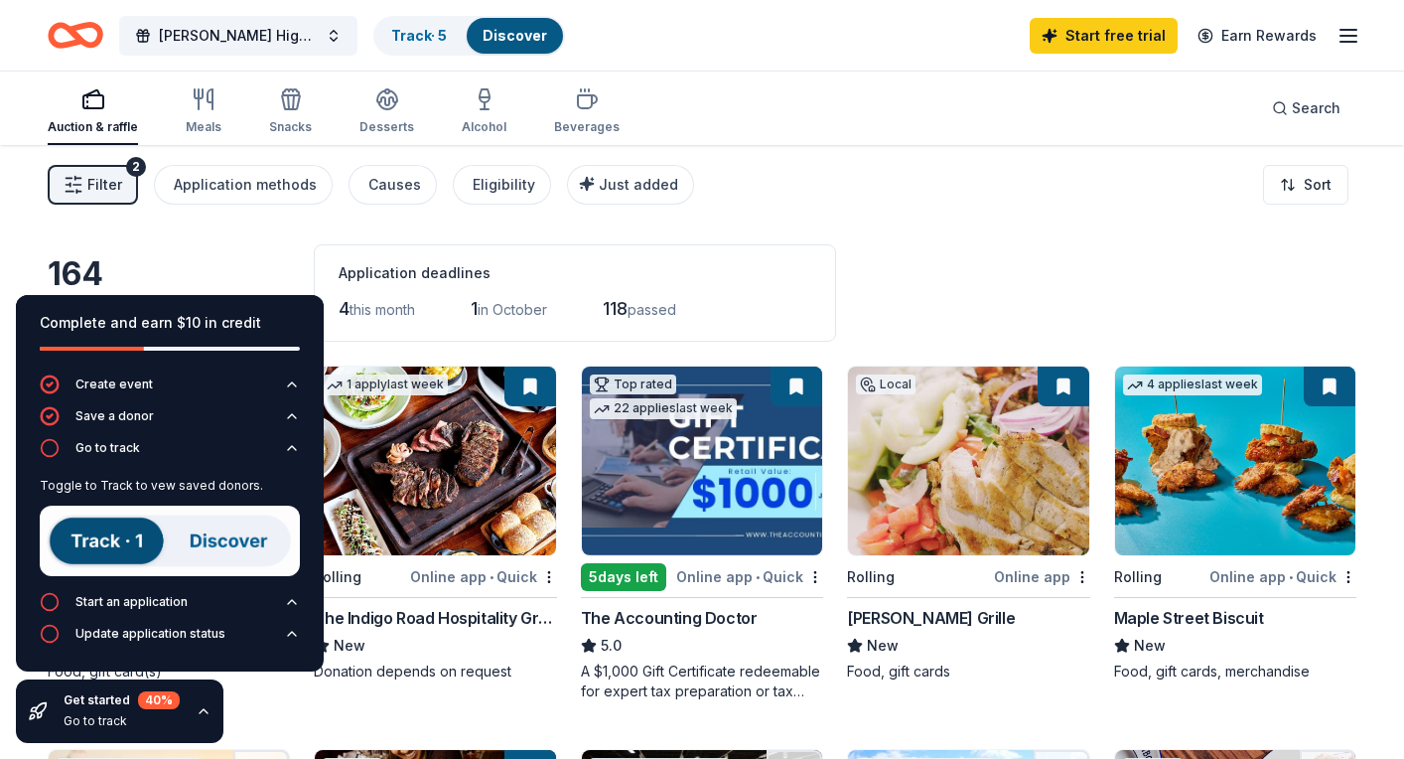
click at [101, 535] on img at bounding box center [170, 540] width 260 height 71
click at [283, 550] on img at bounding box center [170, 540] width 260 height 71
click at [231, 537] on img at bounding box center [170, 540] width 260 height 71
click at [129, 530] on img at bounding box center [170, 540] width 260 height 71
click at [203, 536] on img at bounding box center [170, 540] width 260 height 71
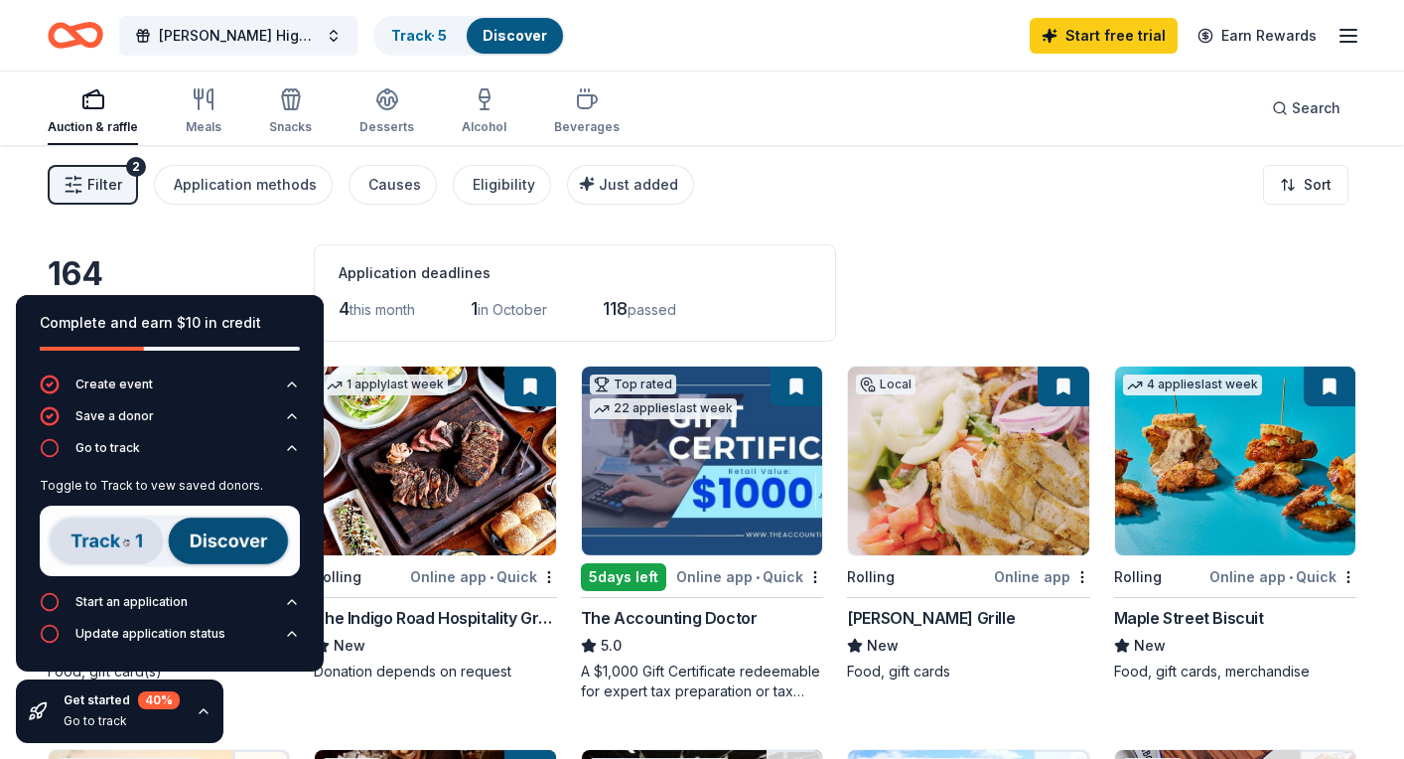
scroll to position [32, 0]
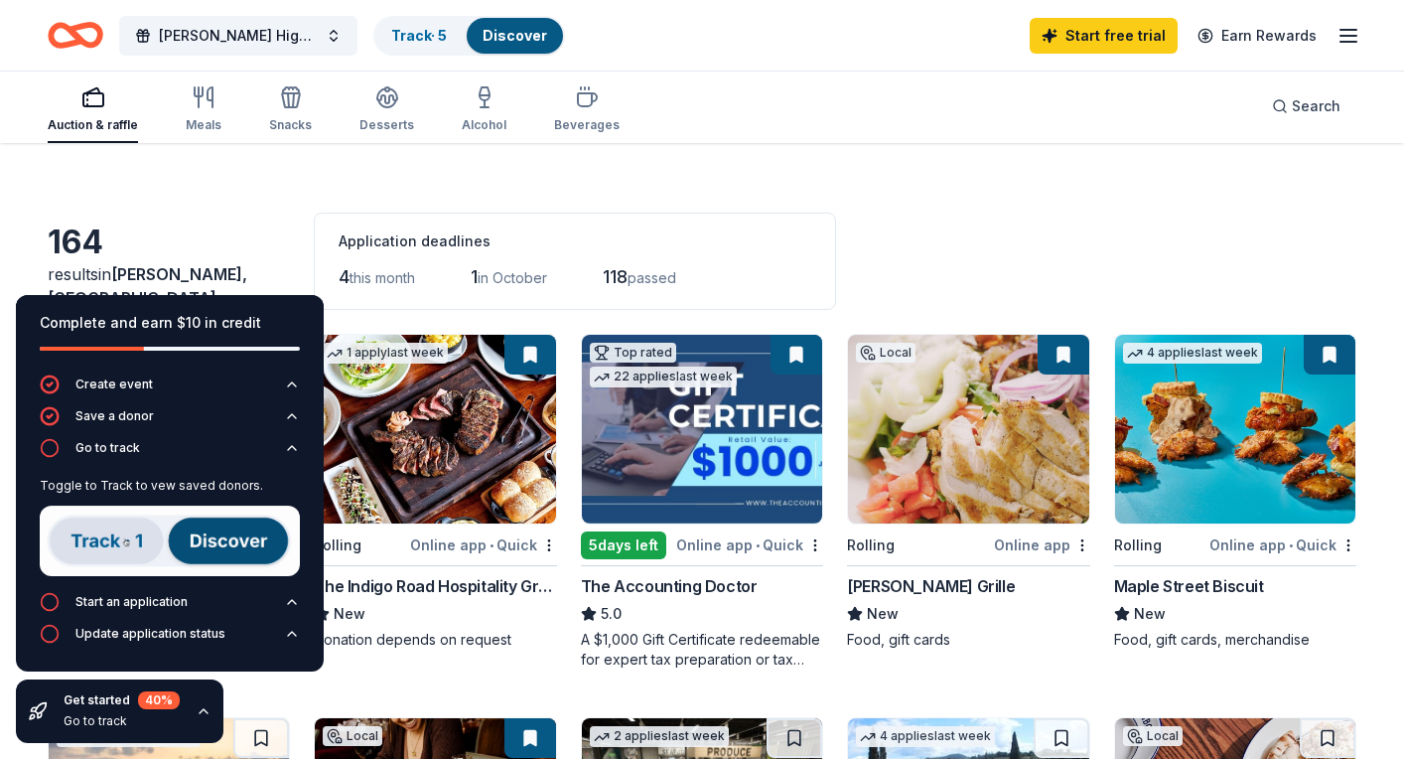
click at [140, 539] on img at bounding box center [170, 540] width 260 height 71
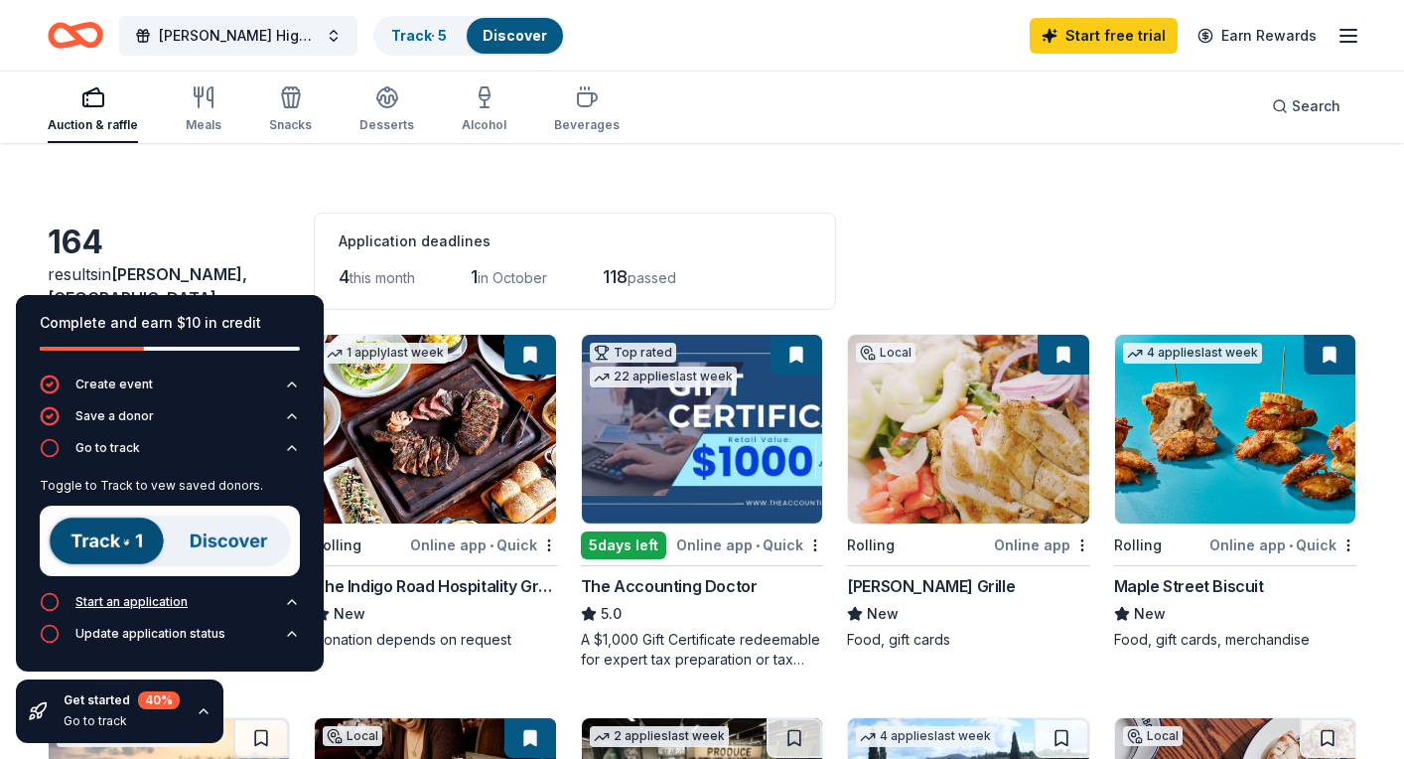
click at [171, 614] on button "Start an application" at bounding box center [170, 608] width 260 height 32
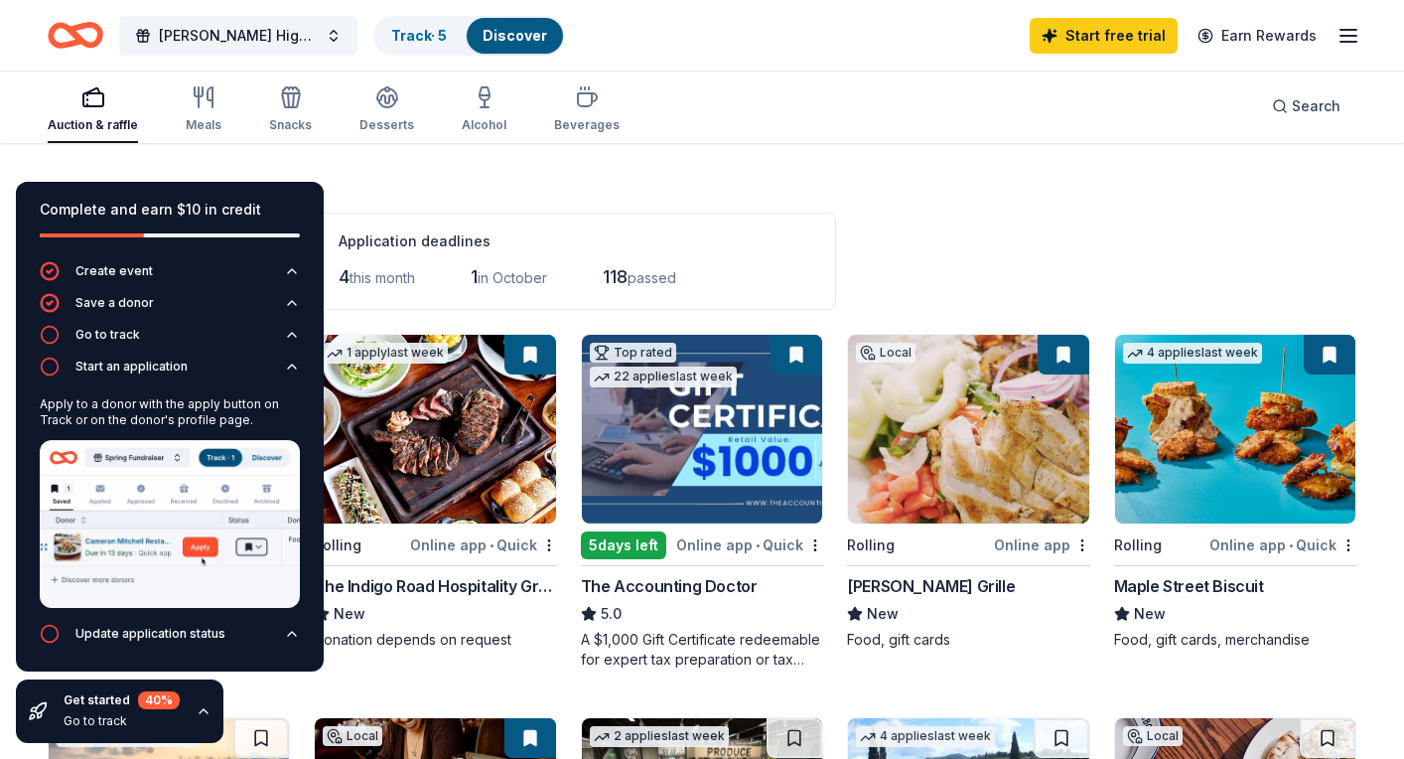
click at [729, 36] on div "[PERSON_NAME] High School Fall Festival Track · 5 Discover Start free trial Ear…" at bounding box center [702, 35] width 1309 height 47
click at [404, 43] on link "Track · 5" at bounding box center [419, 35] width 56 height 17
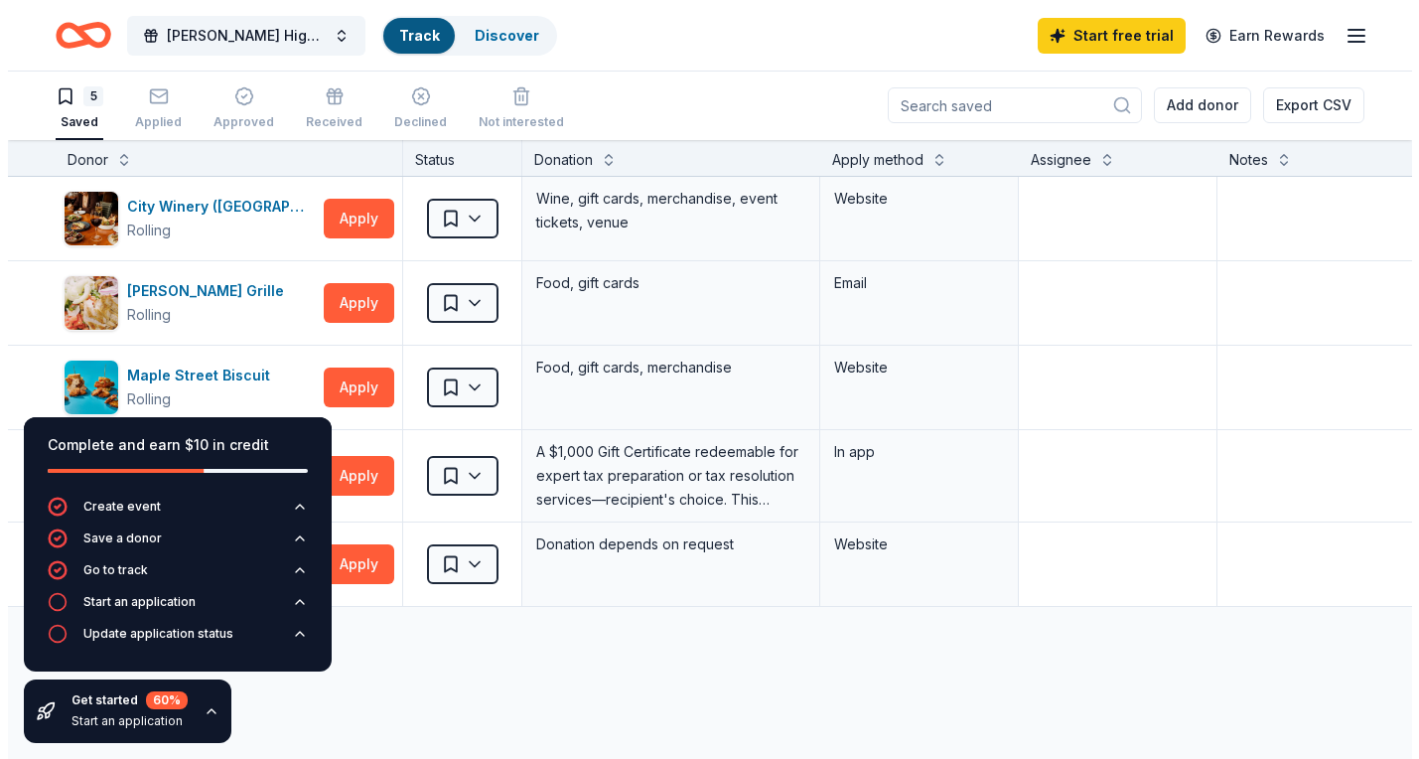
scroll to position [1, 0]
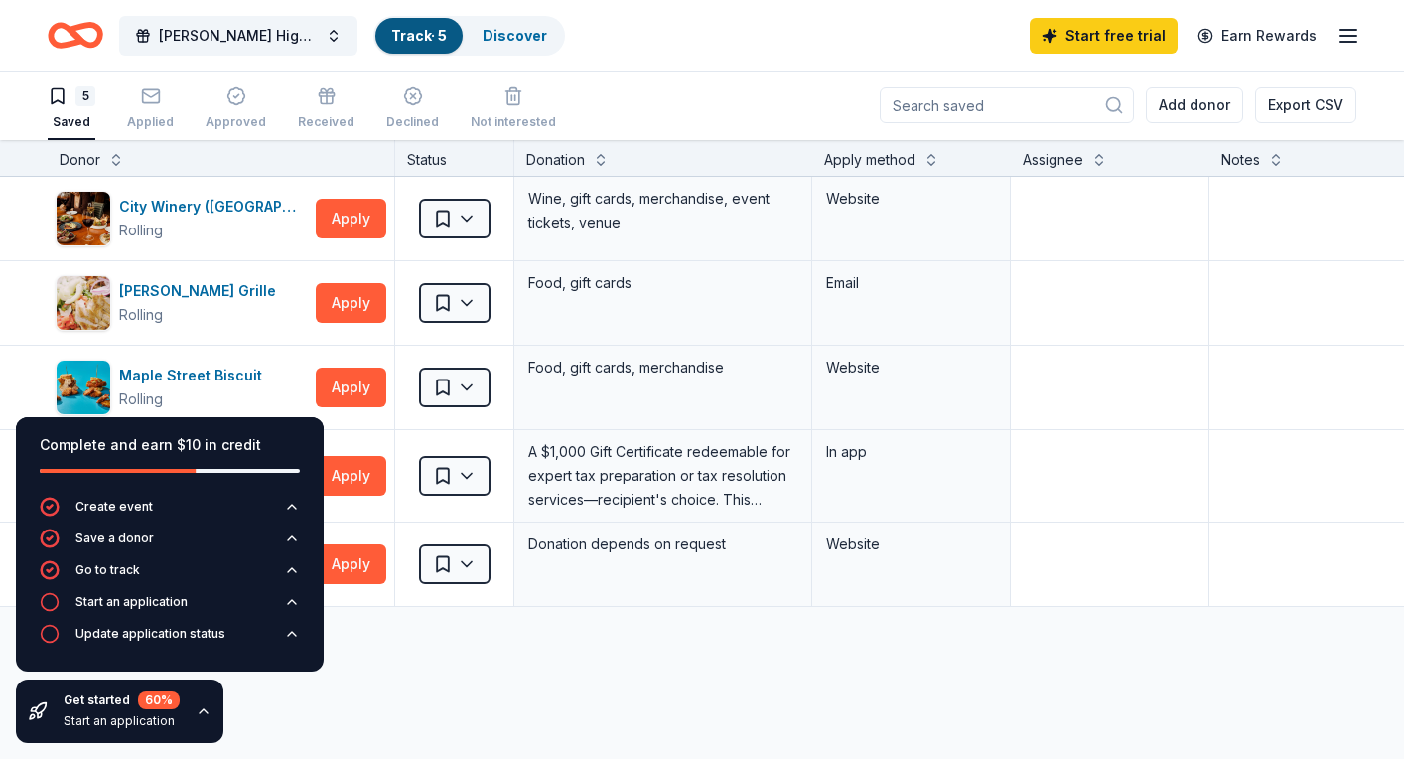
click at [533, 709] on div "City Winery ([GEOGRAPHIC_DATA]) Rolling Apply Saved Wine, gift cards, merchandi…" at bounding box center [777, 578] width 1555 height 803
click at [207, 712] on icon "button" at bounding box center [204, 711] width 16 height 16
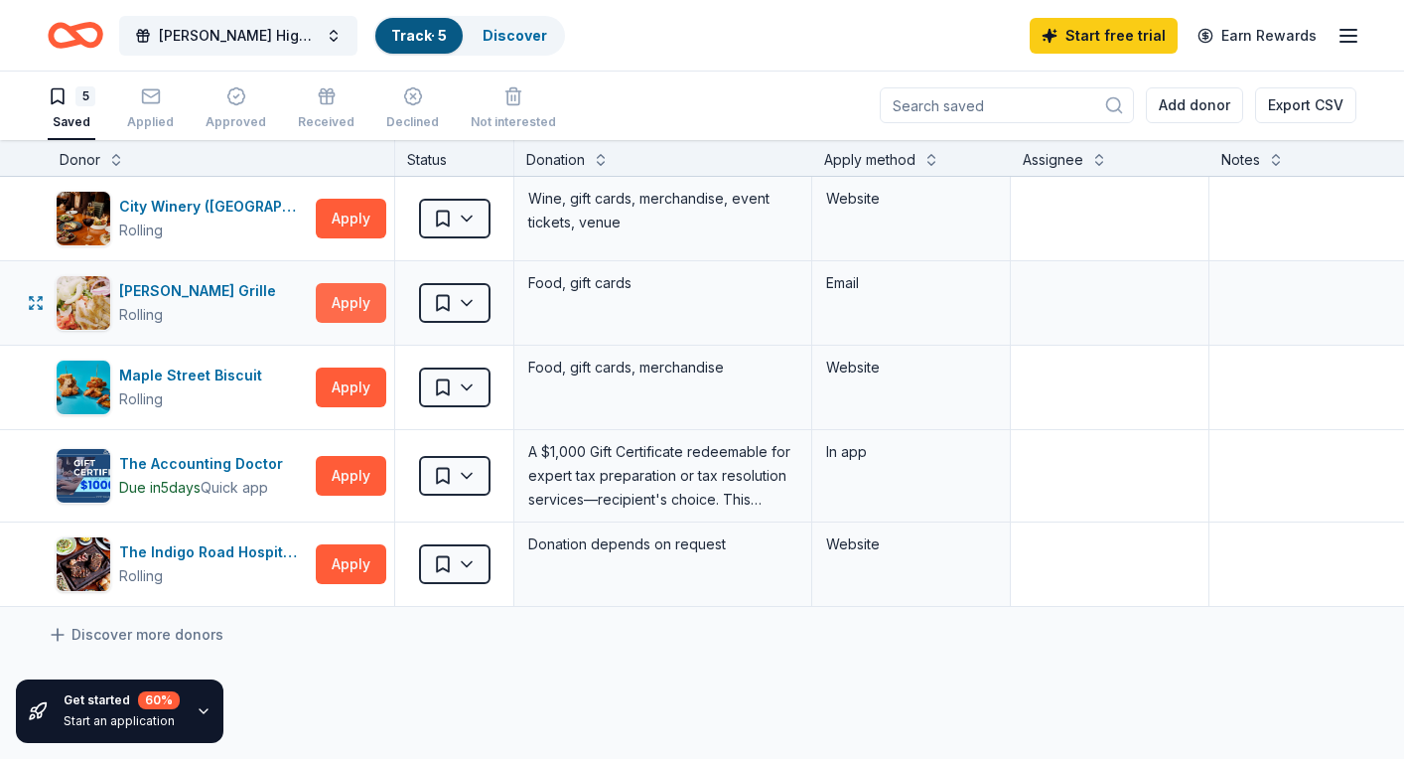
click at [345, 313] on button "Apply" at bounding box center [351, 303] width 71 height 40
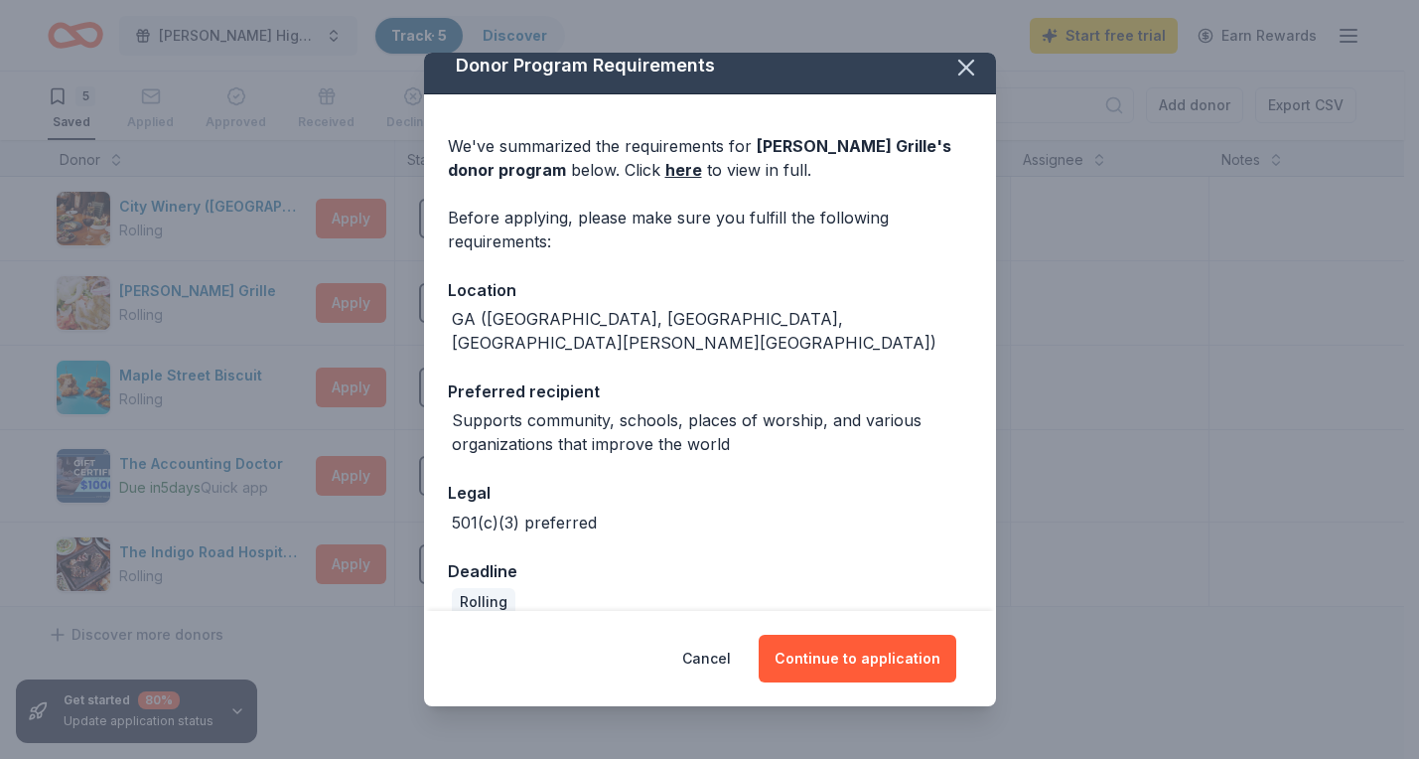
scroll to position [20, 0]
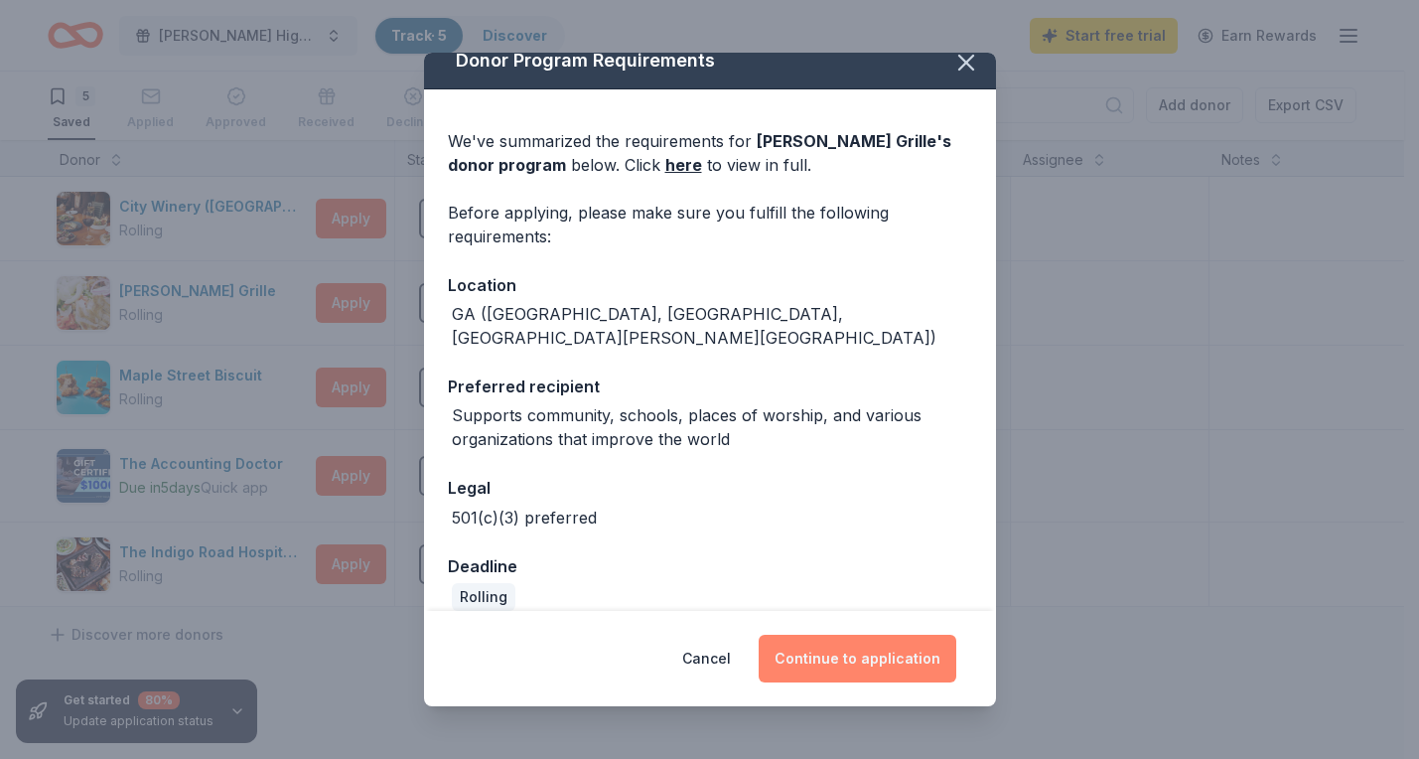
click at [879, 657] on button "Continue to application" at bounding box center [858, 659] width 198 height 48
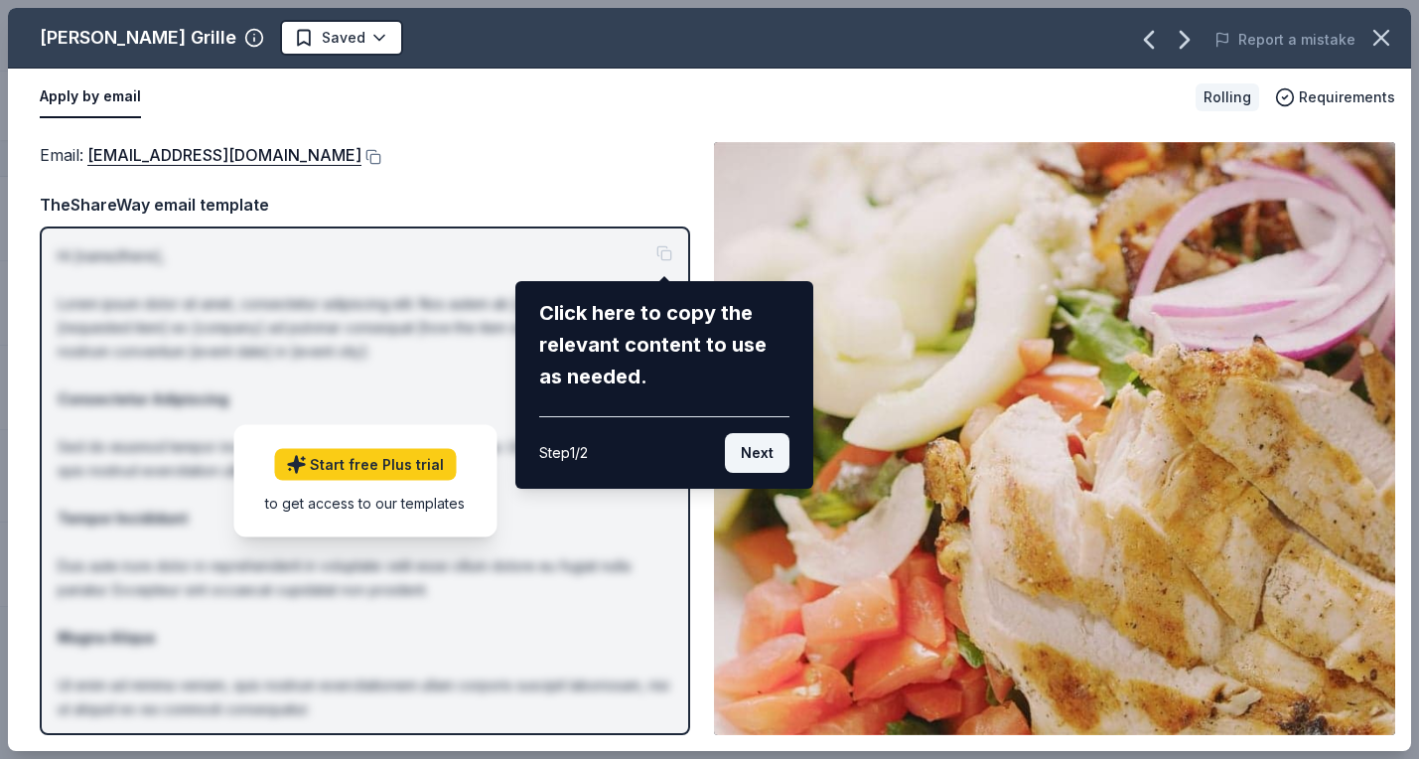
click at [741, 452] on button "Next" at bounding box center [757, 453] width 65 height 40
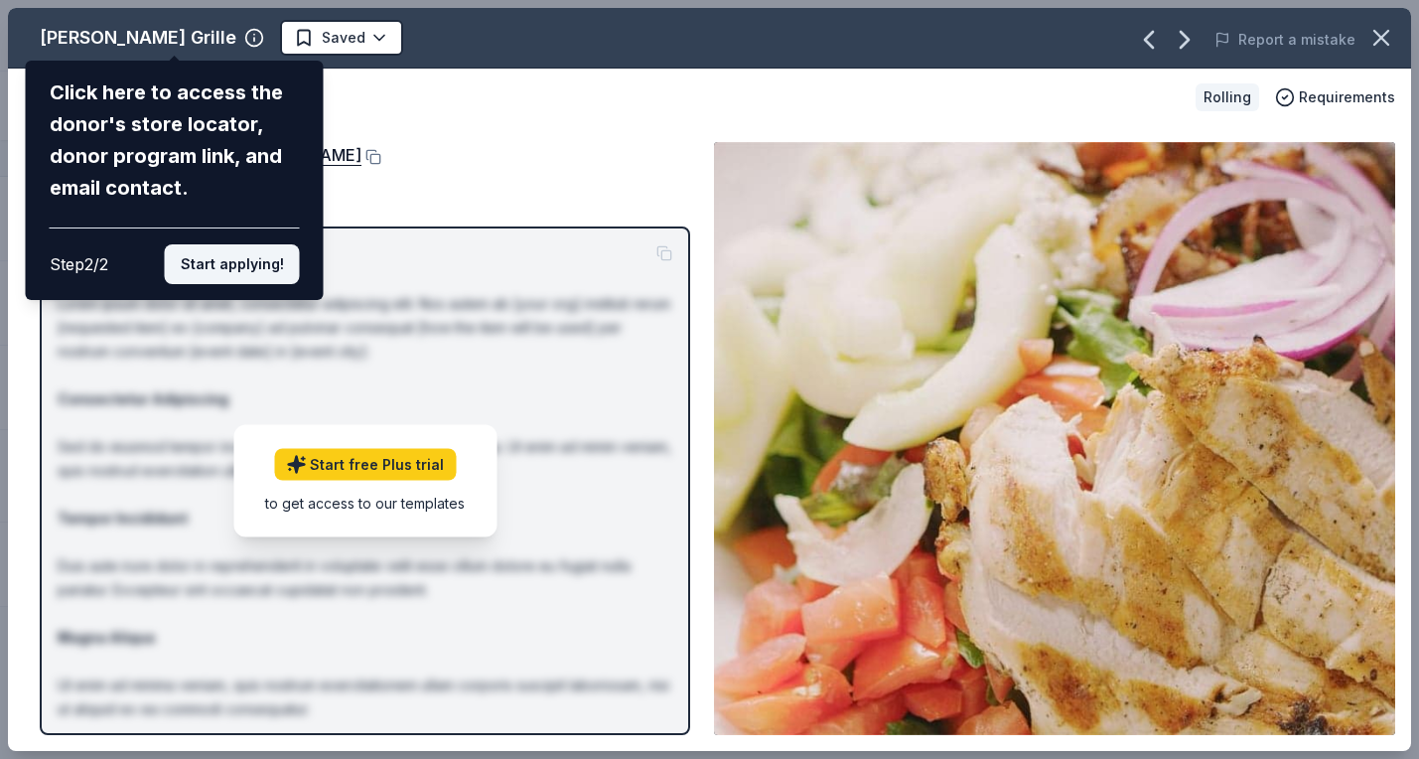
click at [252, 244] on button "Start applying!" at bounding box center [232, 264] width 135 height 40
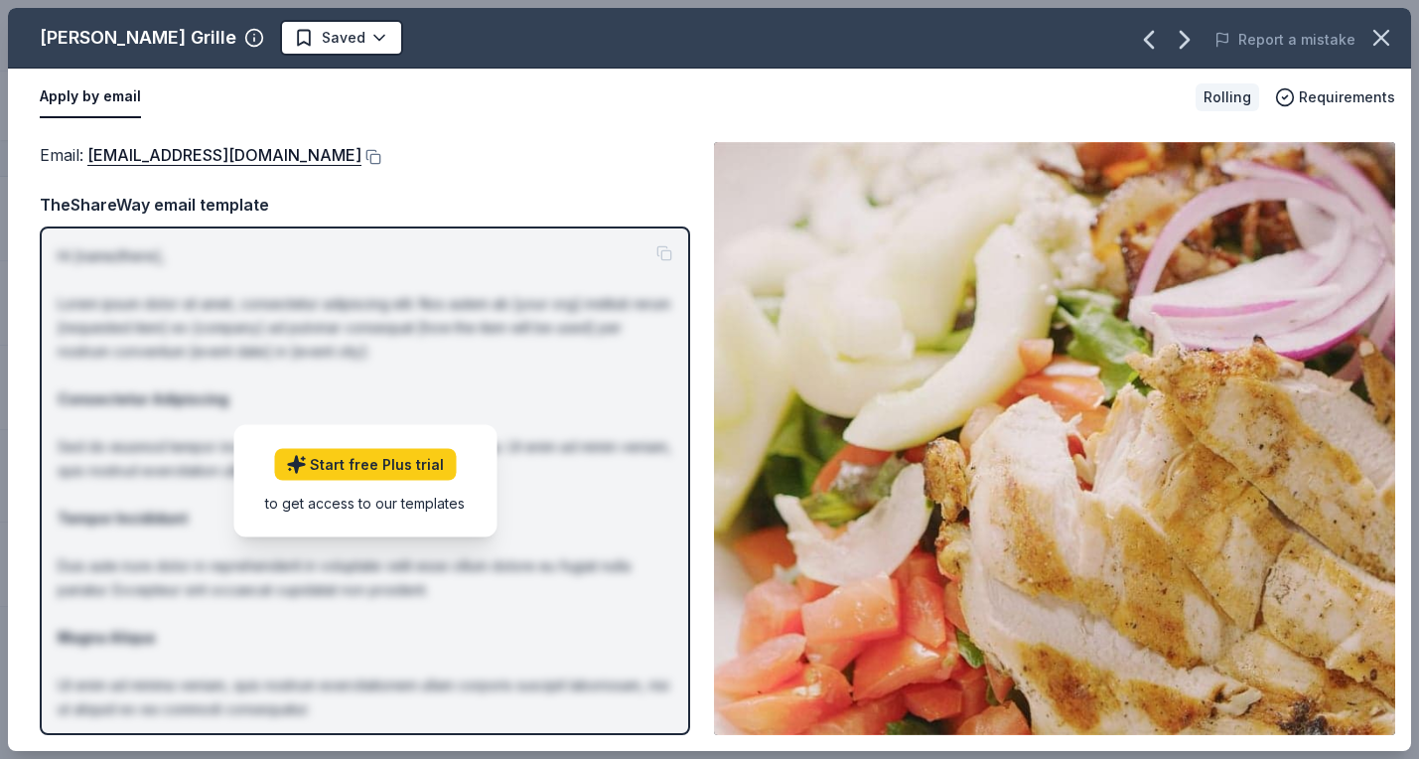
click at [416, 469] on div "[PERSON_NAME] Grille Saved Report a mistake Apply by email Rolling Requirements…" at bounding box center [709, 379] width 1403 height 743
drag, startPoint x: 86, startPoint y: 162, endPoint x: 469, endPoint y: 252, distance: 392.8
click at [469, 252] on div "Email : [EMAIL_ADDRESS][DOMAIN_NAME] TheShareWay email template Hi [name/there]…" at bounding box center [365, 438] width 650 height 593
click at [361, 150] on button at bounding box center [371, 157] width 20 height 16
click at [1318, 91] on span "Requirements" at bounding box center [1347, 97] width 96 height 24
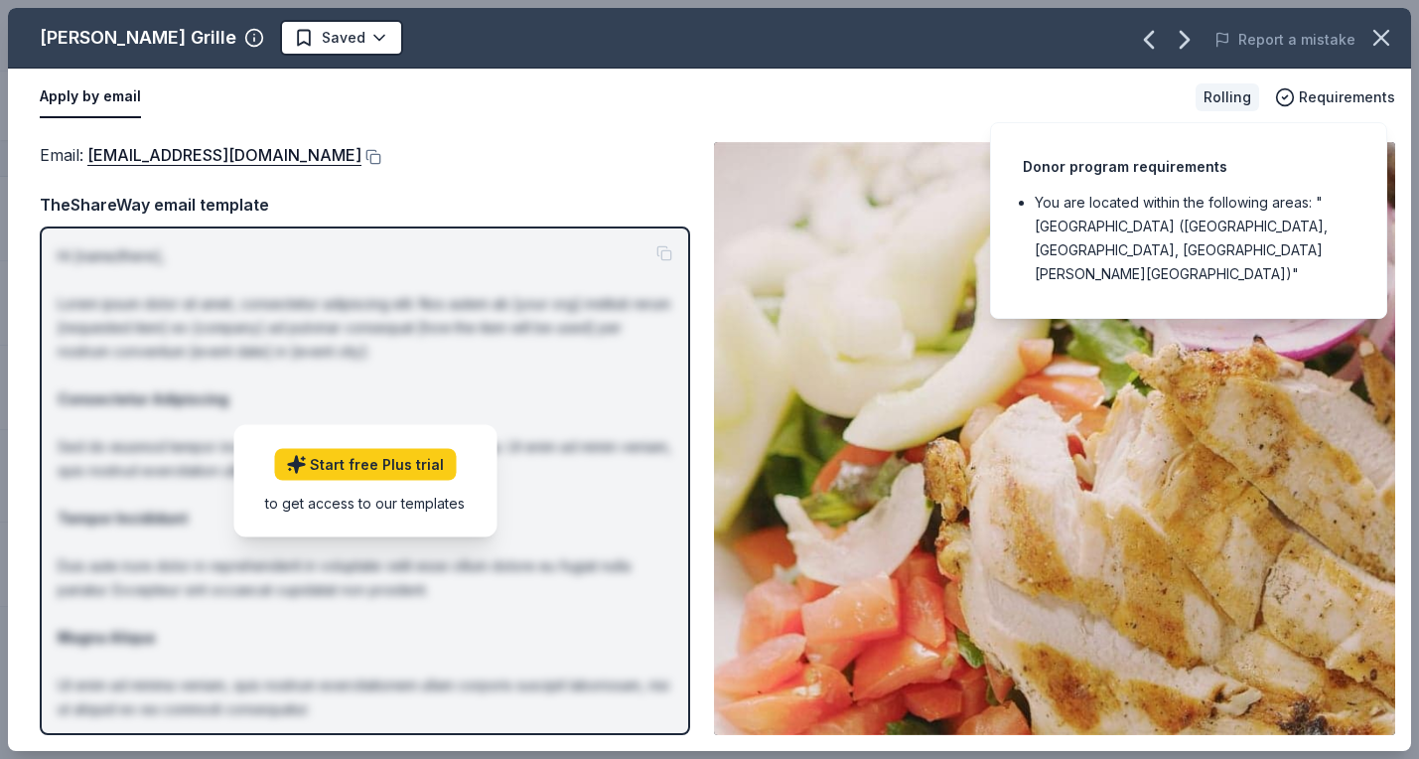
click at [584, 165] on div "Email : [EMAIL_ADDRESS][DOMAIN_NAME]" at bounding box center [365, 155] width 650 height 26
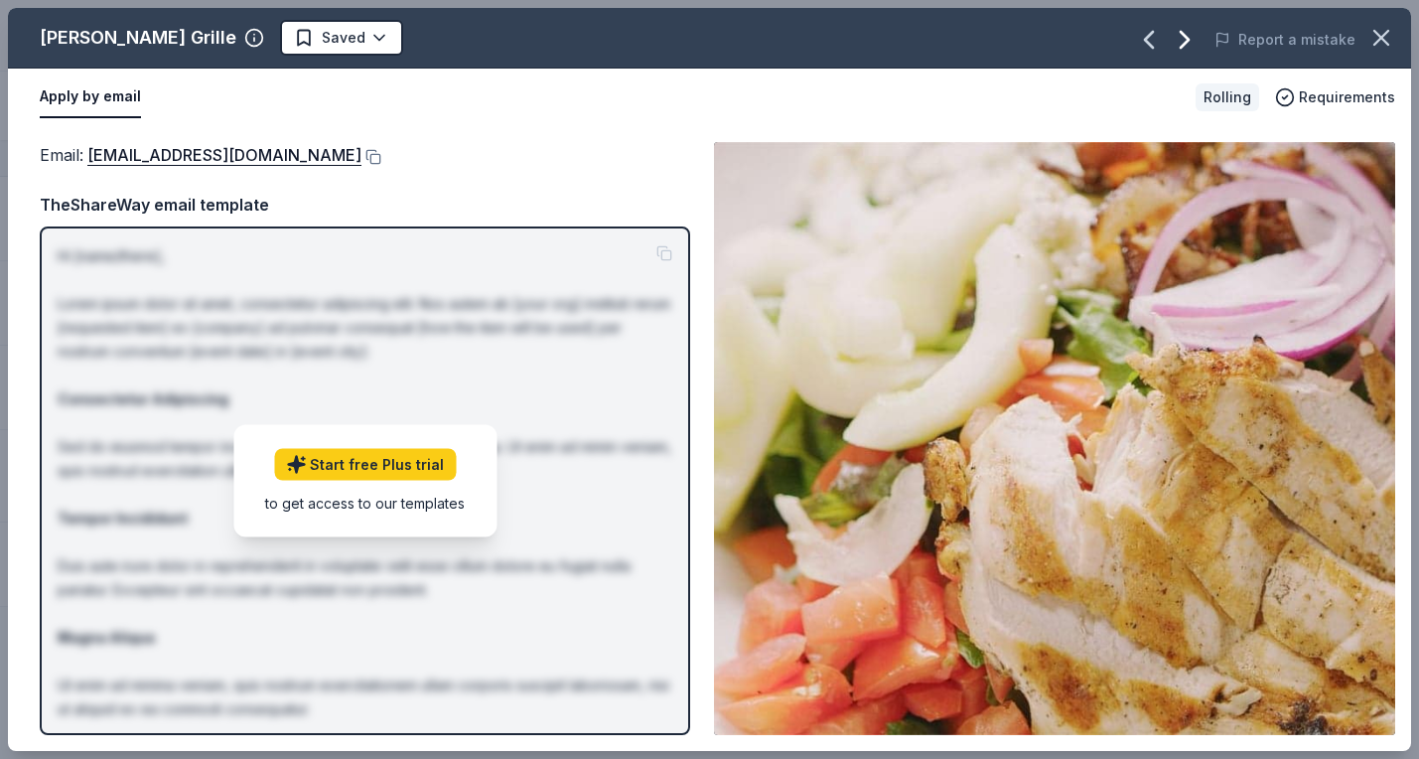
click at [1194, 50] on icon "button" at bounding box center [1185, 40] width 32 height 32
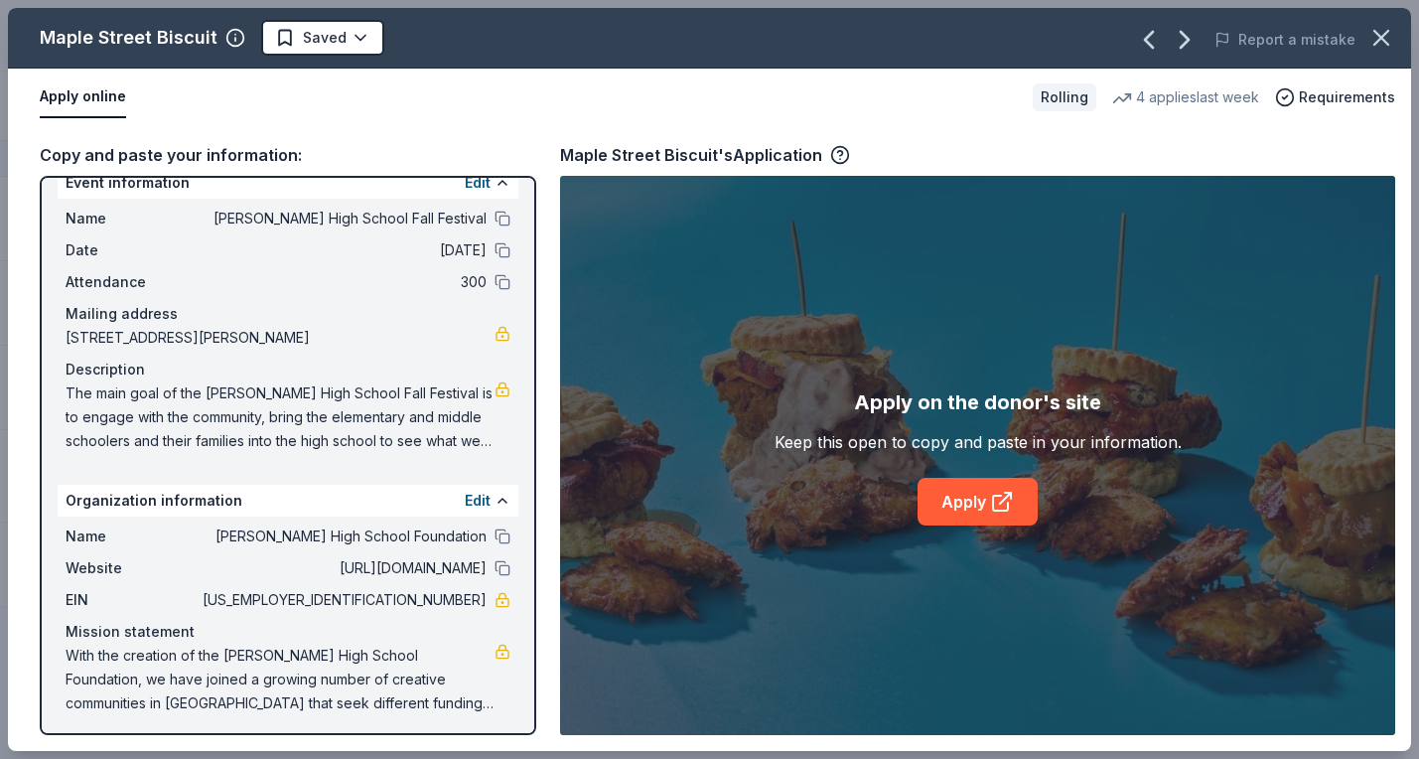
scroll to position [34, 0]
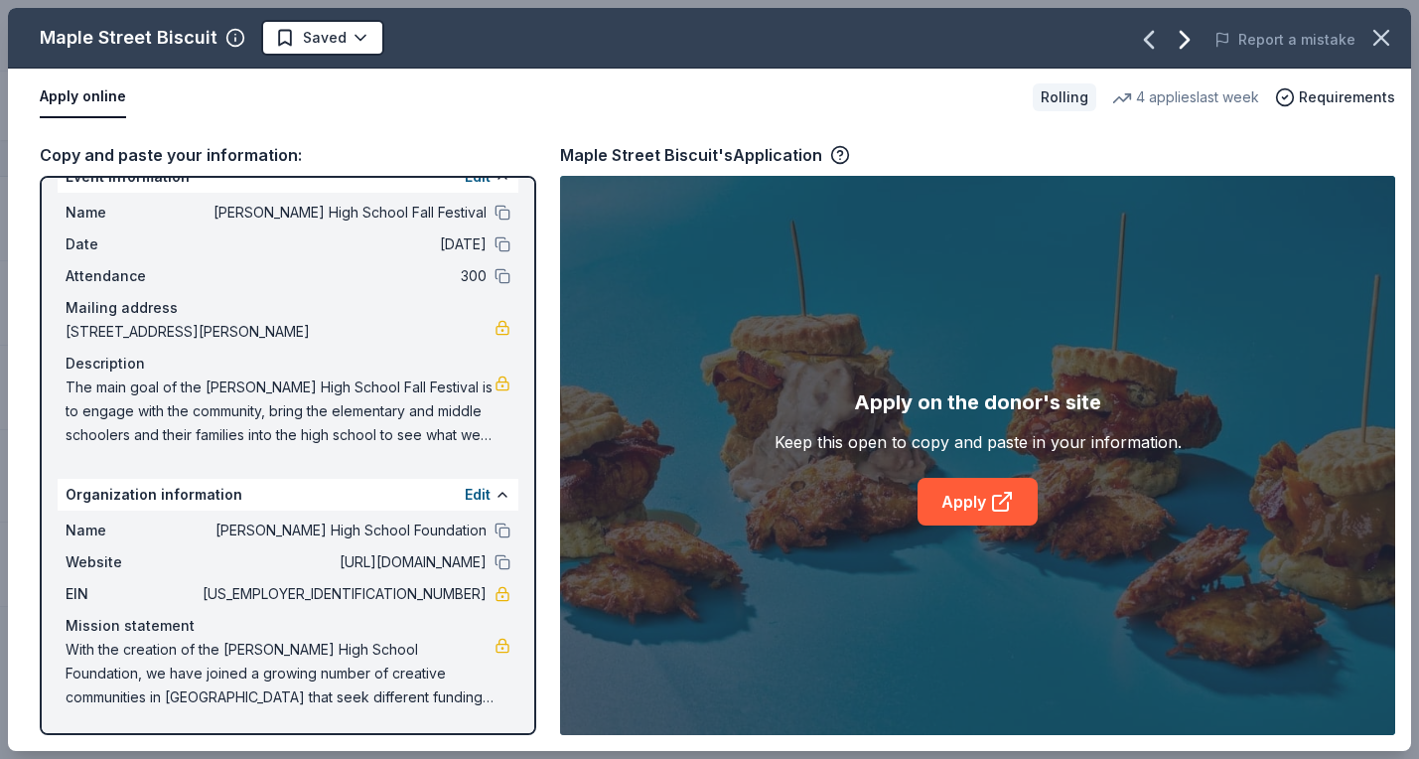
click at [1190, 32] on icon "button" at bounding box center [1185, 40] width 32 height 32
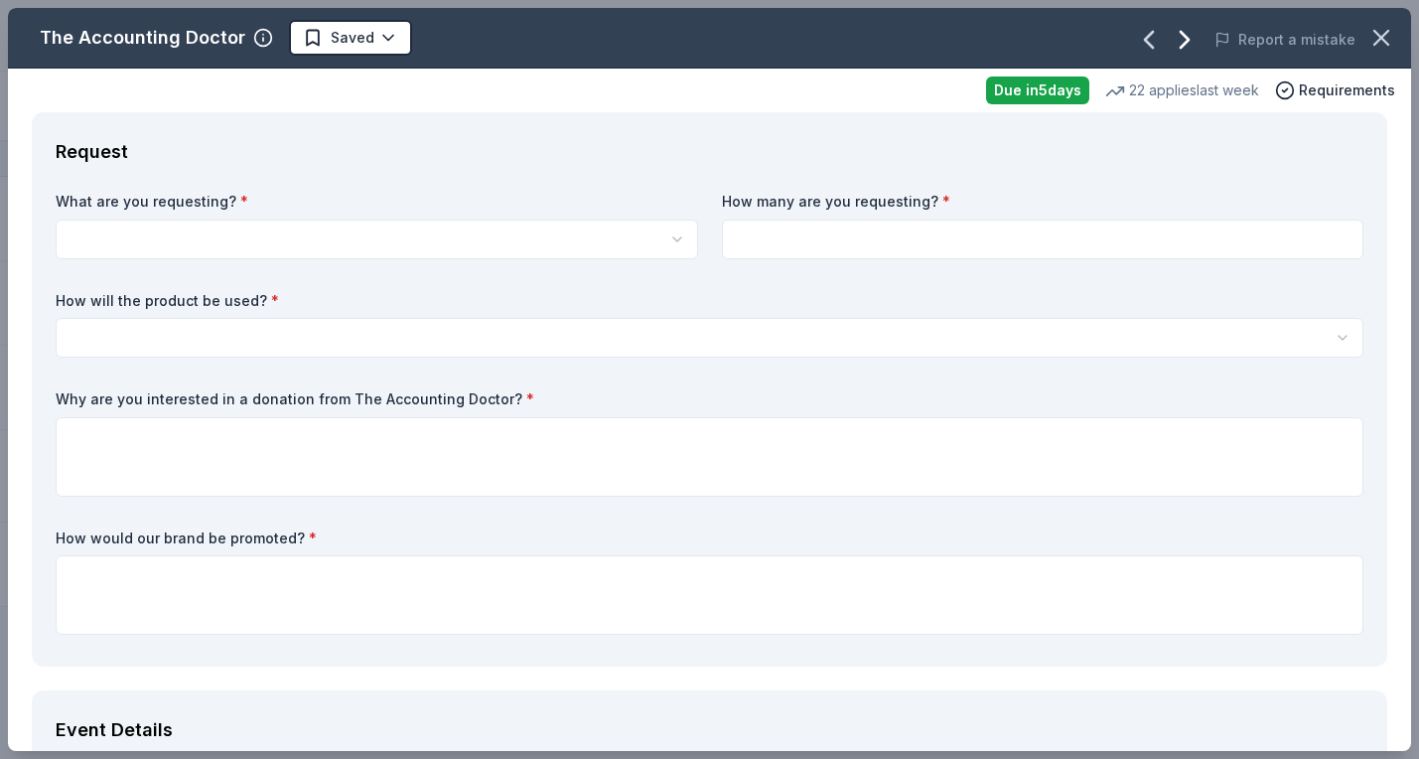
click at [1190, 32] on icon "button" at bounding box center [1185, 40] width 32 height 32
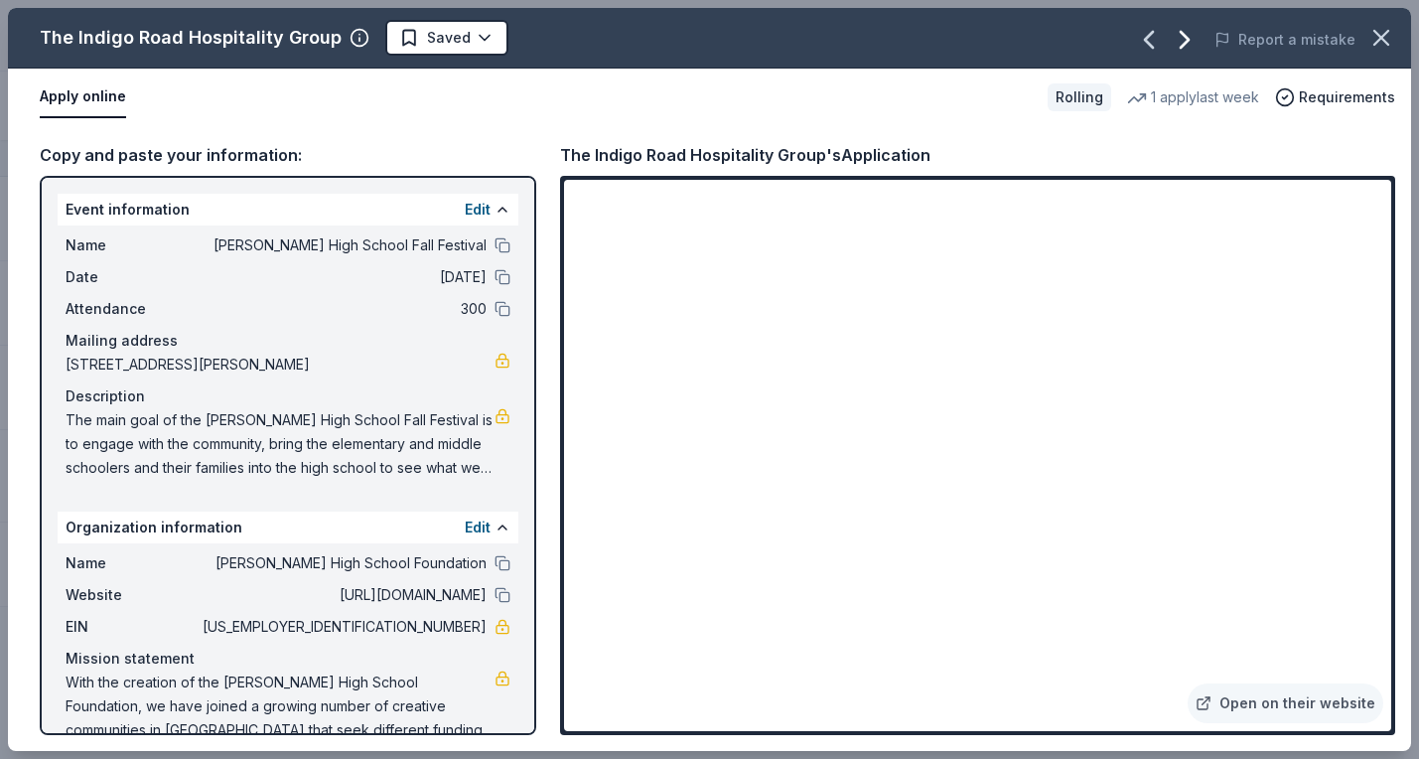
click at [1189, 43] on icon "button" at bounding box center [1185, 40] width 8 height 16
click at [1200, 48] on icon "button" at bounding box center [1185, 40] width 32 height 32
